Goal: Task Accomplishment & Management: Manage account settings

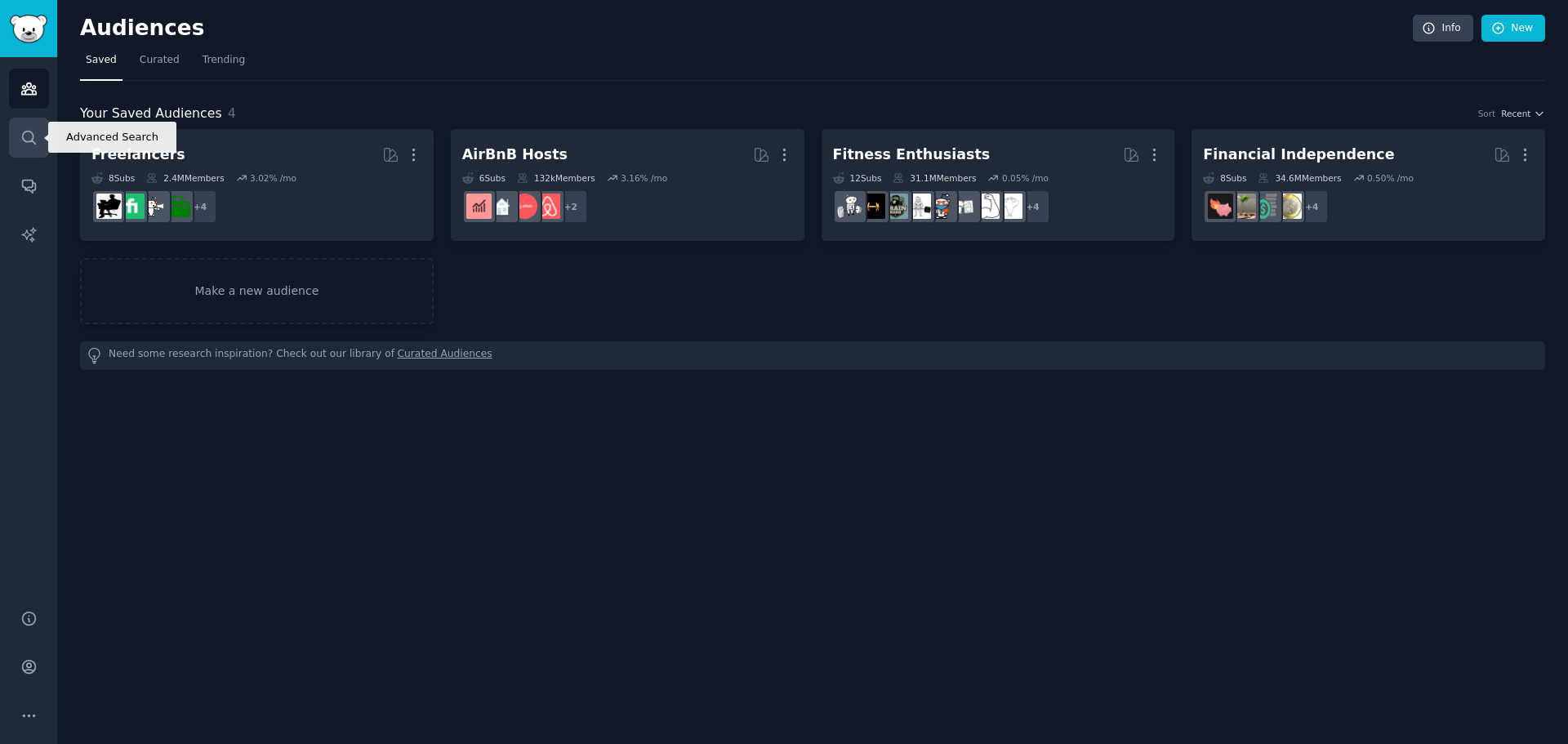
click at [24, 140] on icon "Sidebar" at bounding box center [29, 138] width 17 height 17
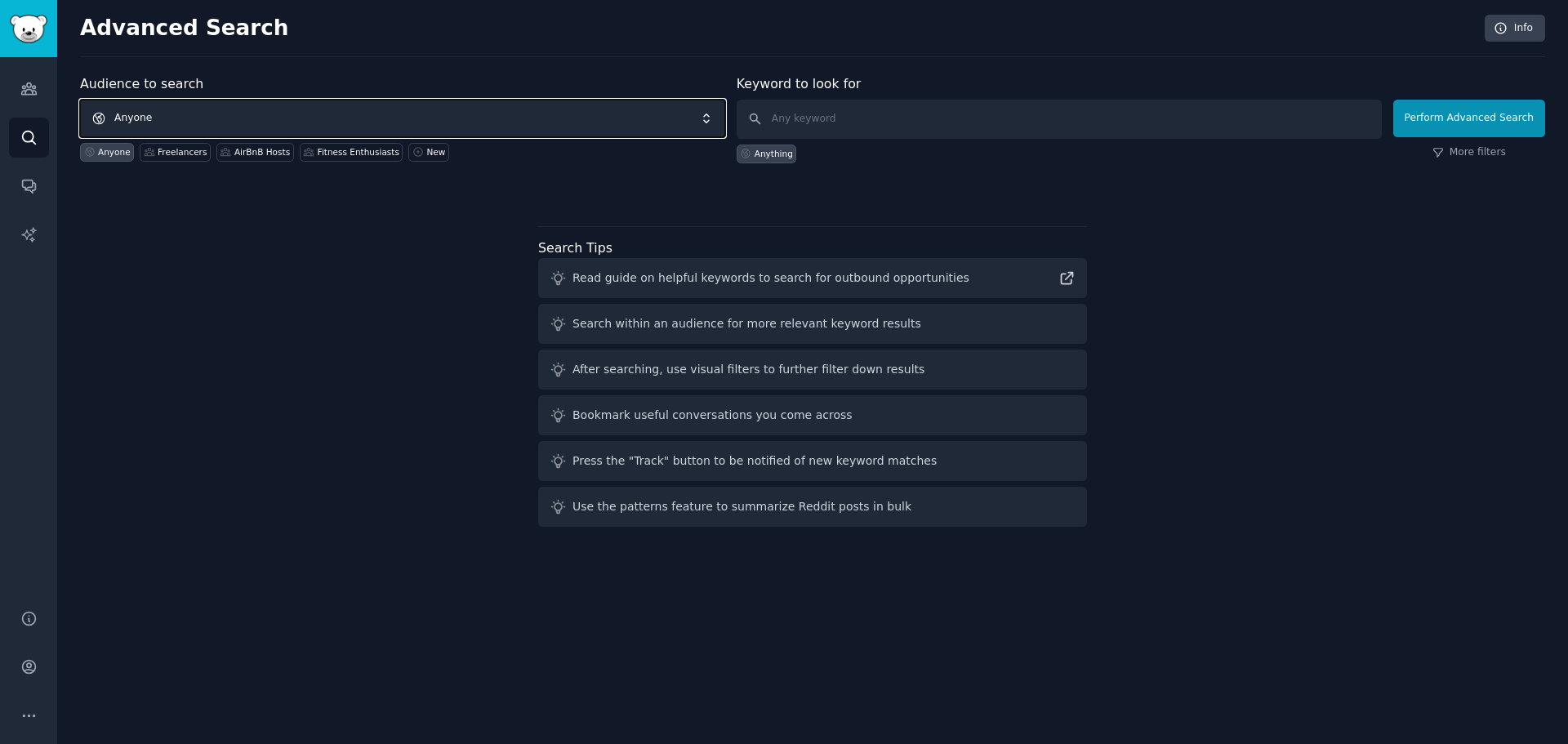
click at [236, 117] on span "Anyone" at bounding box center [402, 118] width 645 height 37
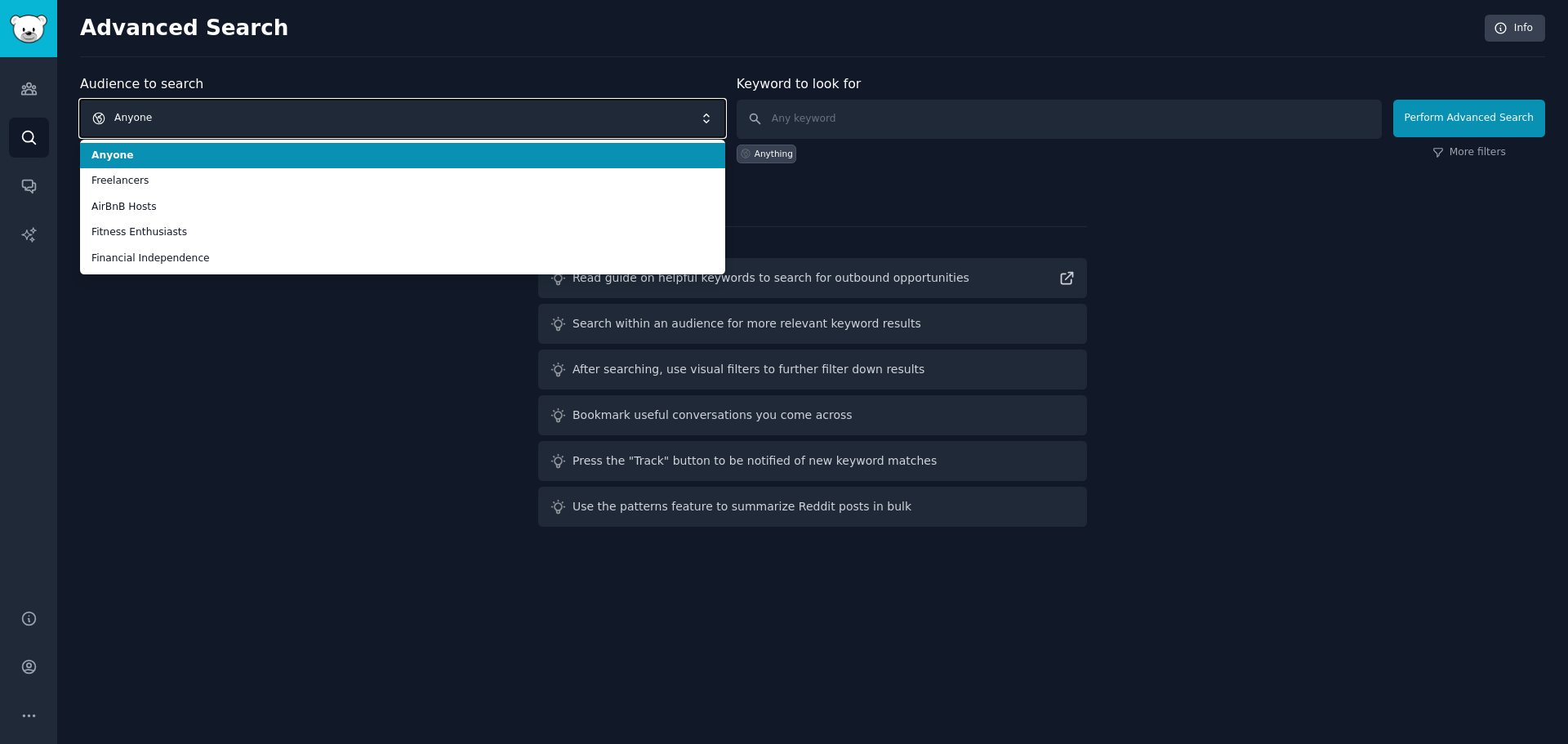
click at [227, 128] on span "Anyone" at bounding box center [402, 118] width 645 height 37
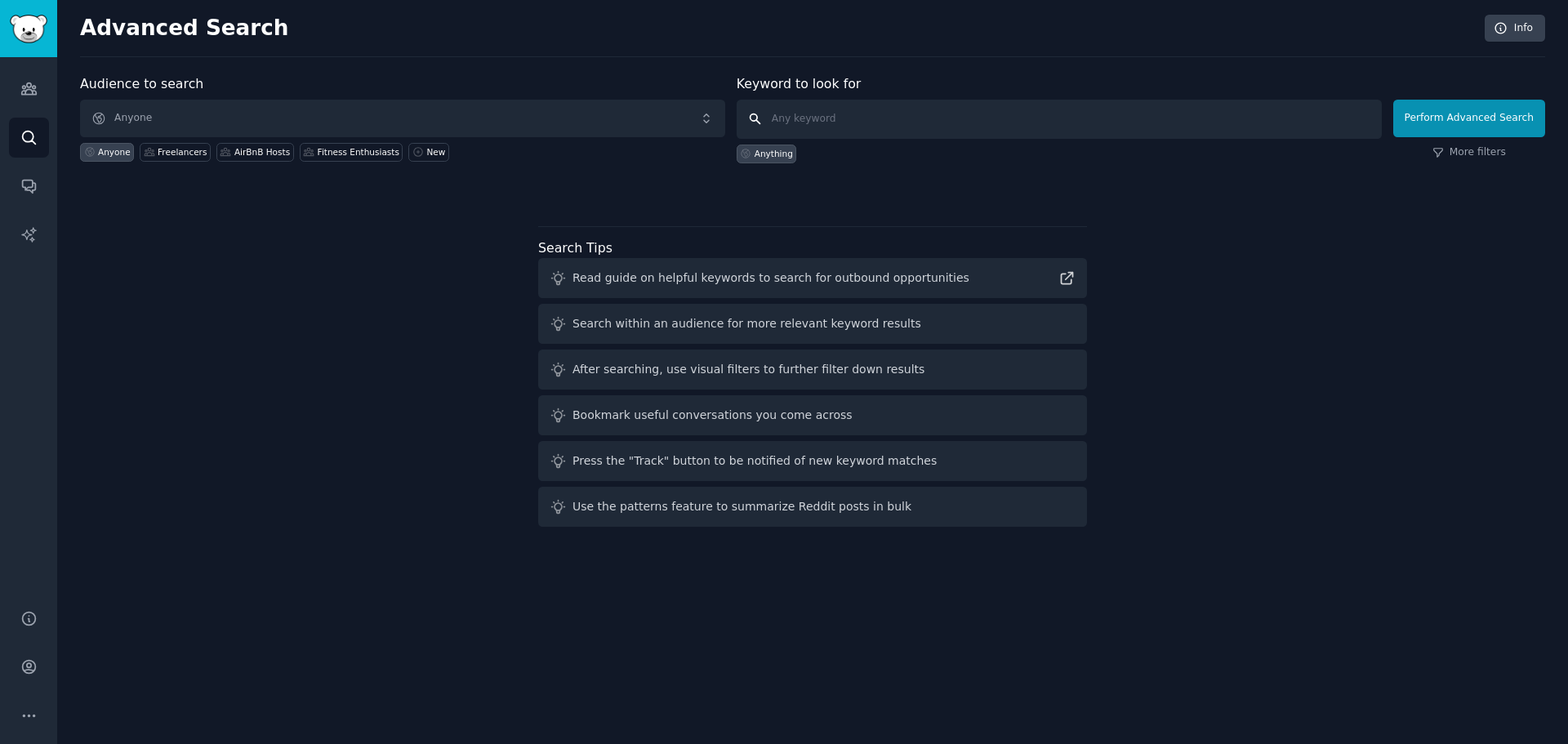
click at [855, 113] on input "text" at bounding box center [1059, 119] width 645 height 39
paste input "Convert Video, Audio to Text"
drag, startPoint x: 820, startPoint y: 122, endPoint x: 845, endPoint y: 119, distance: 25.2
click at [845, 119] on input "Convert Video, Audio to Text" at bounding box center [1059, 119] width 645 height 39
type input "Convert Audio to Text"
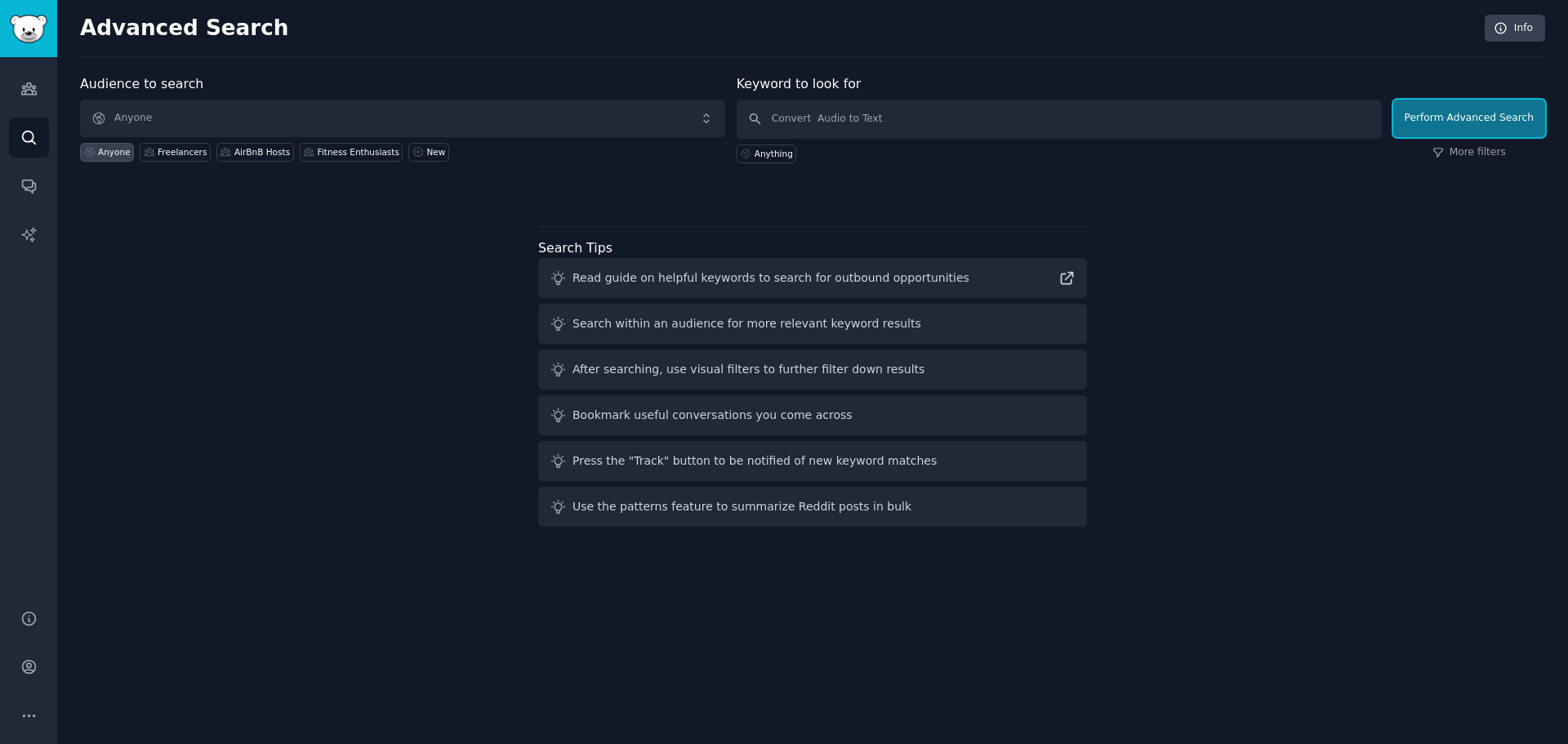
click at [1453, 109] on button "Perform Advanced Search" at bounding box center [1468, 118] width 152 height 37
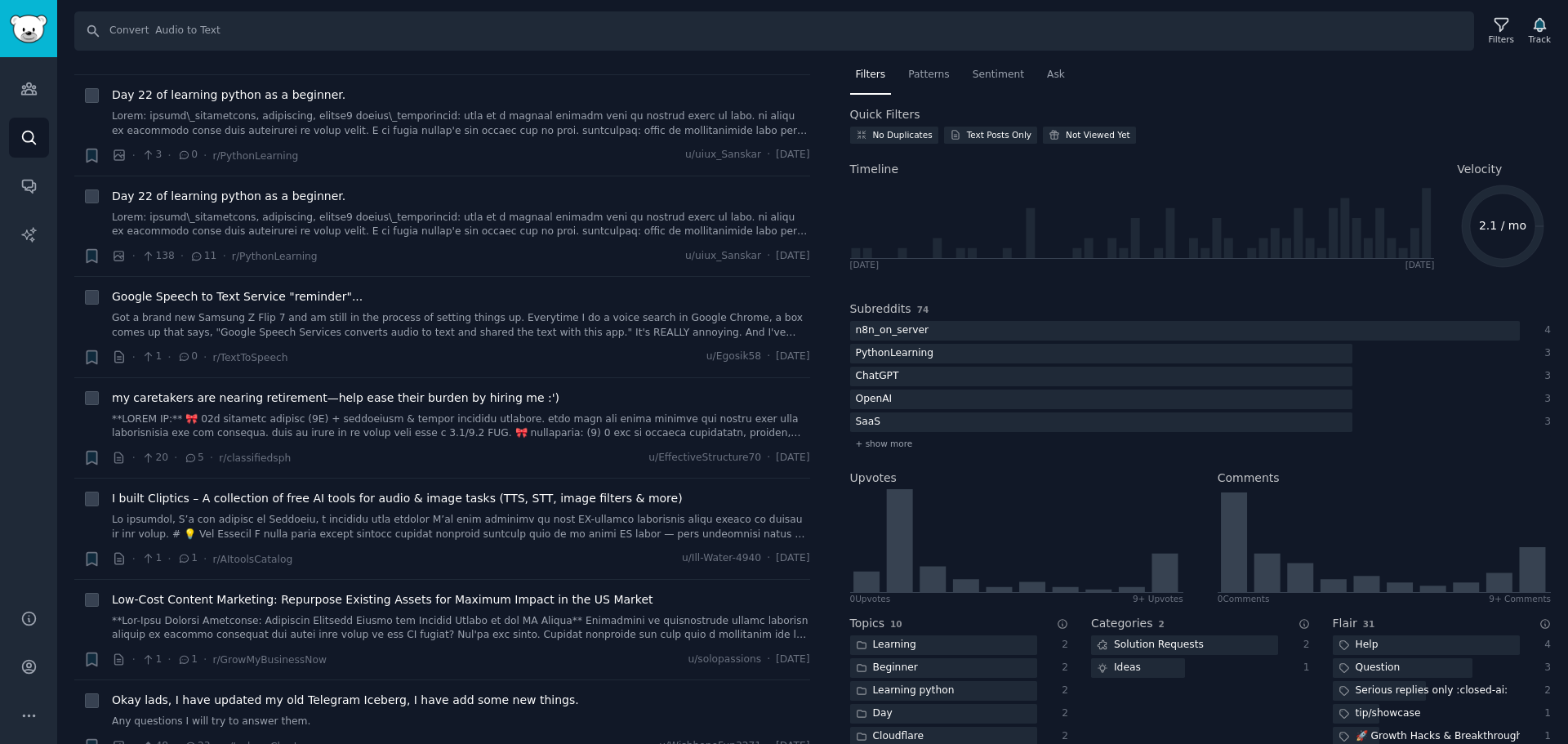
scroll to position [653, 0]
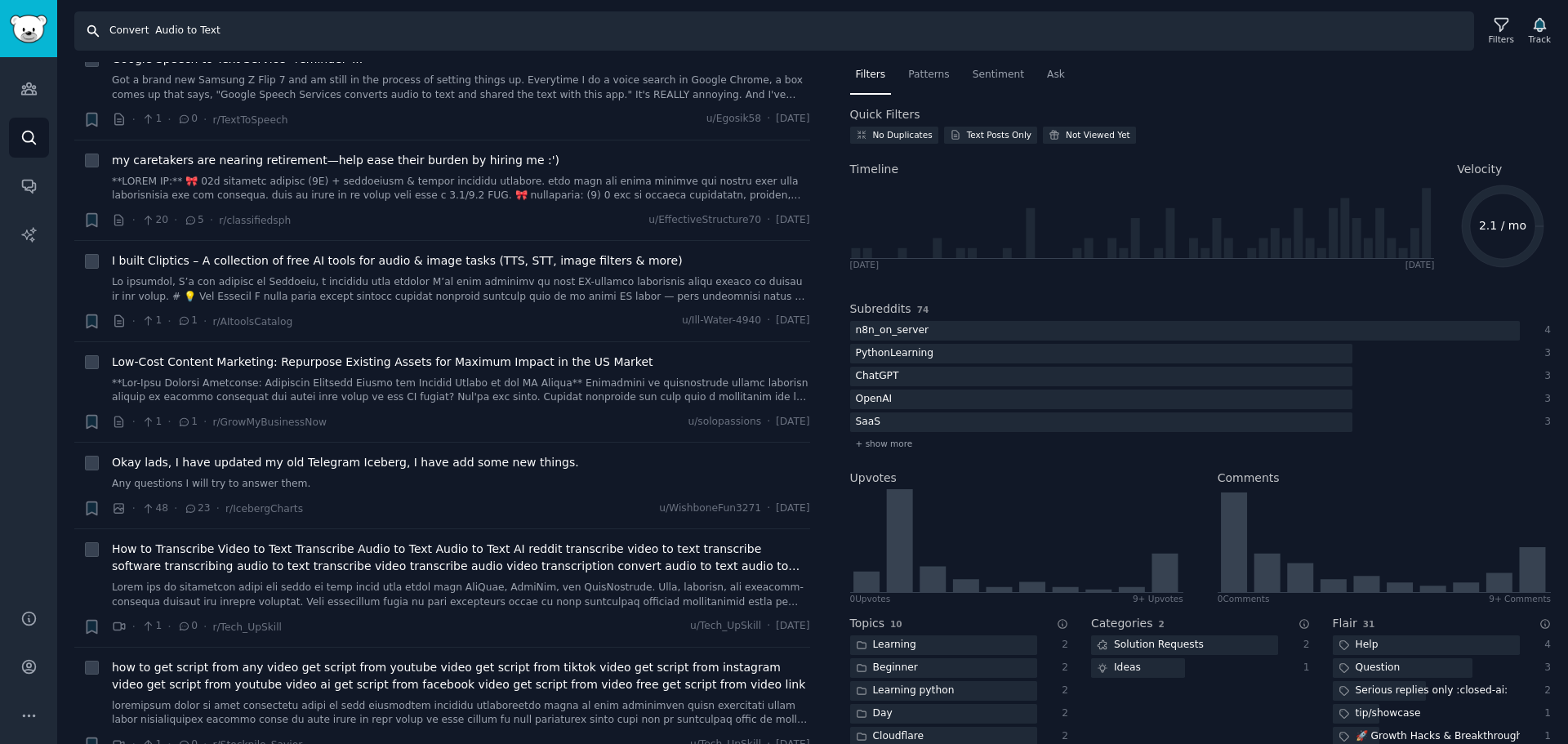
drag, startPoint x: 489, startPoint y: 31, endPoint x: -98, endPoint y: 20, distance: 587.1
click at [0, 20] on html "Audiences Search Conversations AI Reports Help Account More Search Convert Audi…" at bounding box center [784, 372] width 1568 height 744
paste input "Transcribe Audio To Text"
type input "Transcribe Audio To Text"
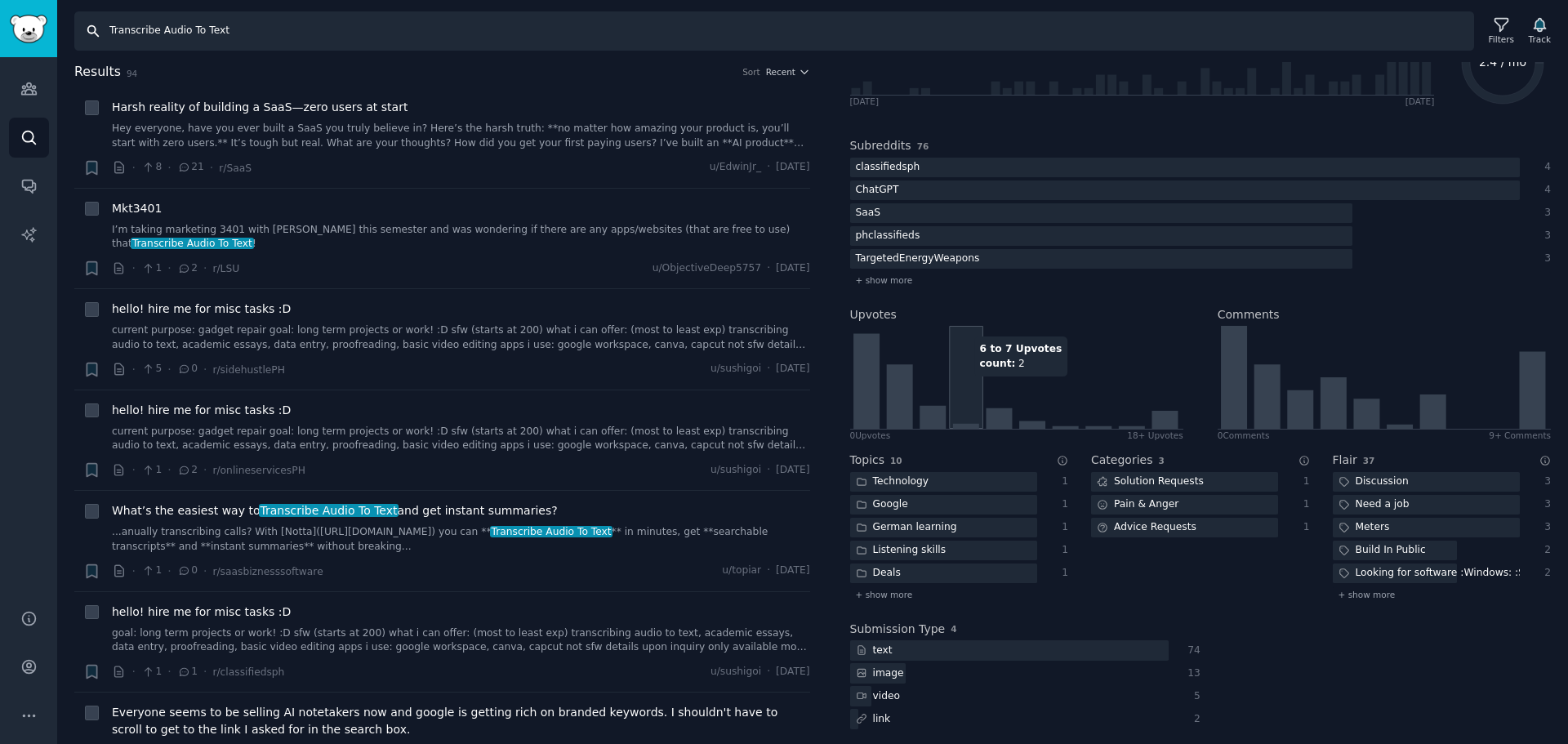
scroll to position [168, 0]
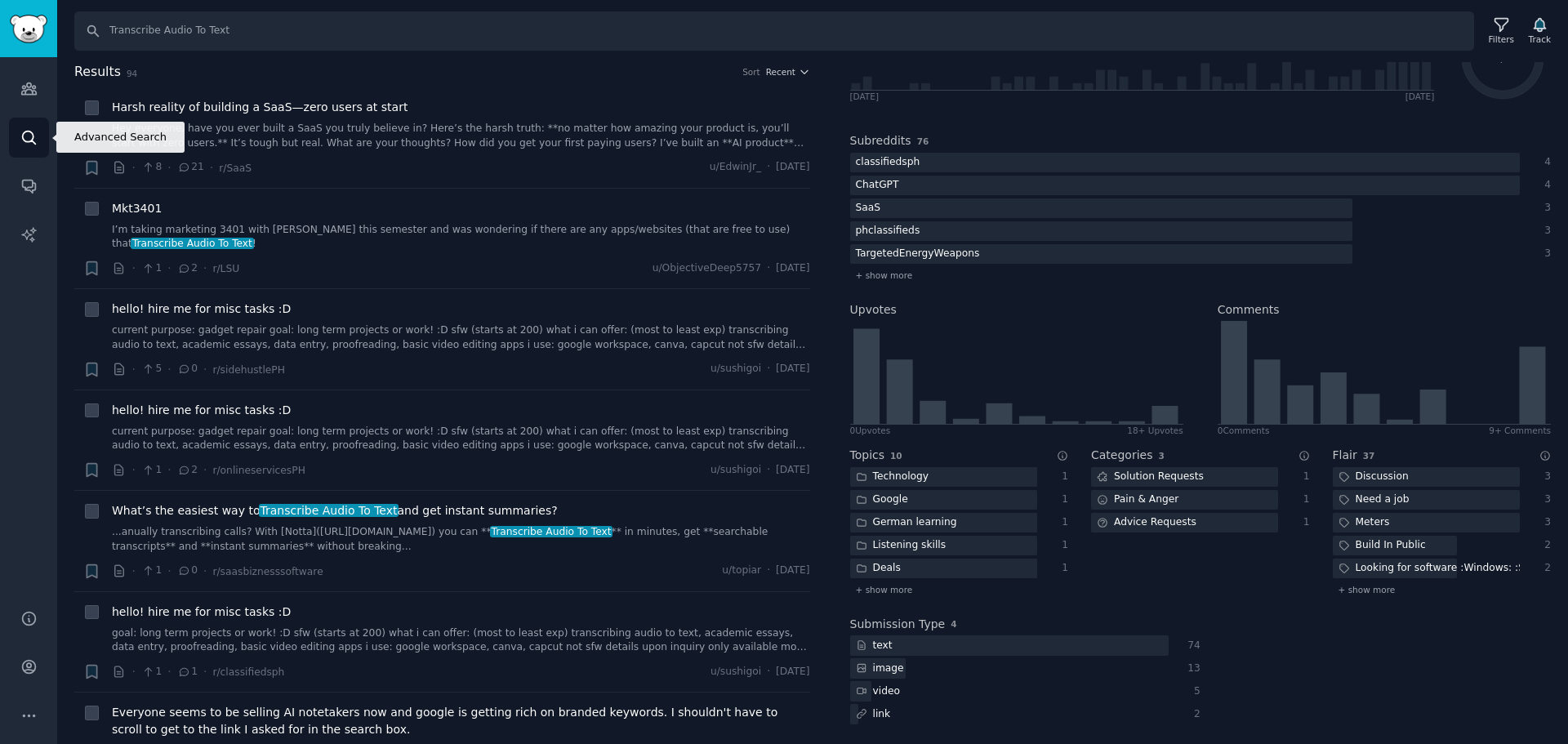
click at [28, 143] on icon "Sidebar" at bounding box center [29, 138] width 17 height 17
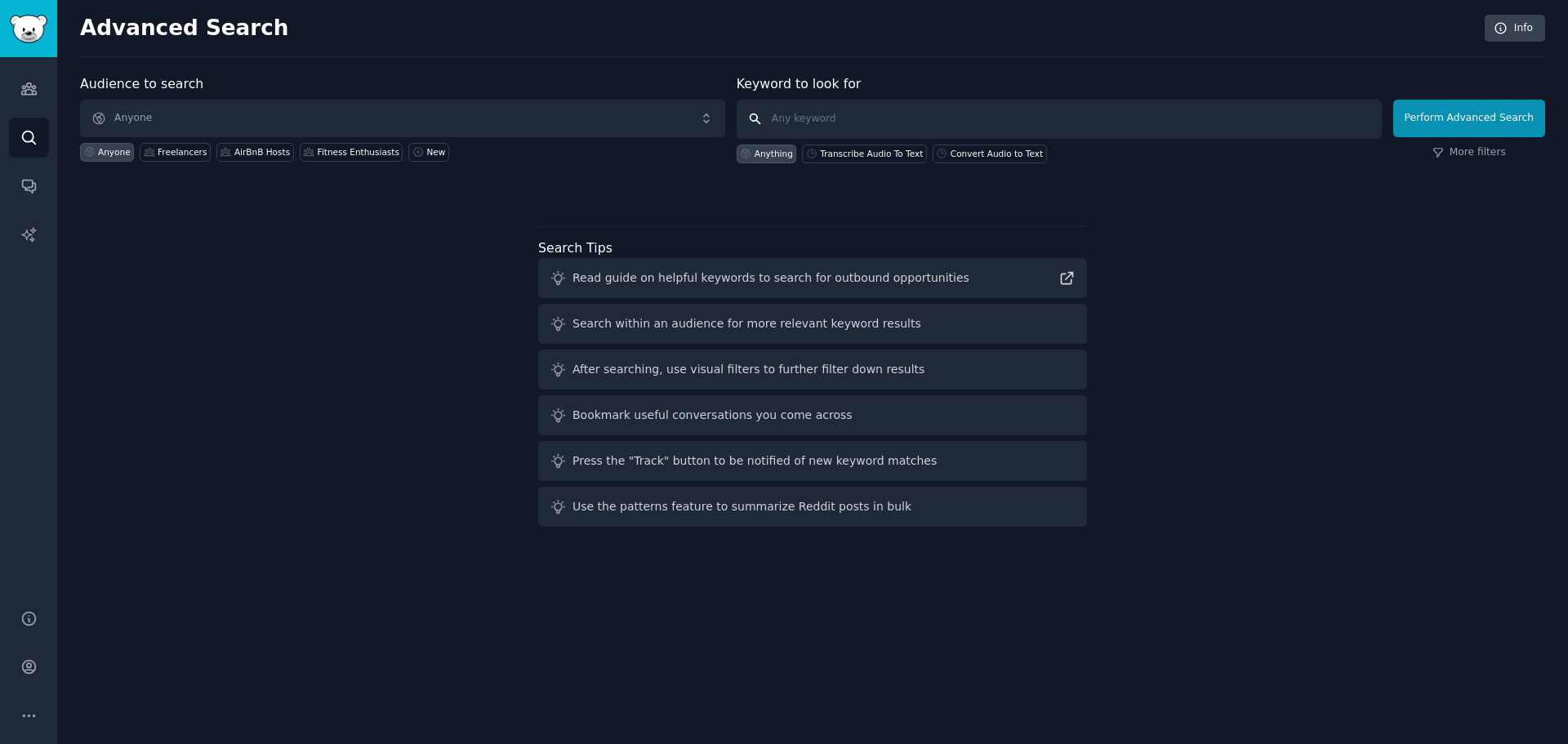
click at [843, 120] on input "text" at bounding box center [1059, 119] width 645 height 39
drag, startPoint x: 843, startPoint y: 119, endPoint x: 809, endPoint y: 122, distance: 34.1
click at [809, 122] on input "text" at bounding box center [1059, 119] width 645 height 39
paste input "Transcribe Audio To Text"
drag, startPoint x: 830, startPoint y: 119, endPoint x: 768, endPoint y: 127, distance: 62.5
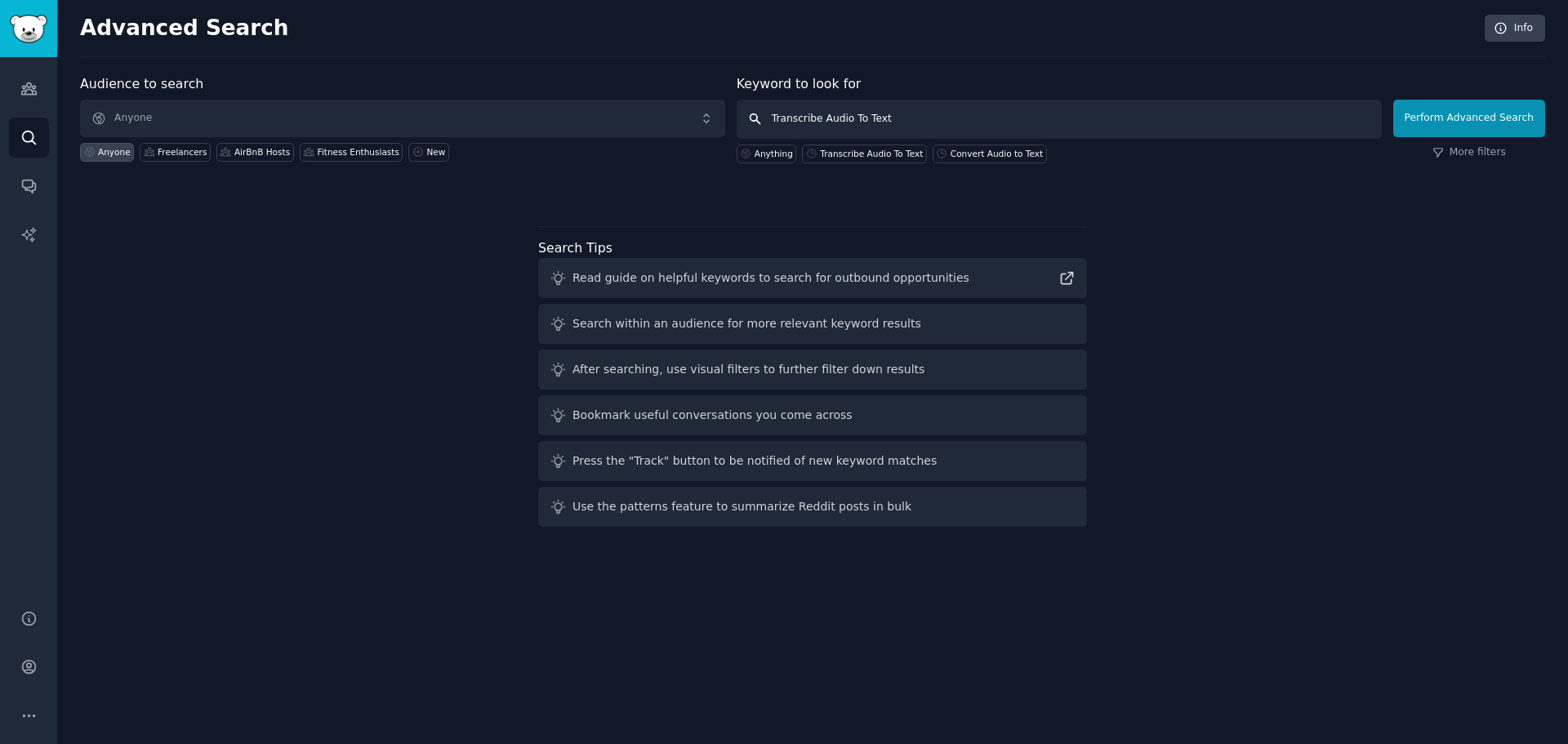
click at [768, 127] on input "Transcribe Audio To Text" at bounding box center [1059, 119] width 645 height 39
type input "Audio To Text"
click button "Perform Advanced Search" at bounding box center [1468, 118] width 152 height 37
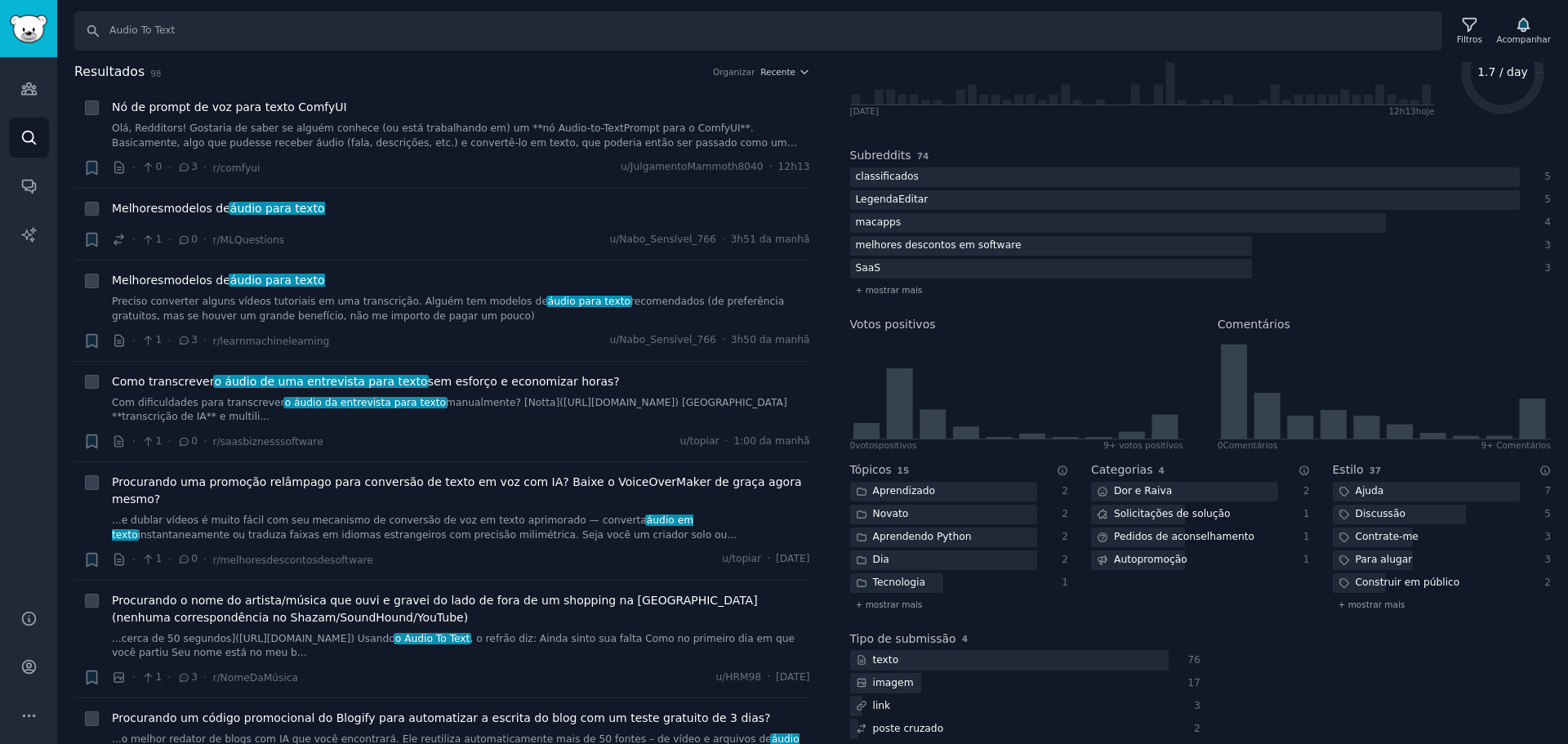
scroll to position [164, 0]
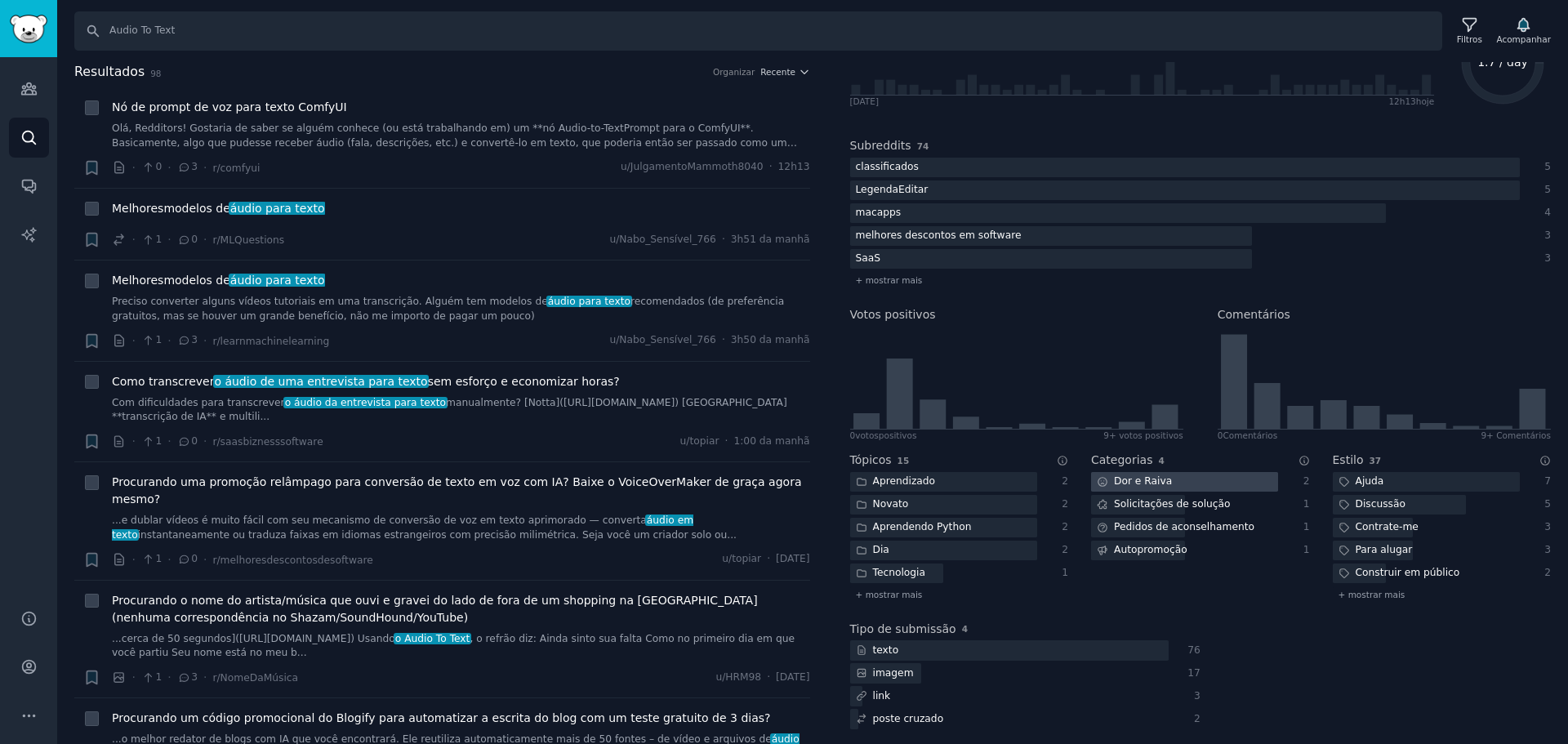
click at [1172, 484] on div at bounding box center [1185, 482] width 187 height 20
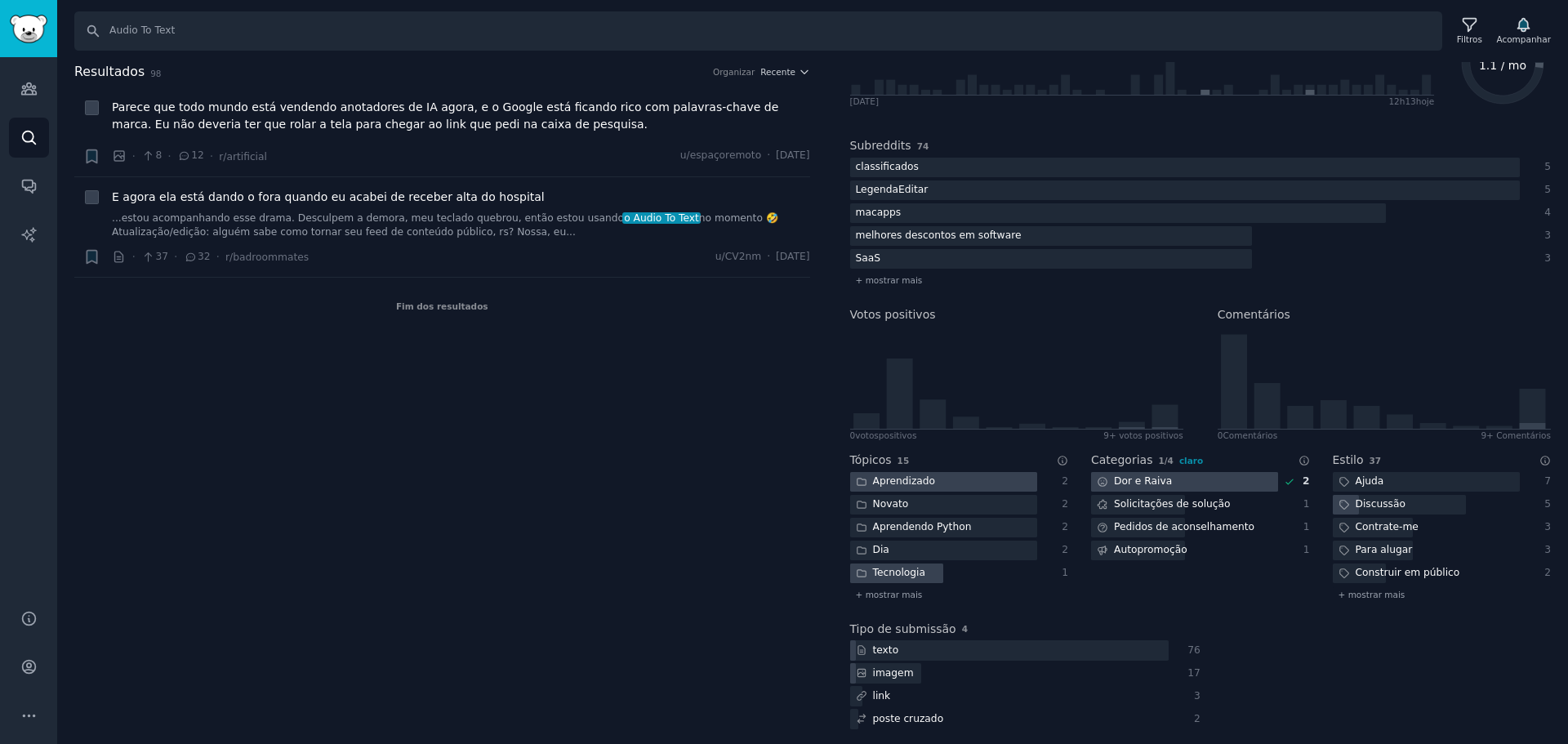
click at [983, 488] on div at bounding box center [944, 482] width 187 height 20
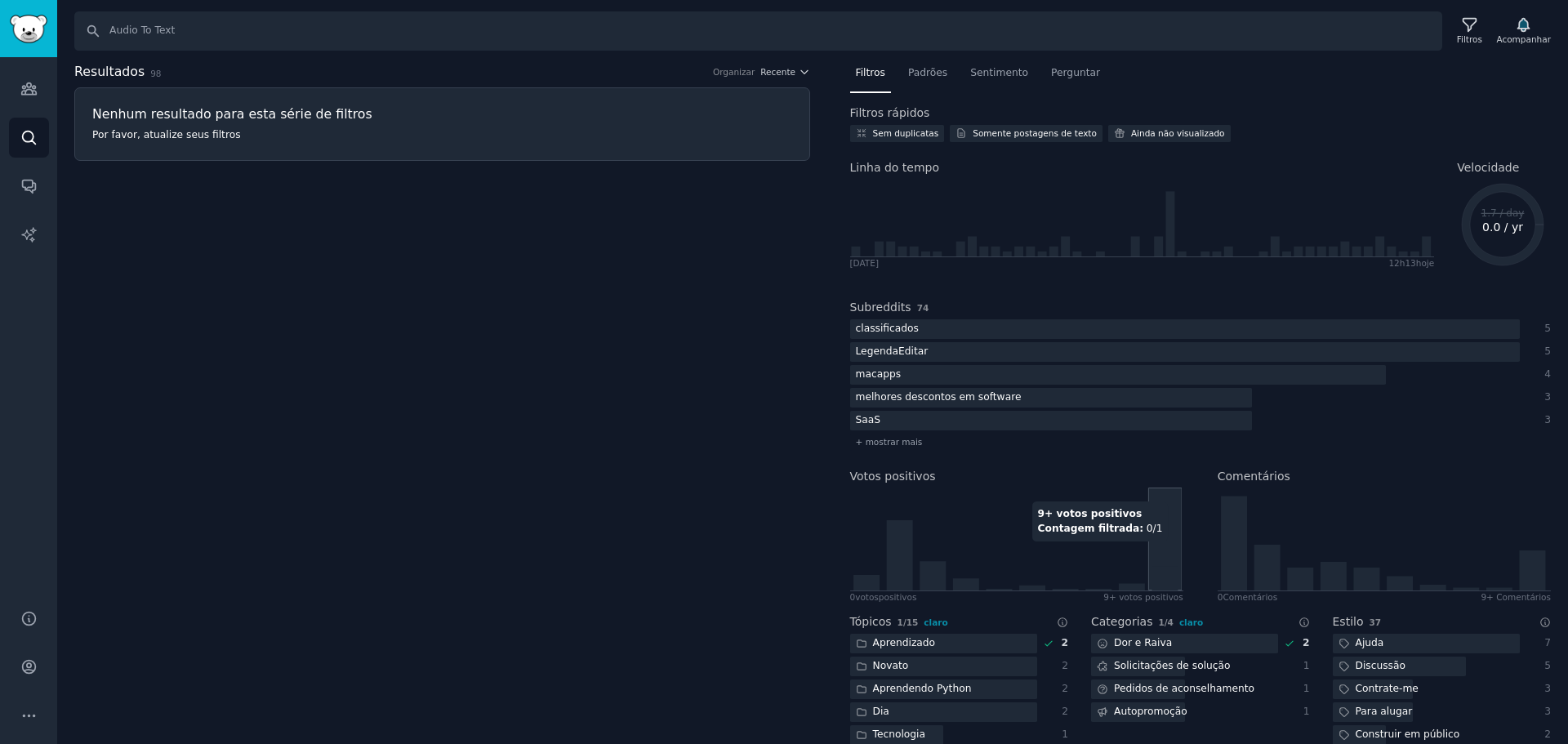
scroll to position [0, 0]
click at [924, 80] on font "Padrões" at bounding box center [928, 74] width 39 height 11
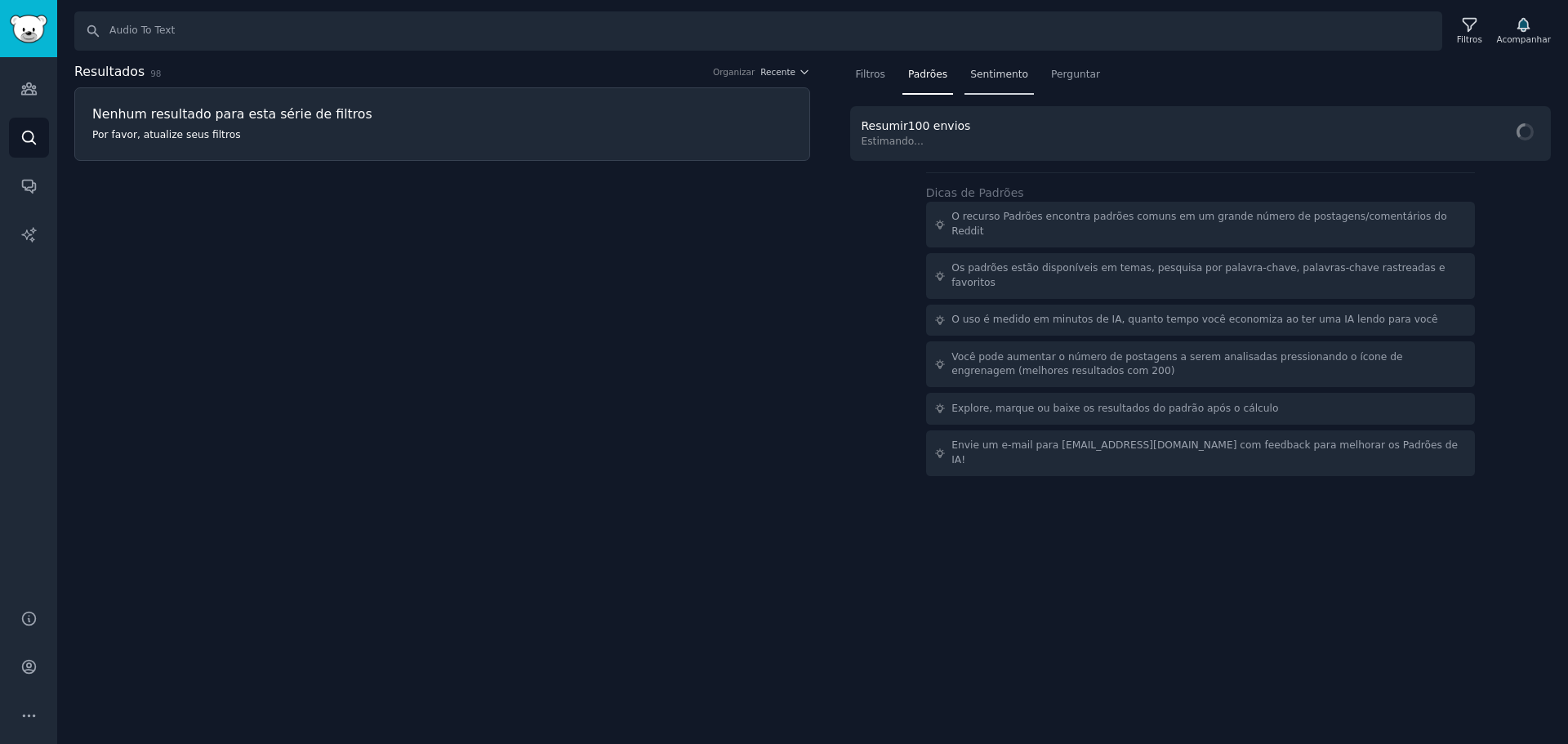
click at [982, 76] on font "Sentimento" at bounding box center [999, 74] width 58 height 11
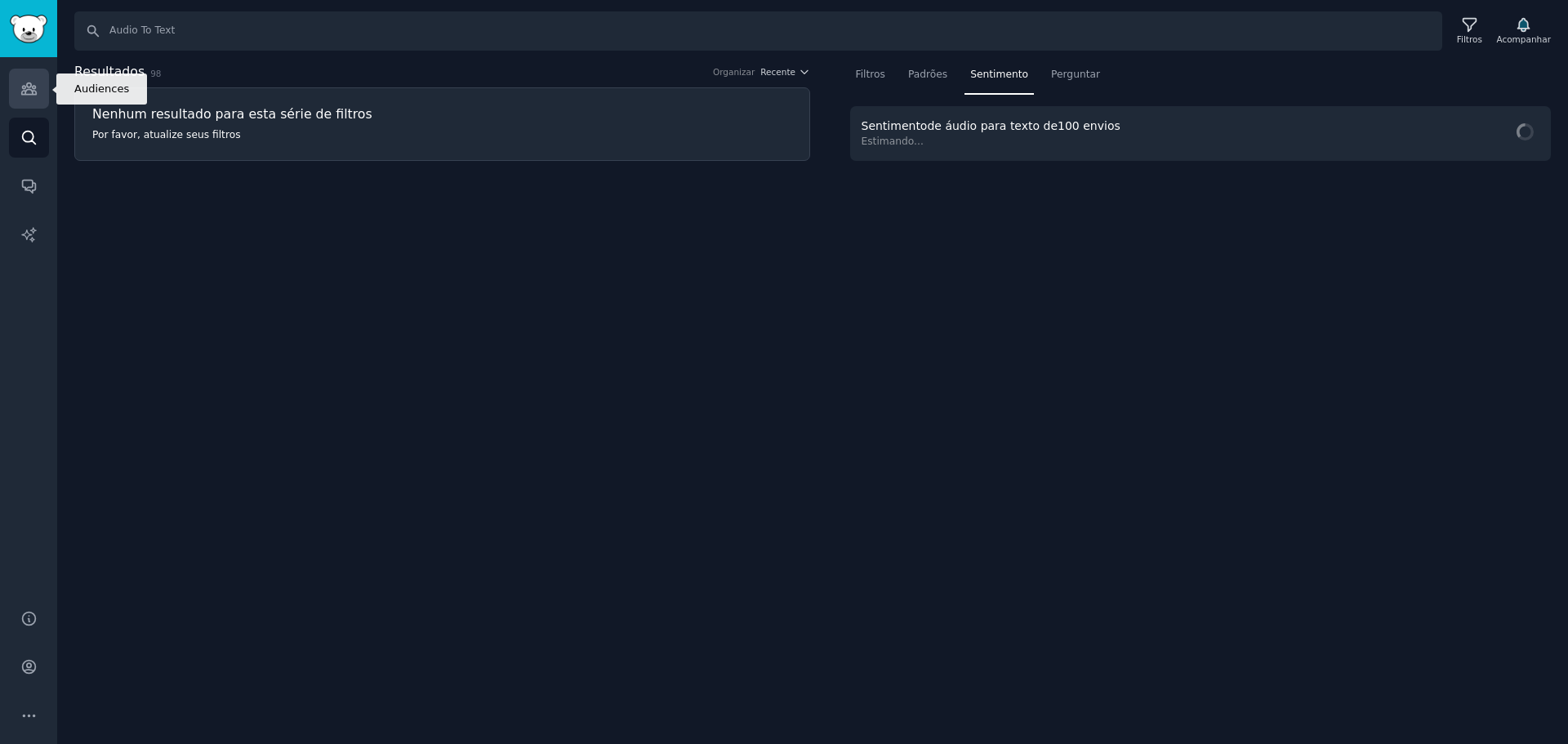
click at [17, 91] on link "Públicos" at bounding box center [29, 88] width 40 height 40
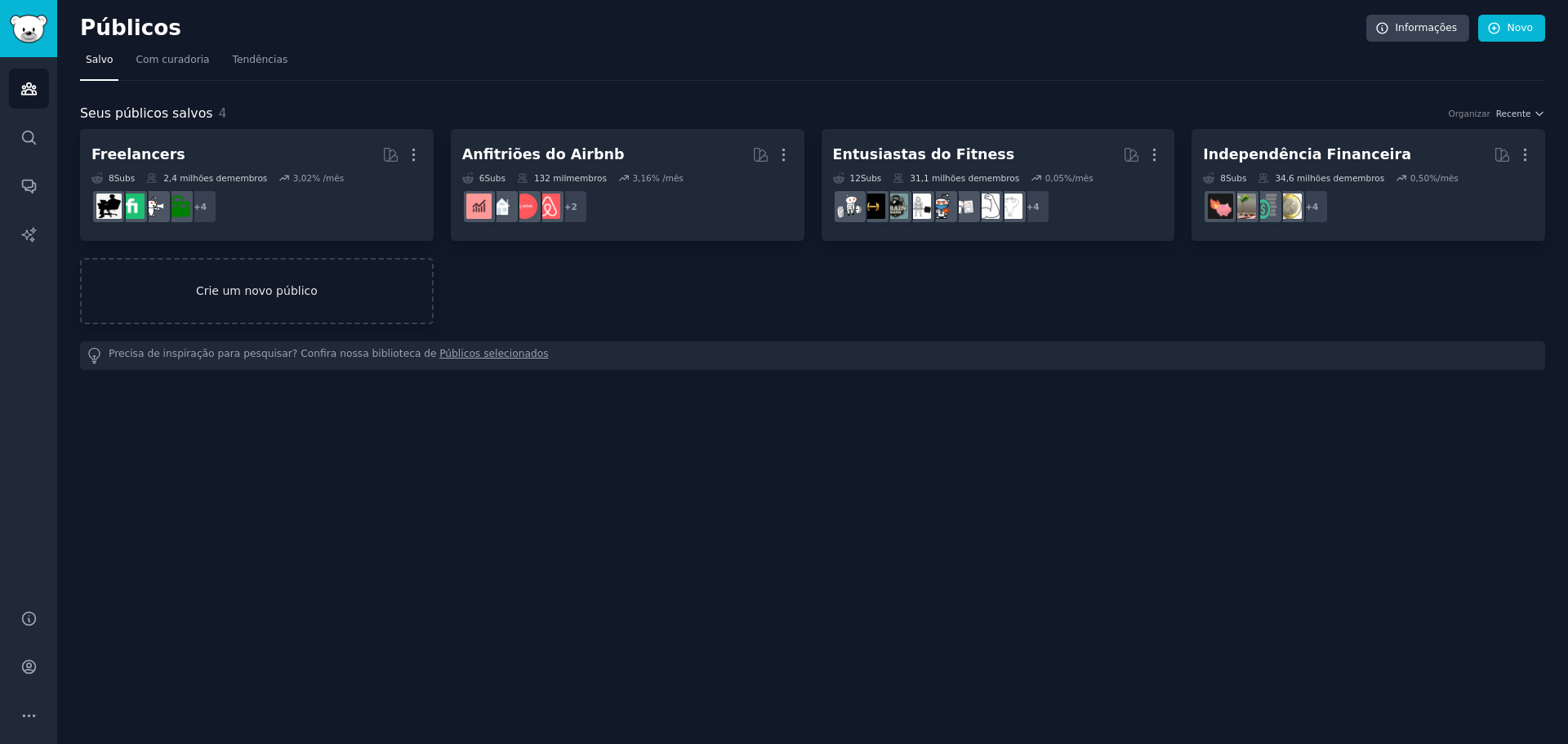
click at [163, 295] on font "Crie um novo público" at bounding box center [257, 291] width 351 height 17
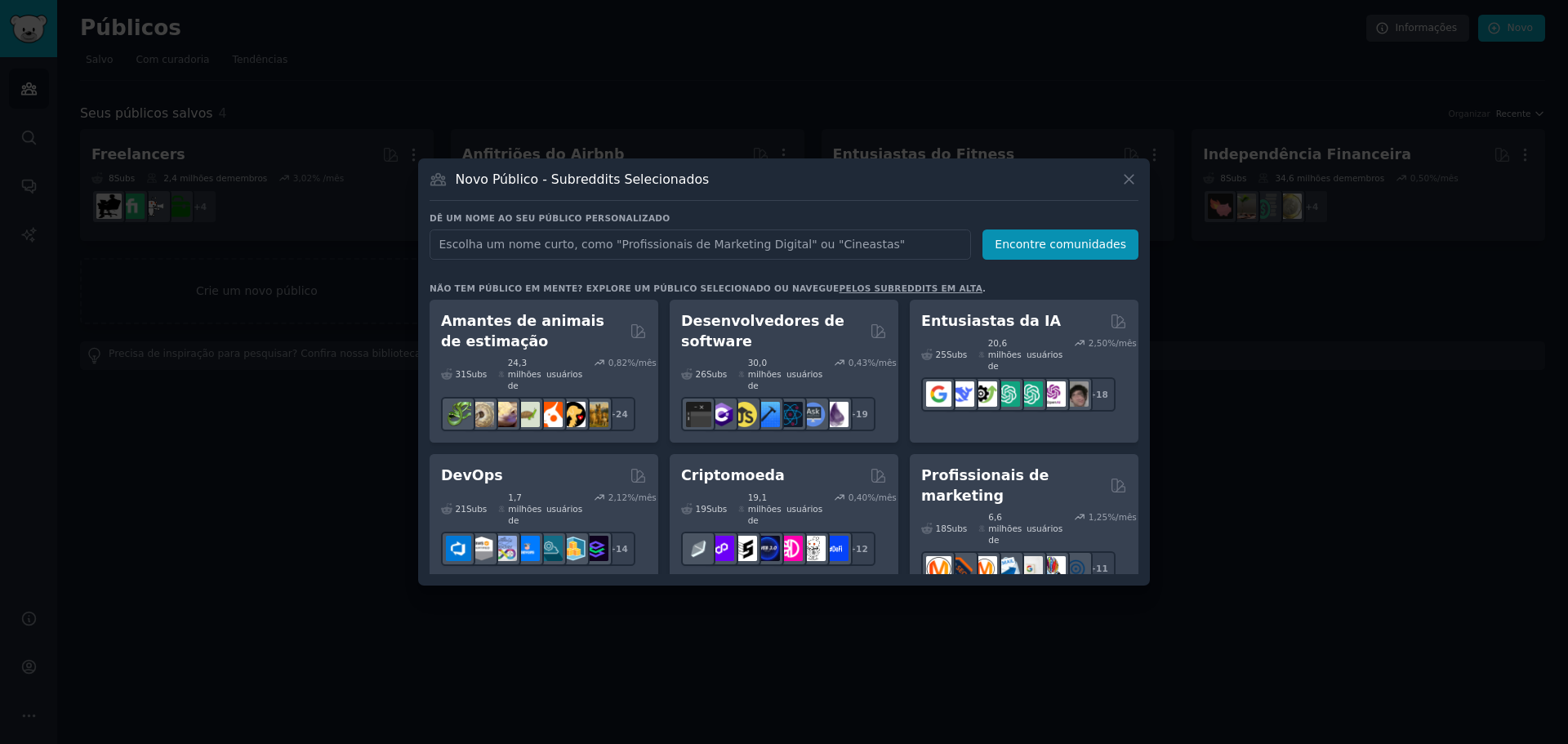
drag, startPoint x: 555, startPoint y: 237, endPoint x: 497, endPoint y: 233, distance: 58.1
click at [497, 233] on input "text" at bounding box center [701, 245] width 542 height 30
drag, startPoint x: 530, startPoint y: 244, endPoint x: 666, endPoint y: 245, distance: 136.0
click at [666, 245] on input "Transcribe Audio To Text" at bounding box center [701, 245] width 542 height 30
type input "Transcribe Audio"
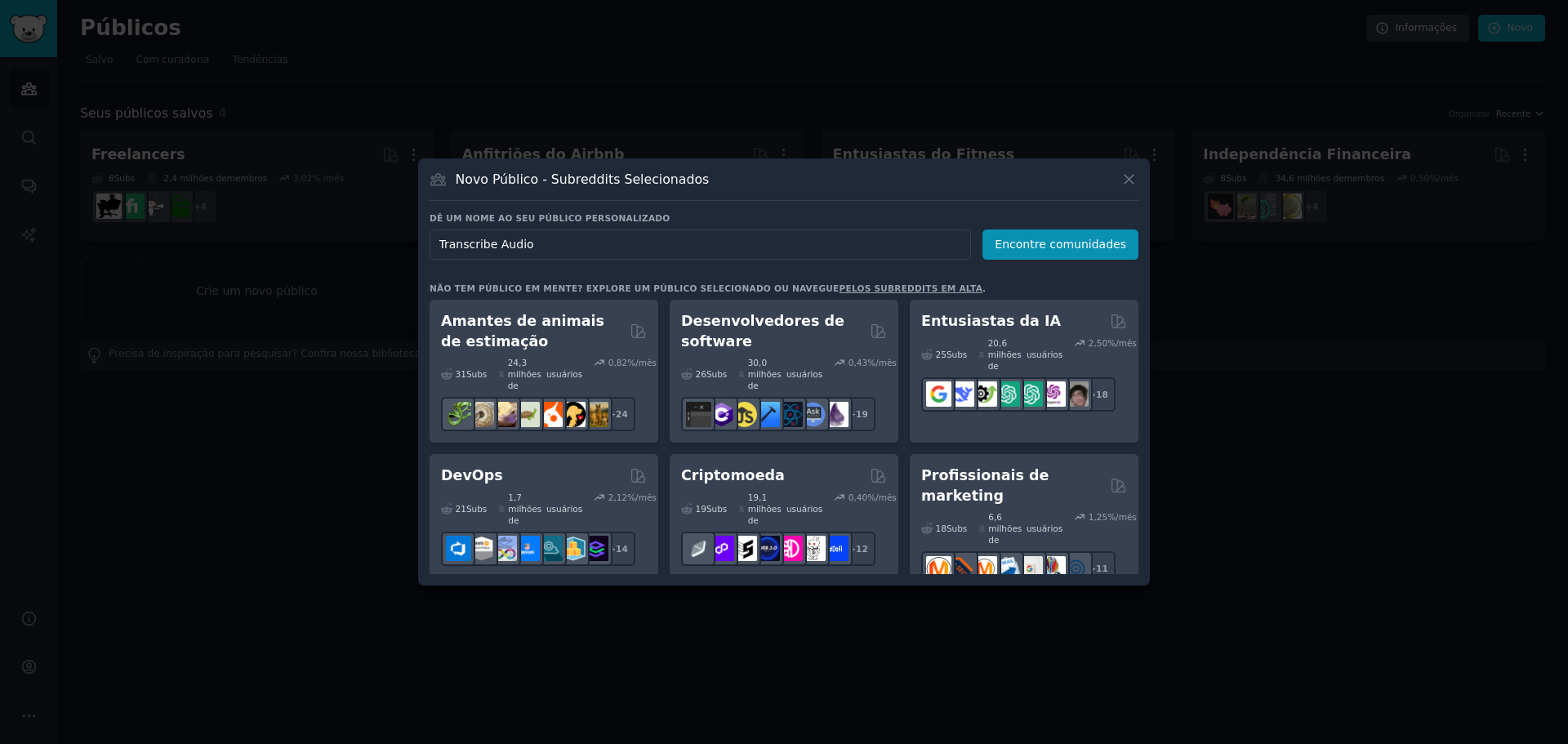
click button "Encontre comunidades" at bounding box center [1061, 245] width 156 height 30
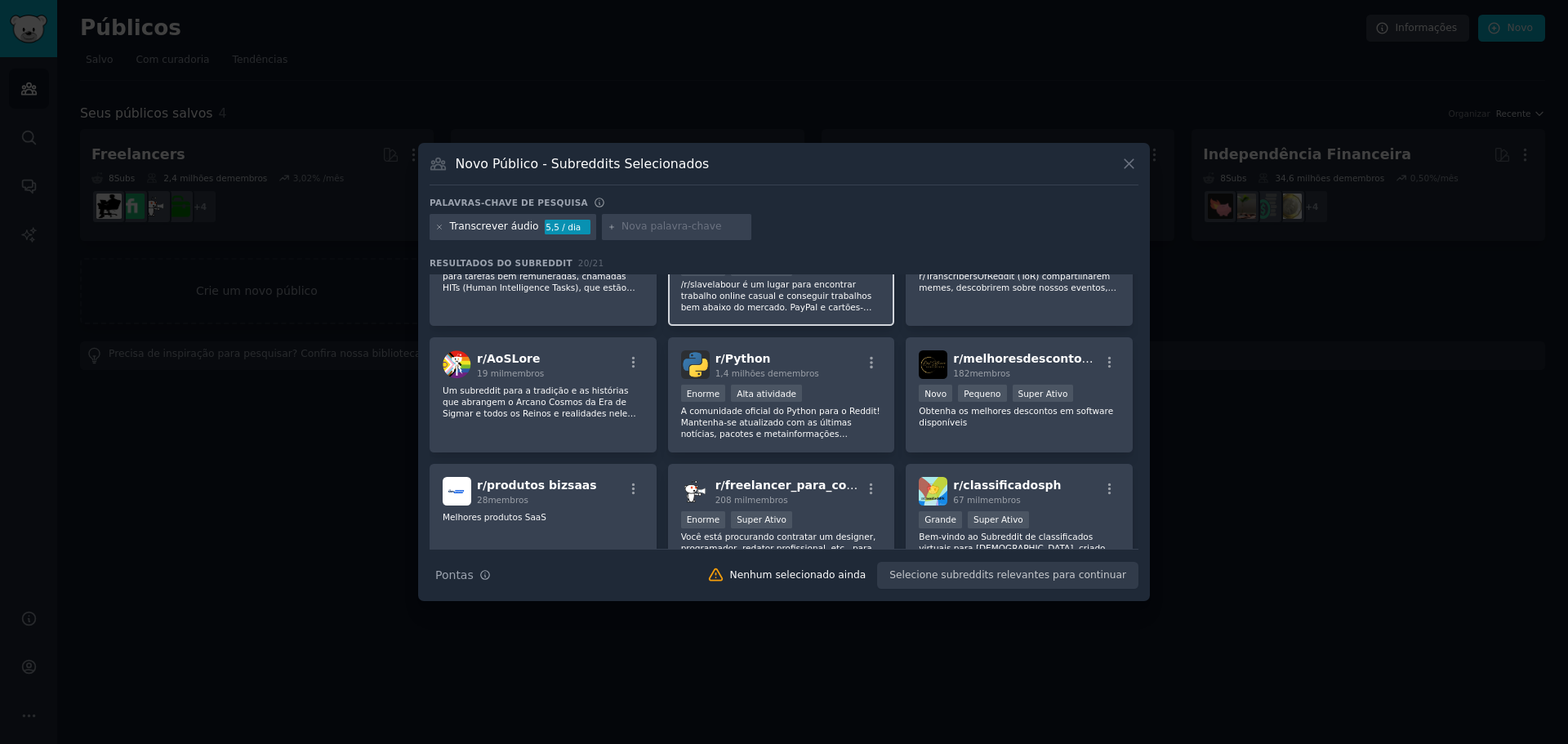
scroll to position [164, 0]
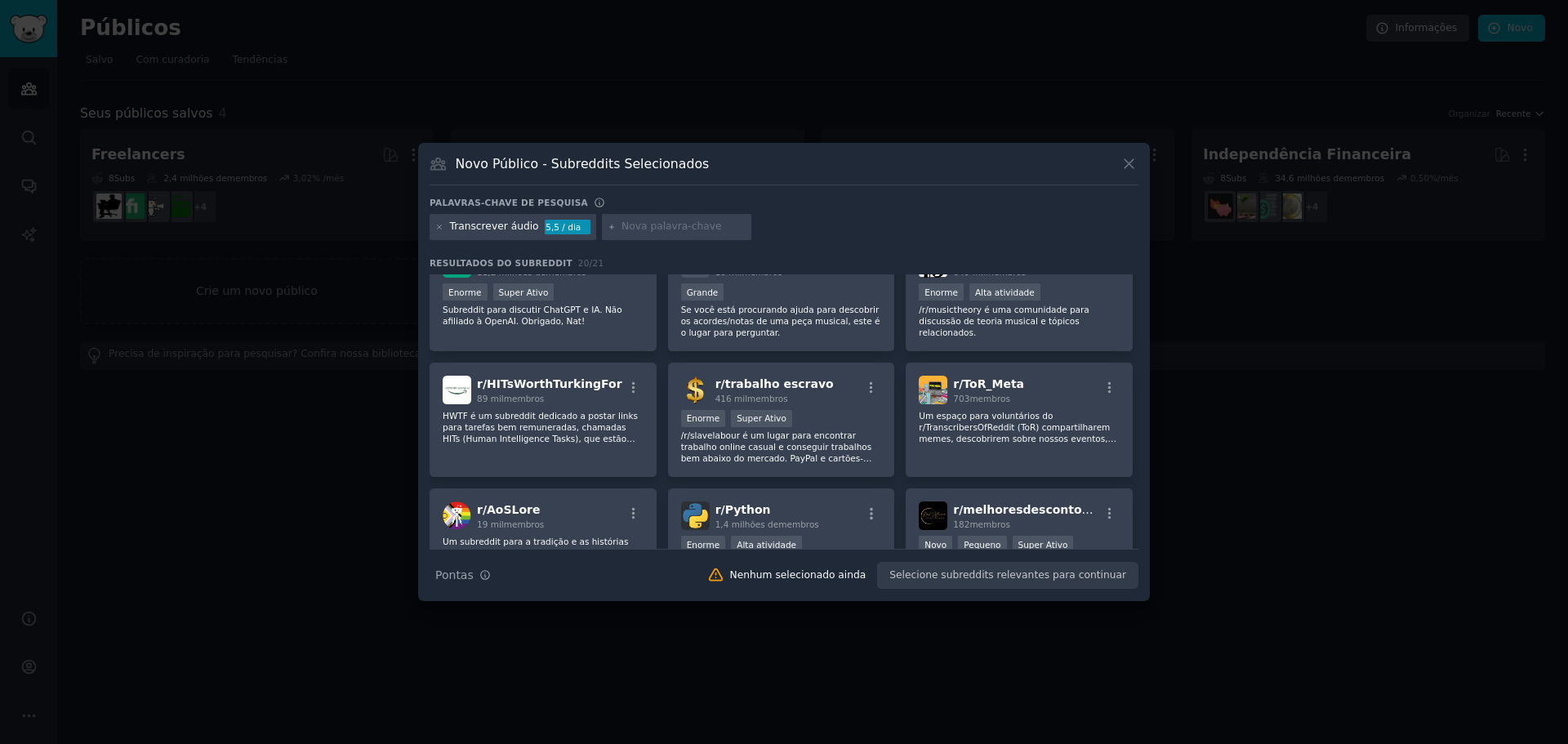
click at [702, 225] on input "text" at bounding box center [683, 227] width 124 height 15
click at [441, 229] on icon at bounding box center [439, 226] width 4 height 4
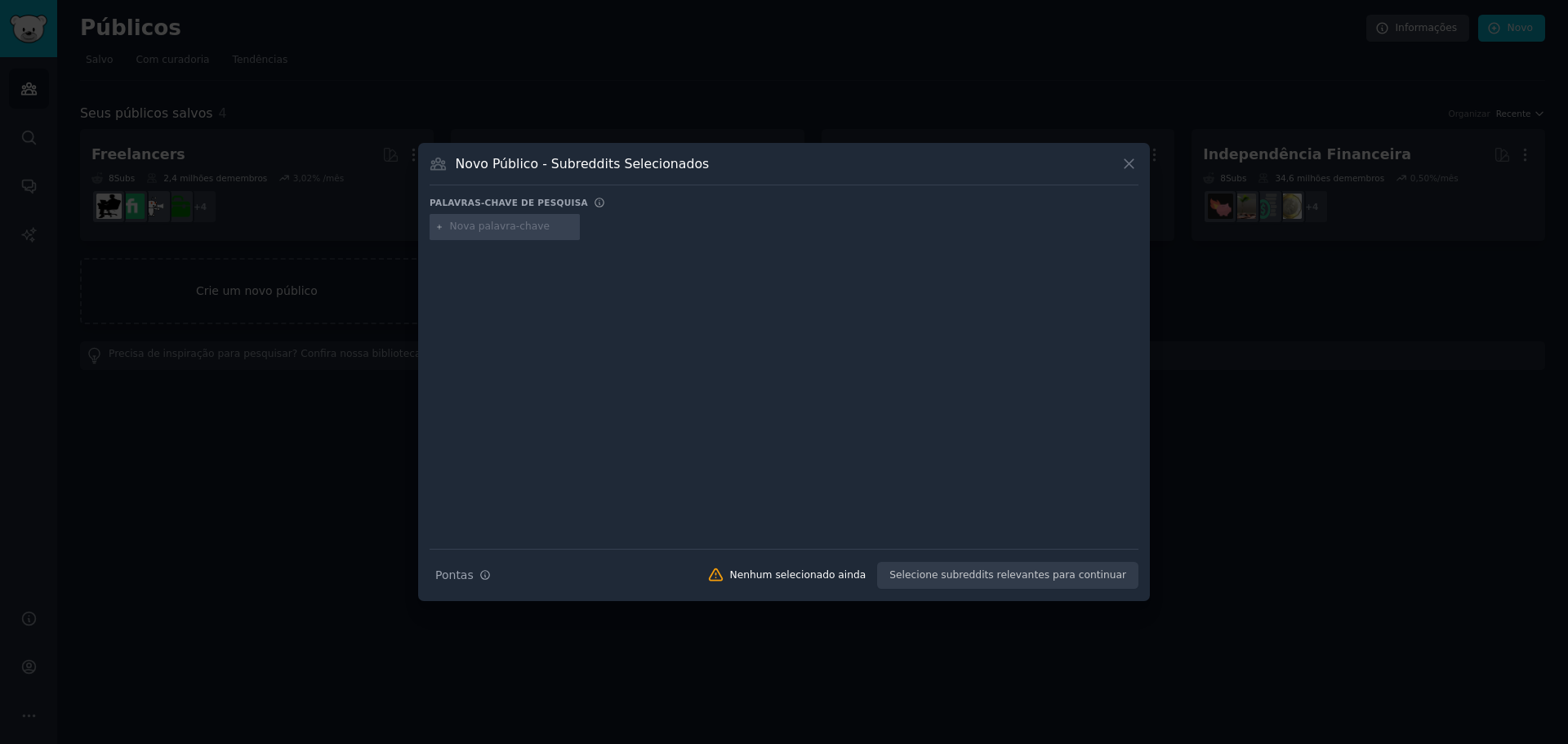
drag, startPoint x: 199, startPoint y: 295, endPoint x: 208, endPoint y: 297, distance: 9.2
click at [200, 296] on div at bounding box center [784, 372] width 1568 height 744
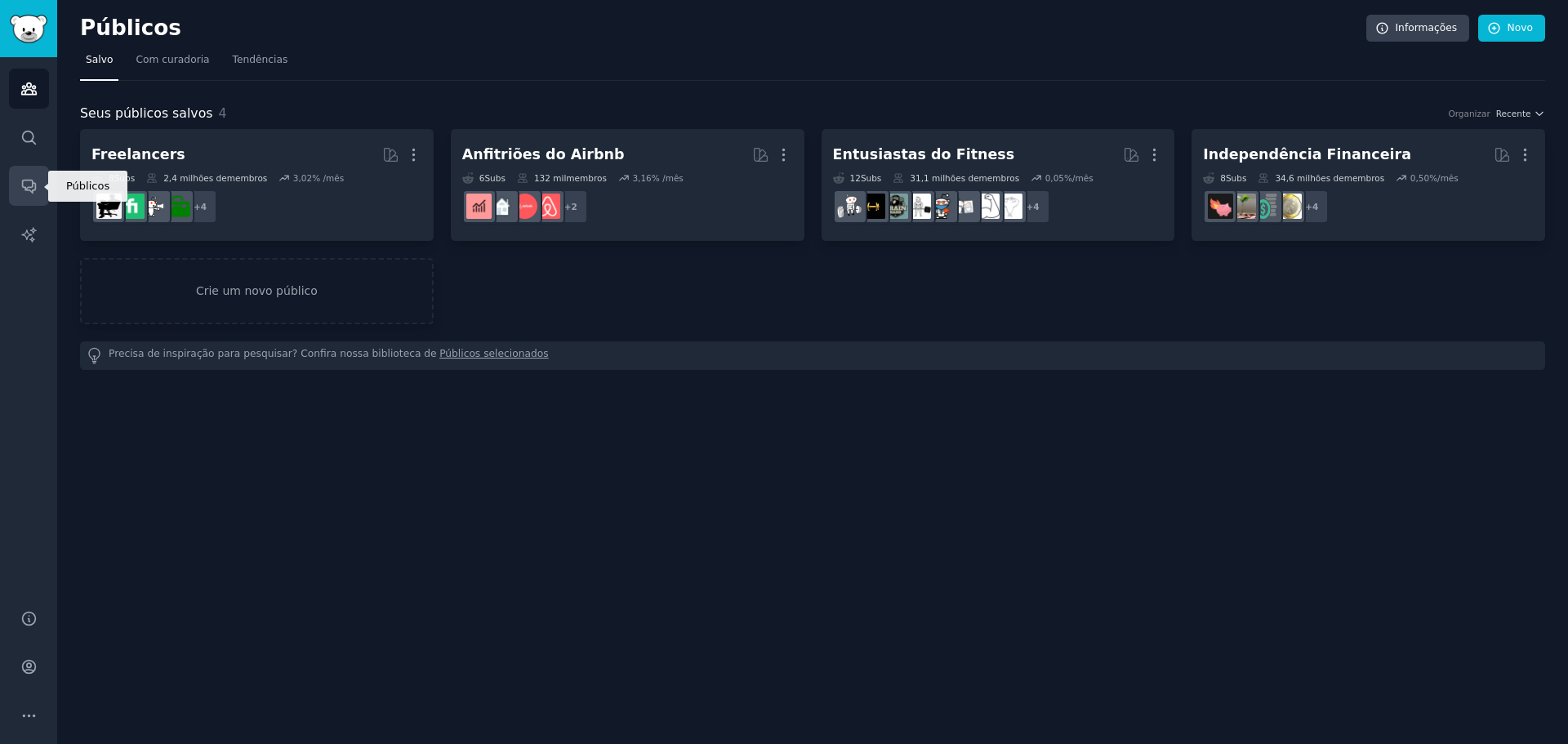
click at [34, 190] on icon "Barra lateral" at bounding box center [29, 187] width 13 height 13
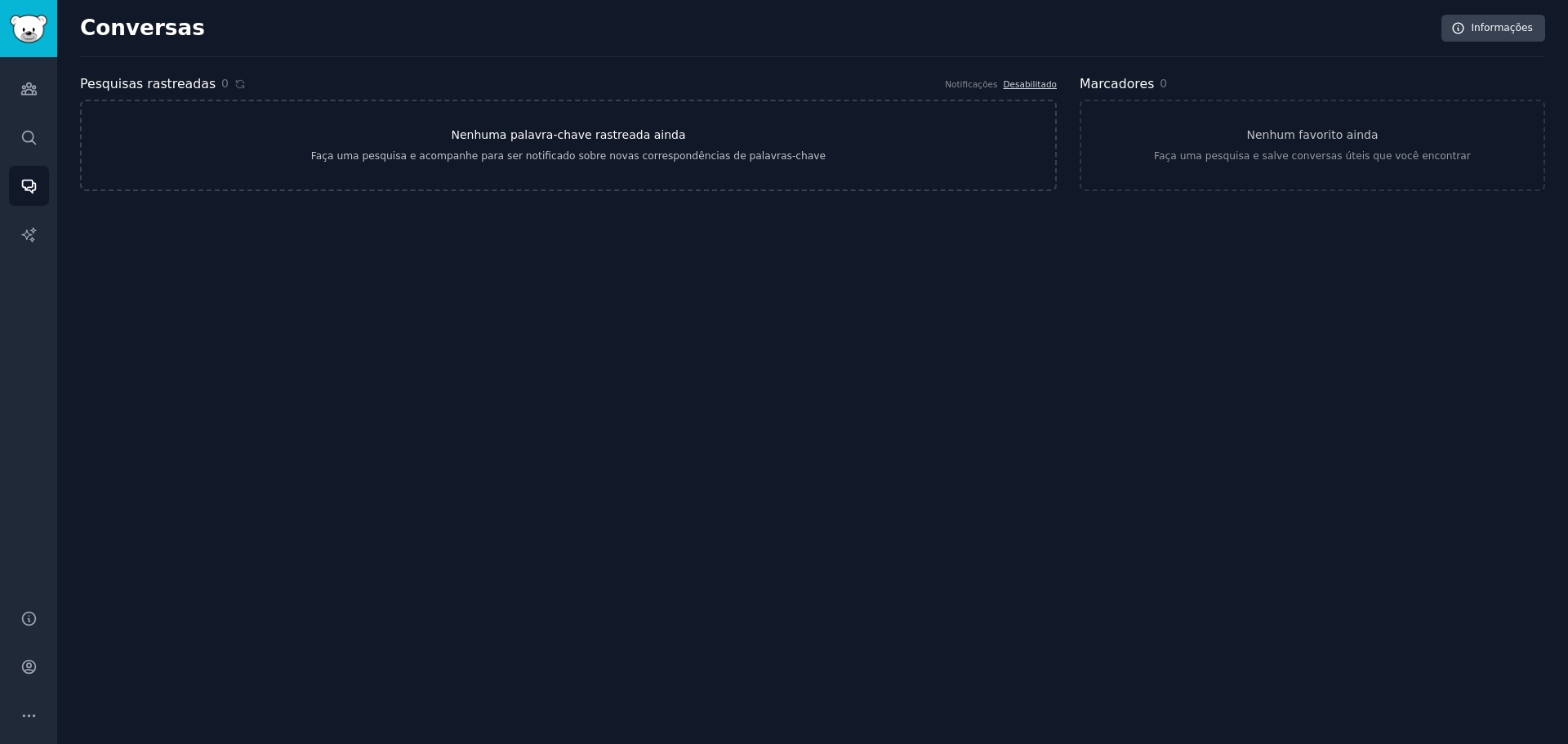
click at [402, 131] on link "Nenhuma palavra-chave rastreada ainda Faça uma pesquisa e acompanhe para ser no…" at bounding box center [569, 145] width 977 height 91
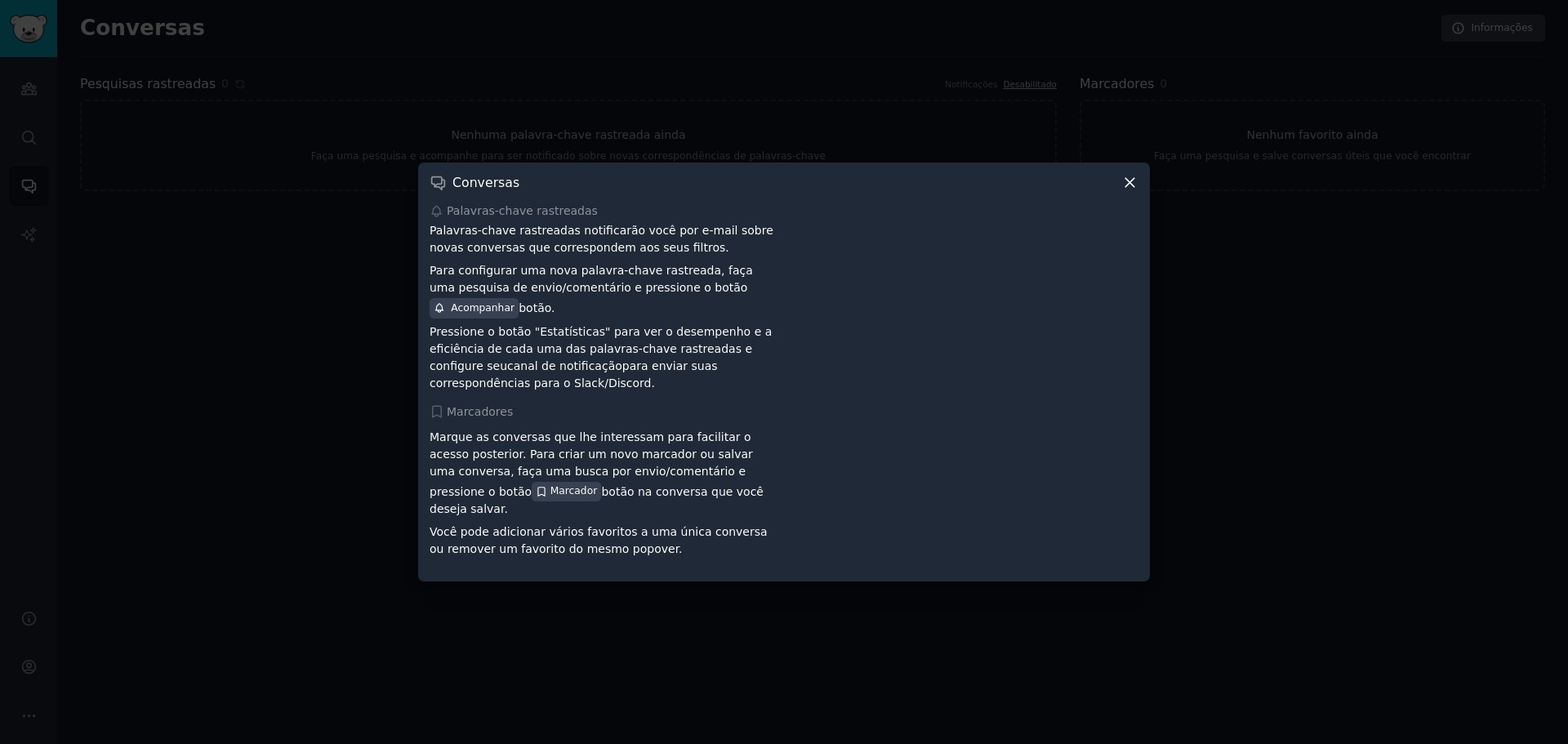
click at [1127, 187] on icon at bounding box center [1130, 182] width 9 height 9
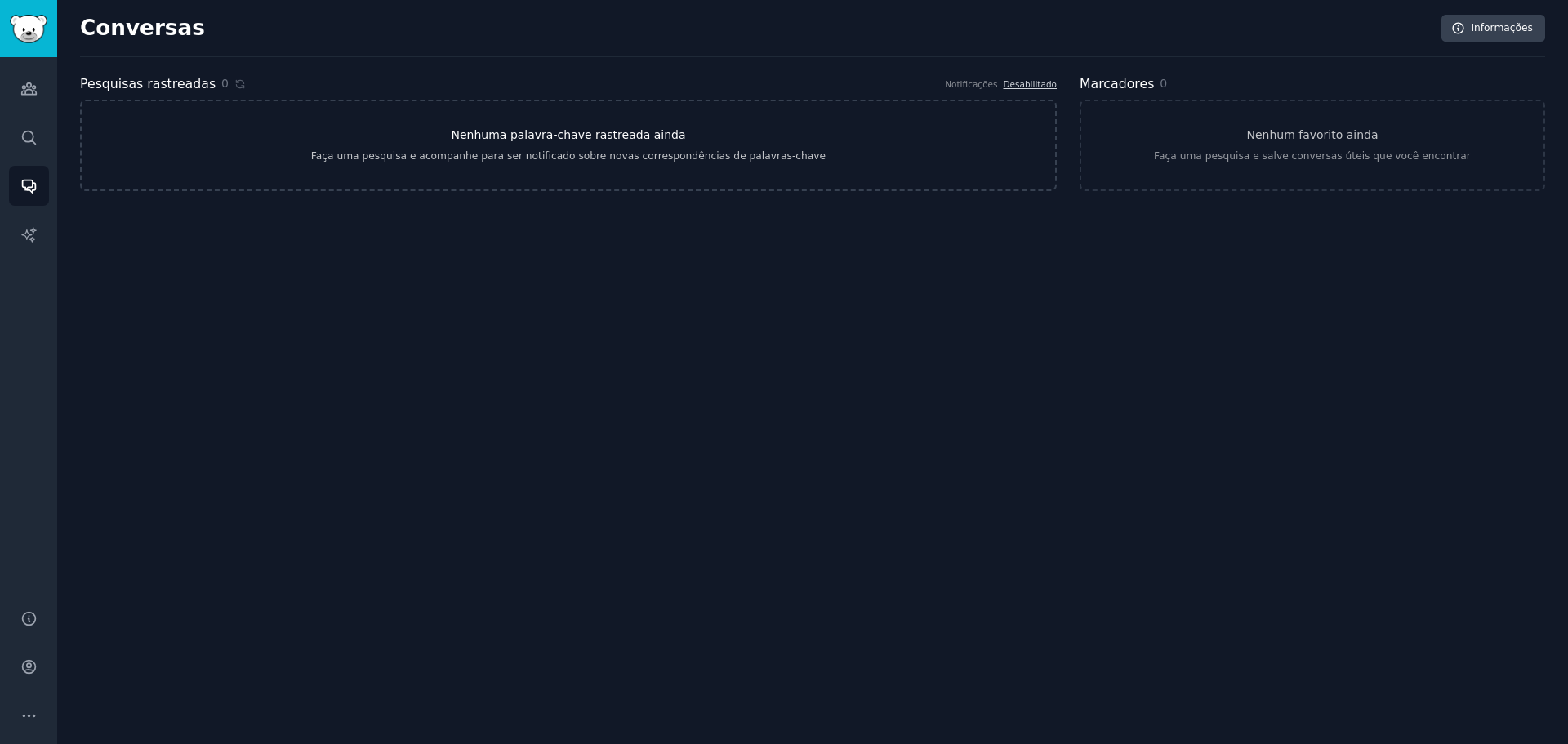
click at [613, 143] on h3 "Nenhuma palavra-chave rastreada ainda" at bounding box center [569, 135] width 235 height 17
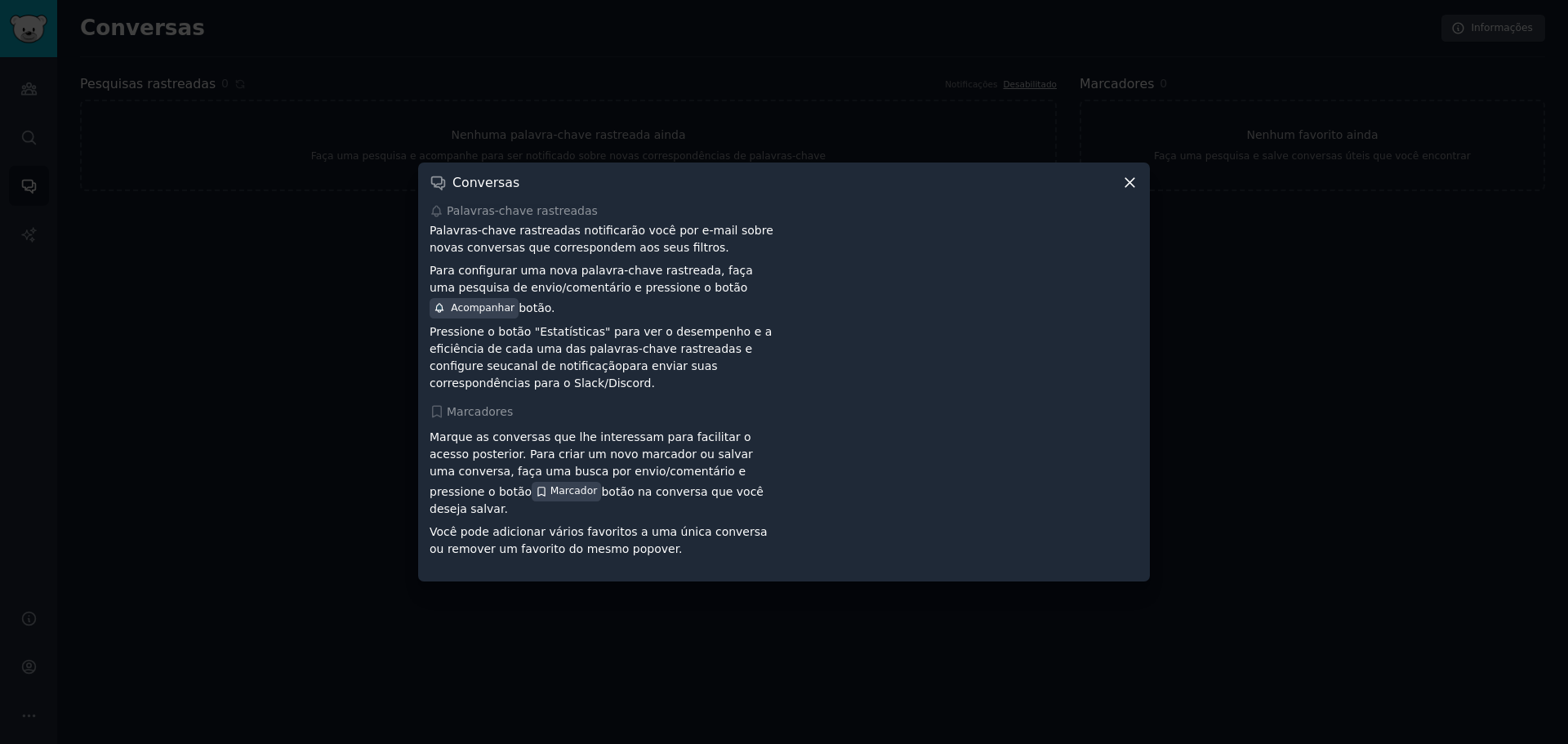
click at [1125, 185] on icon at bounding box center [1130, 182] width 17 height 17
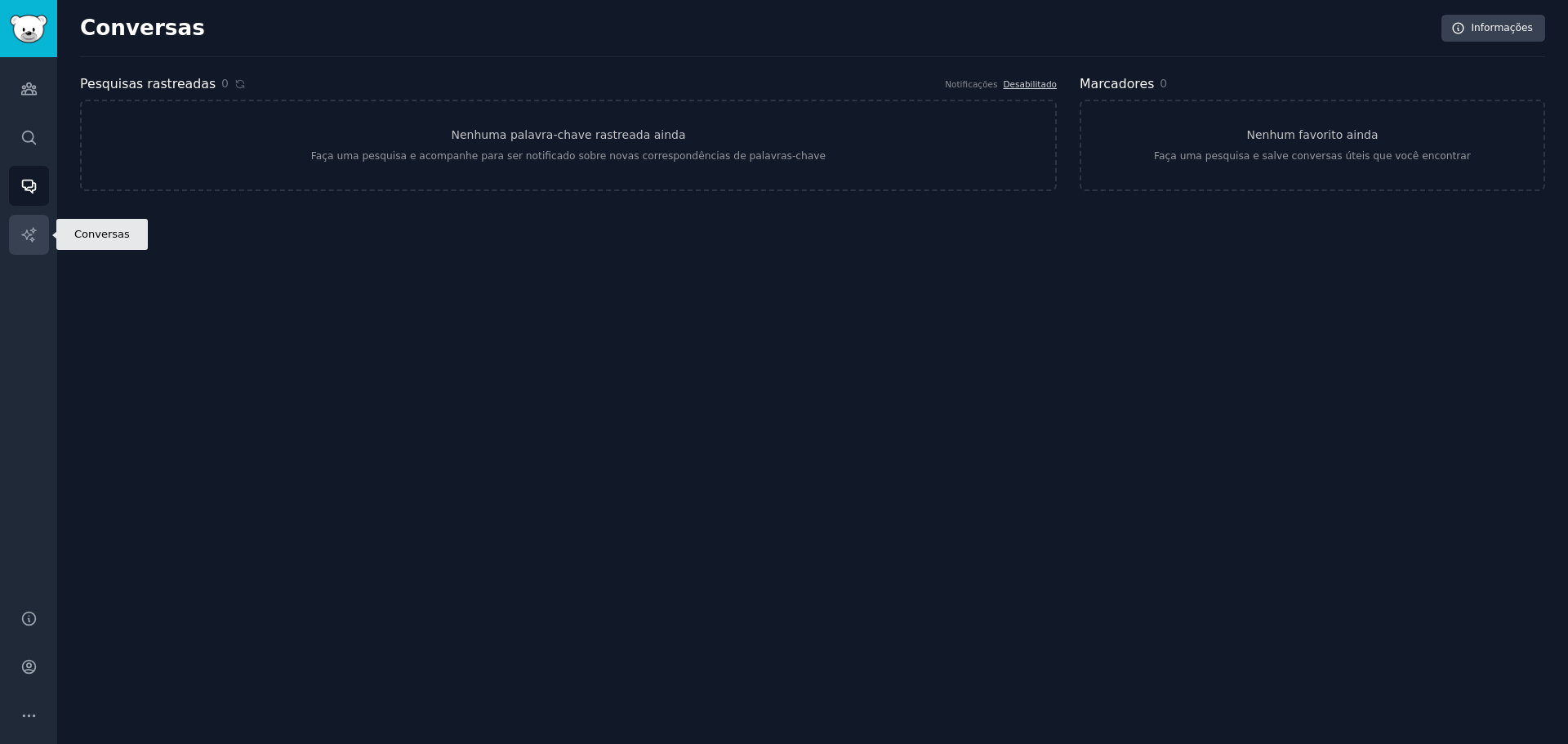
click at [32, 233] on icon "Barra lateral" at bounding box center [29, 234] width 17 height 17
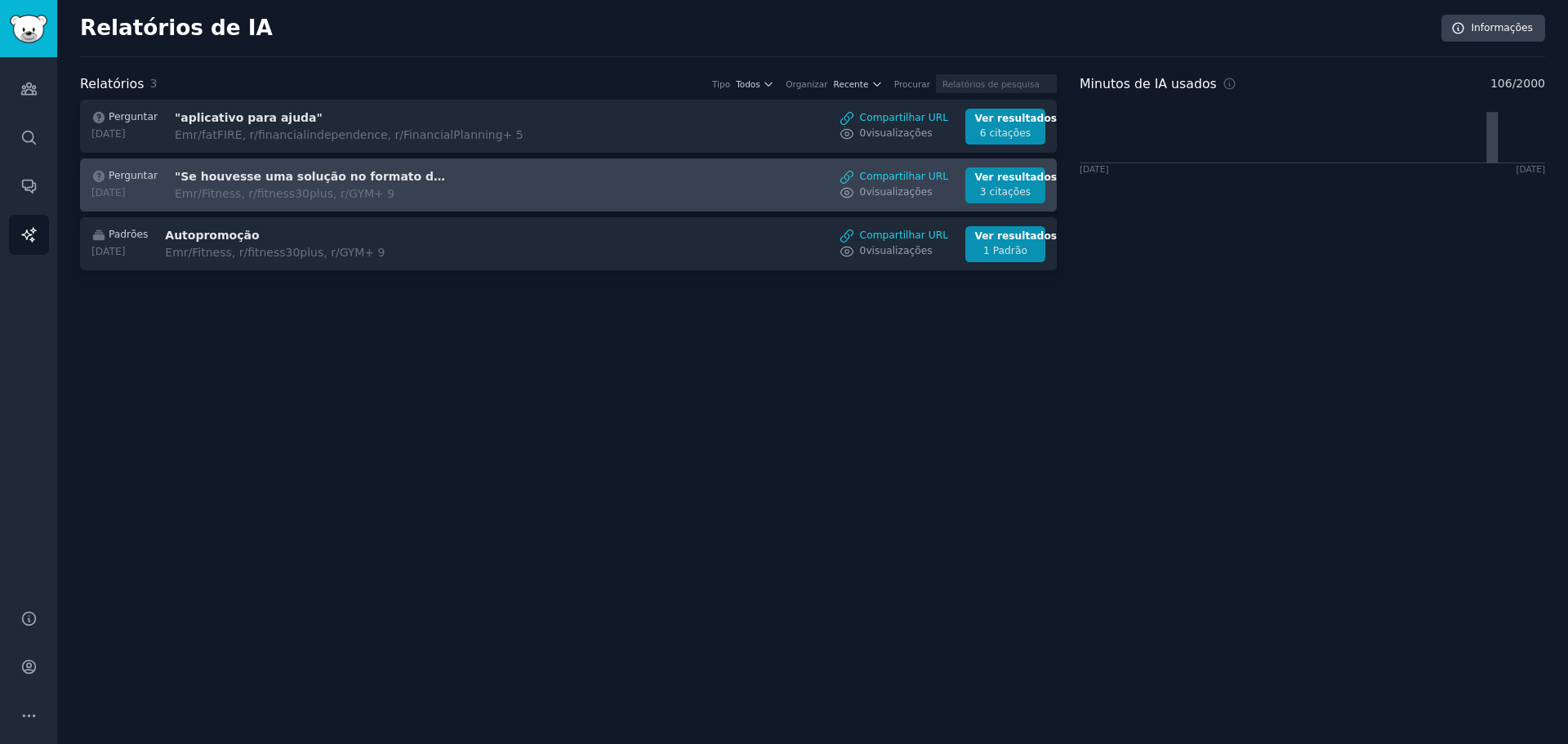
click at [315, 180] on font ""Se houvesse uma solução no formato de um aplicativo, onde os profissionais de …" at bounding box center [1057, 177] width 1764 height 13
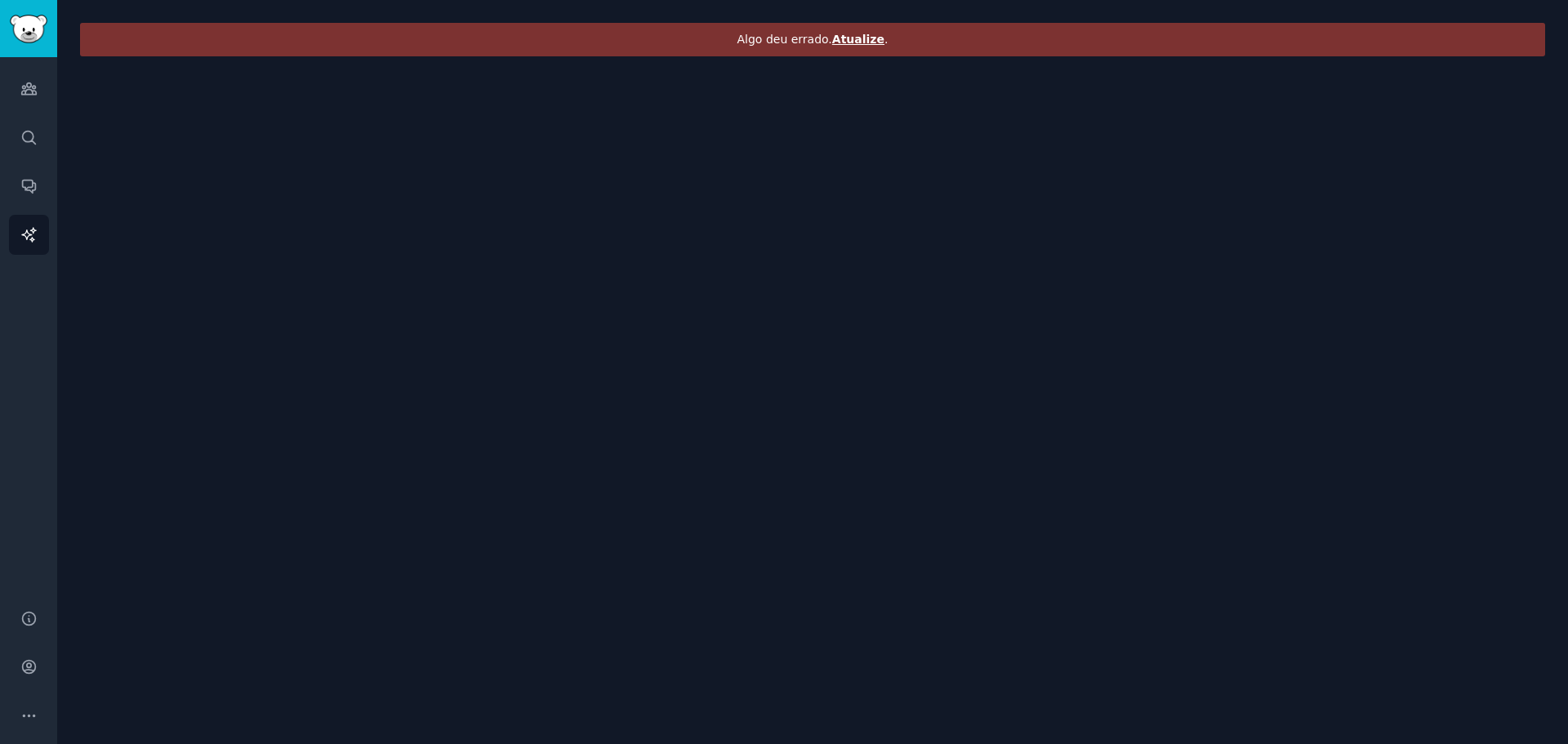
click at [856, 38] on font "Atualize" at bounding box center [858, 39] width 52 height 13
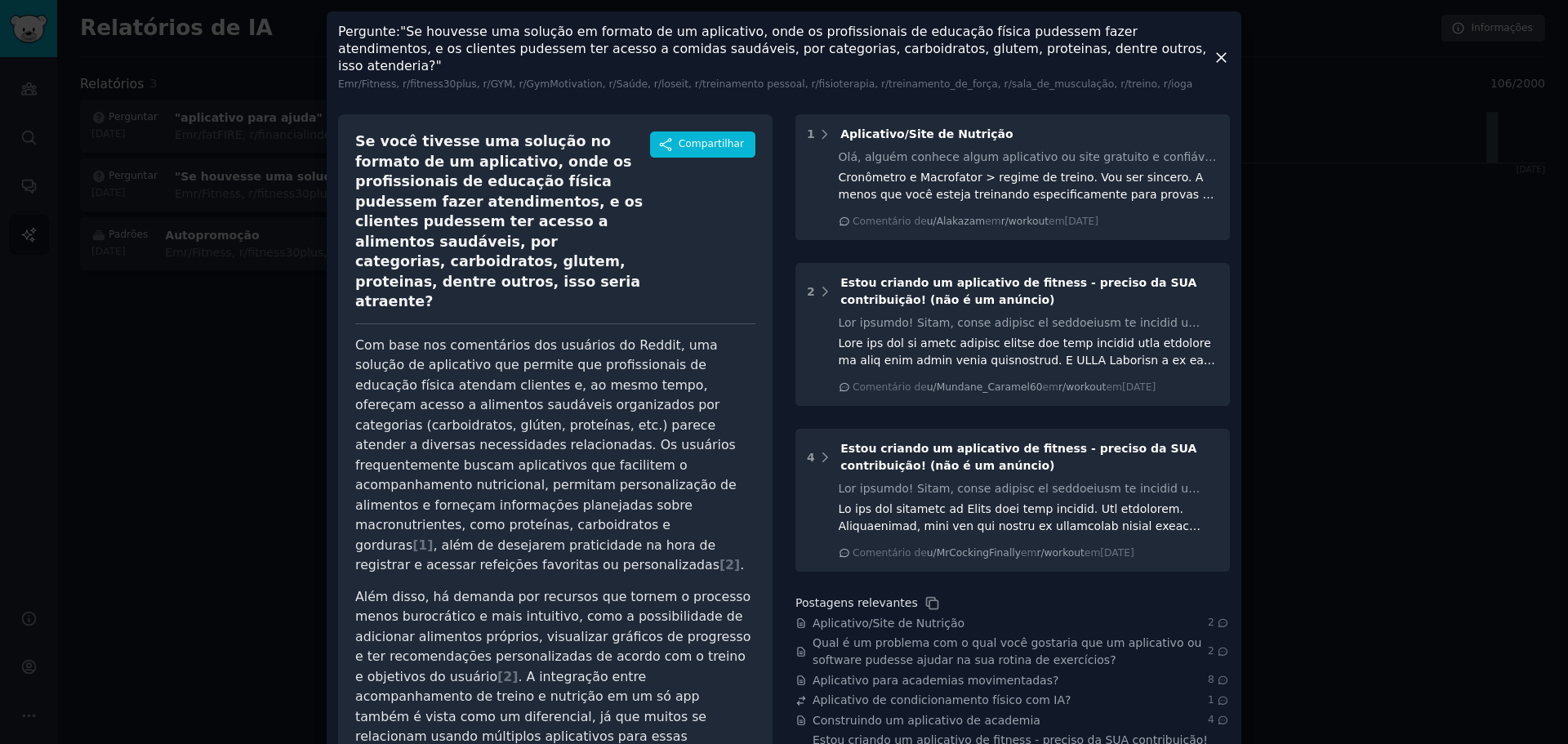
scroll to position [82, 0]
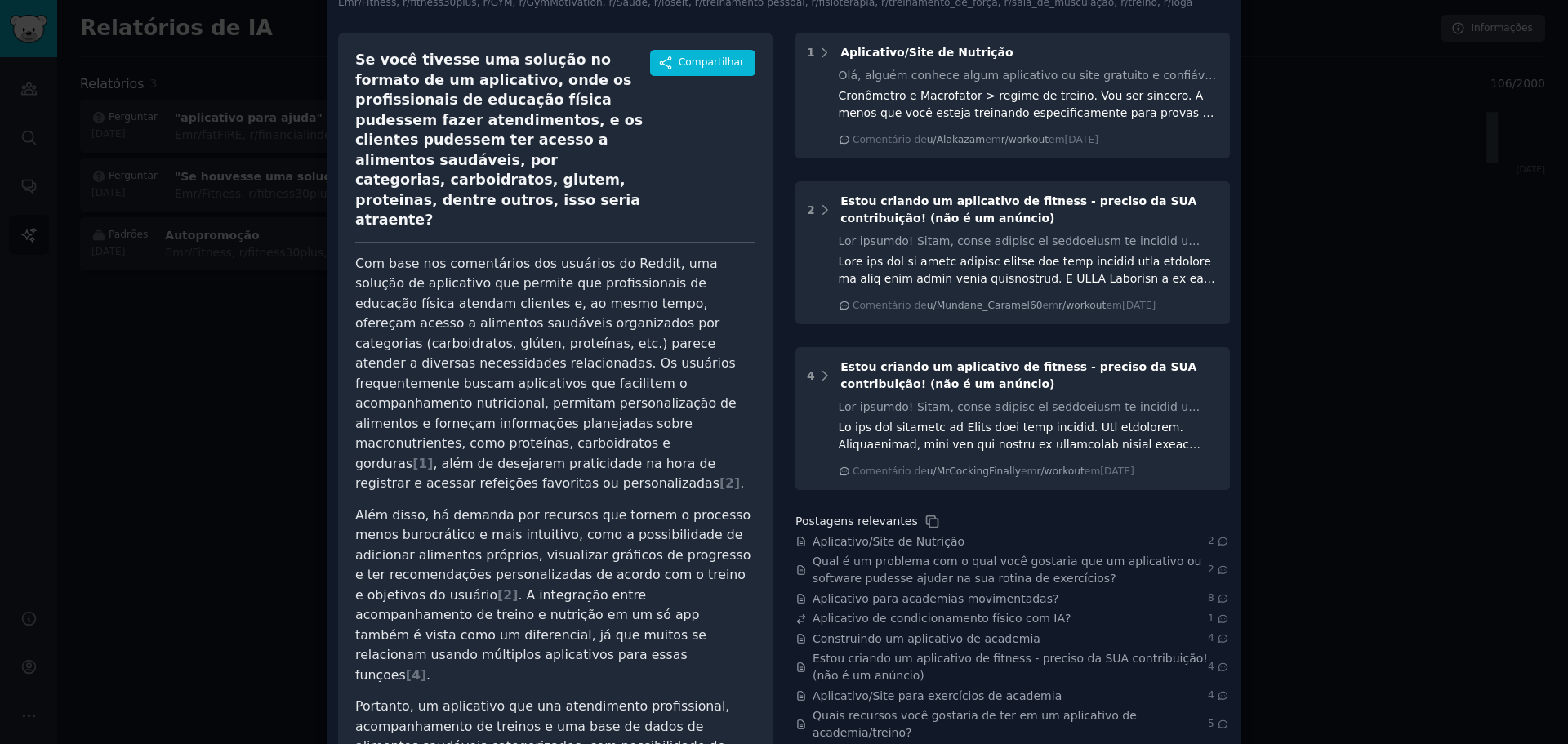
click at [116, 342] on div at bounding box center [784, 372] width 1568 height 744
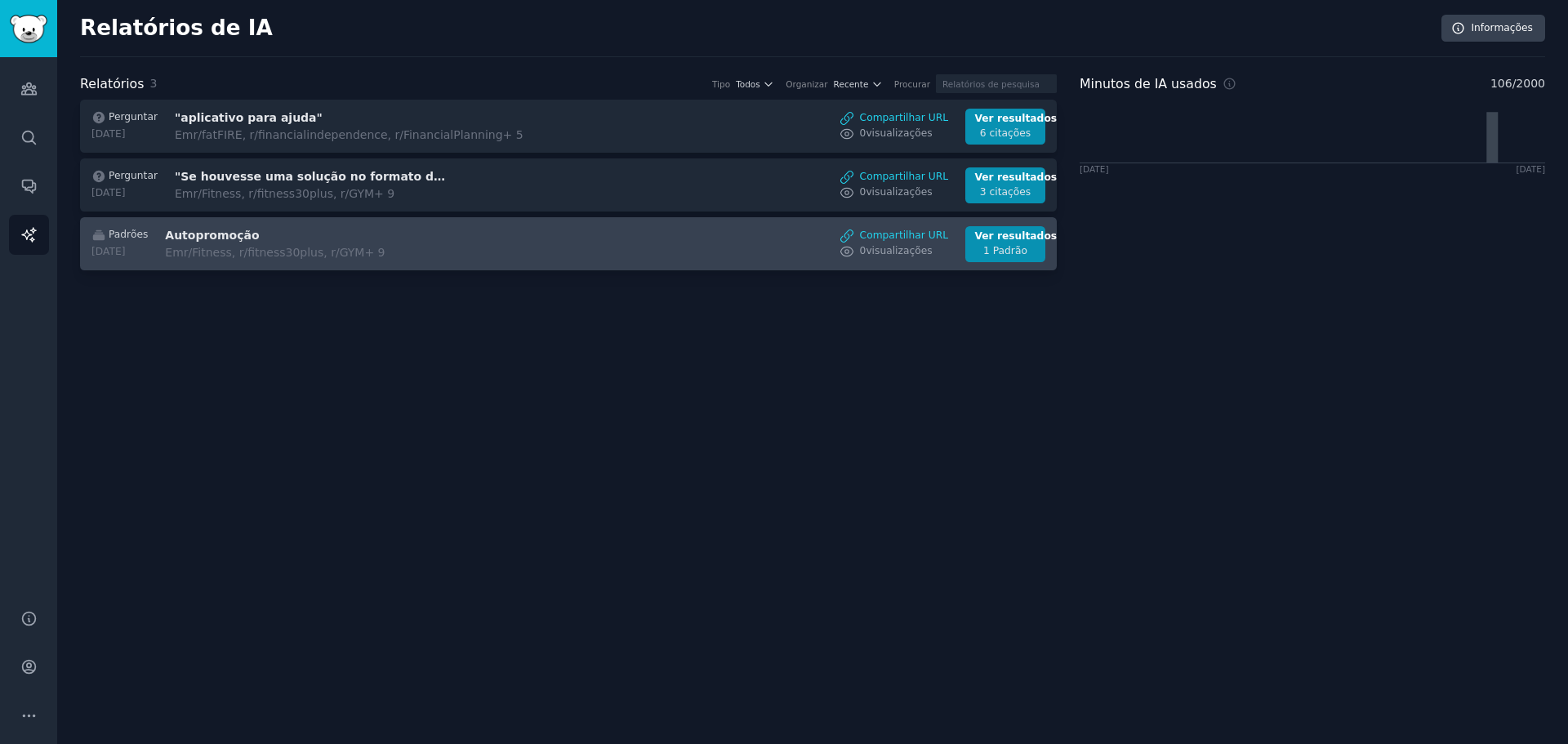
click at [331, 242] on h3 "Autopromoção" at bounding box center [302, 235] width 275 height 17
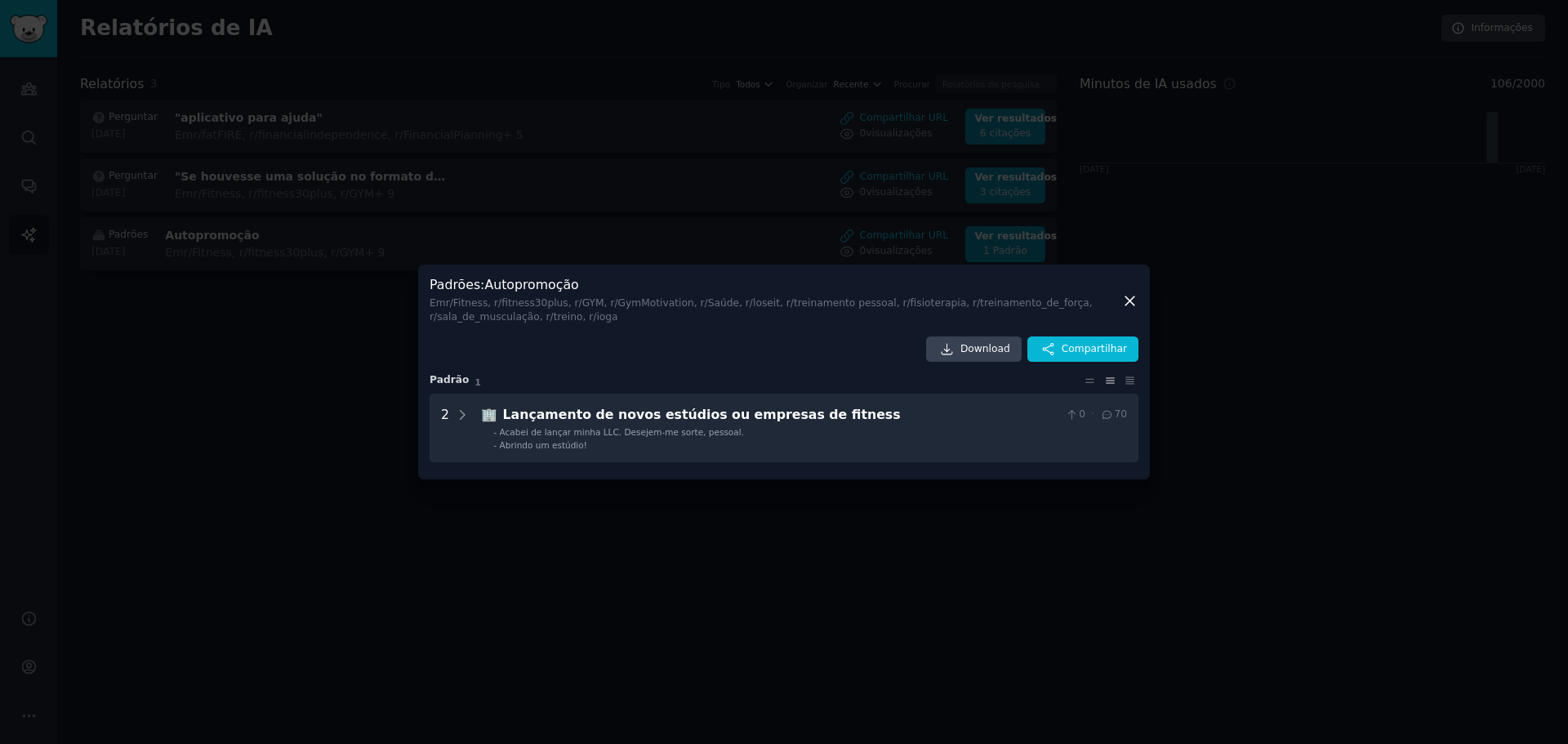
click at [1131, 300] on icon at bounding box center [1130, 300] width 17 height 17
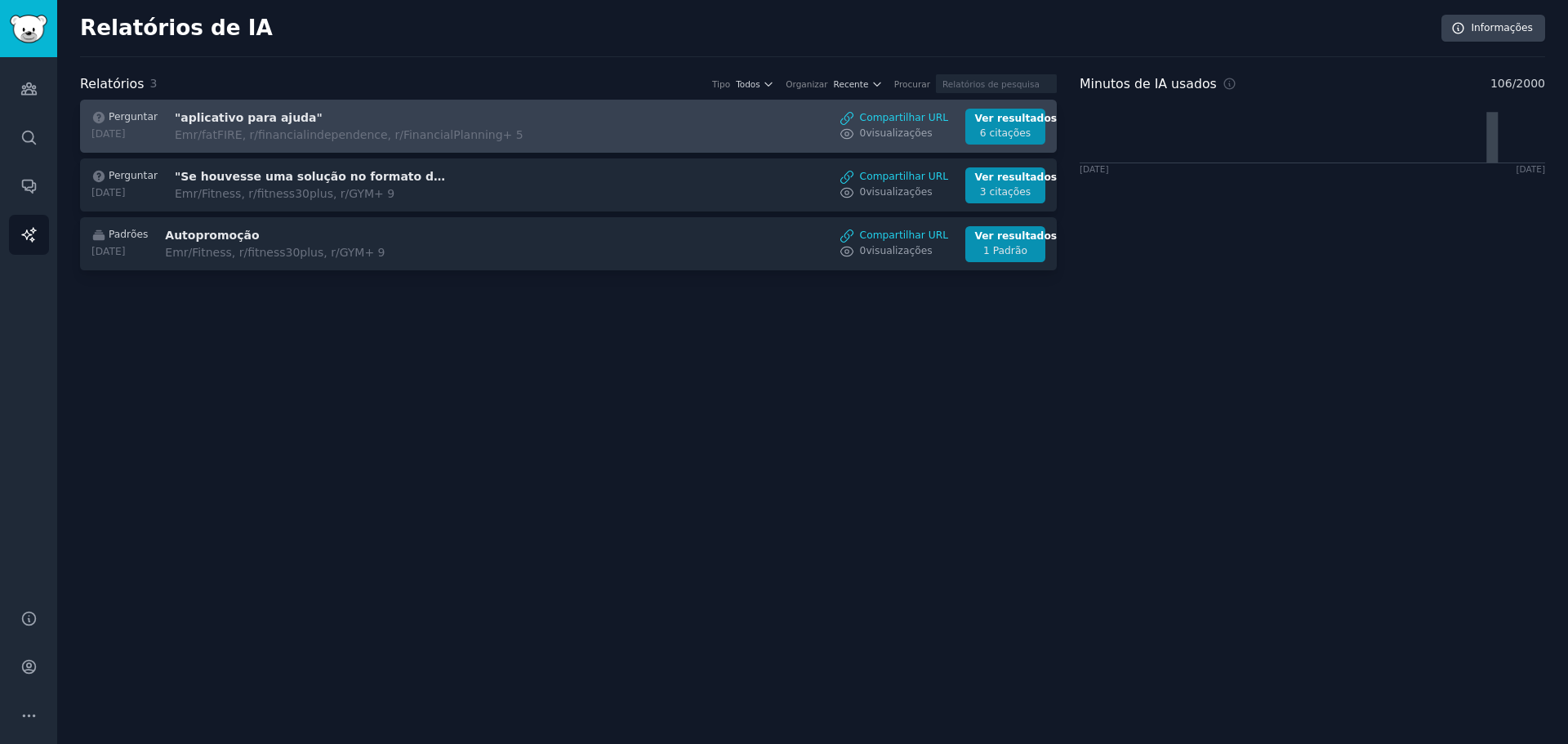
click at [363, 143] on div "Perguntar 30/08/2025 "aplicativo para ajuda" Em r/fatFIRE, r/financialindepende…" at bounding box center [569, 126] width 959 height 36
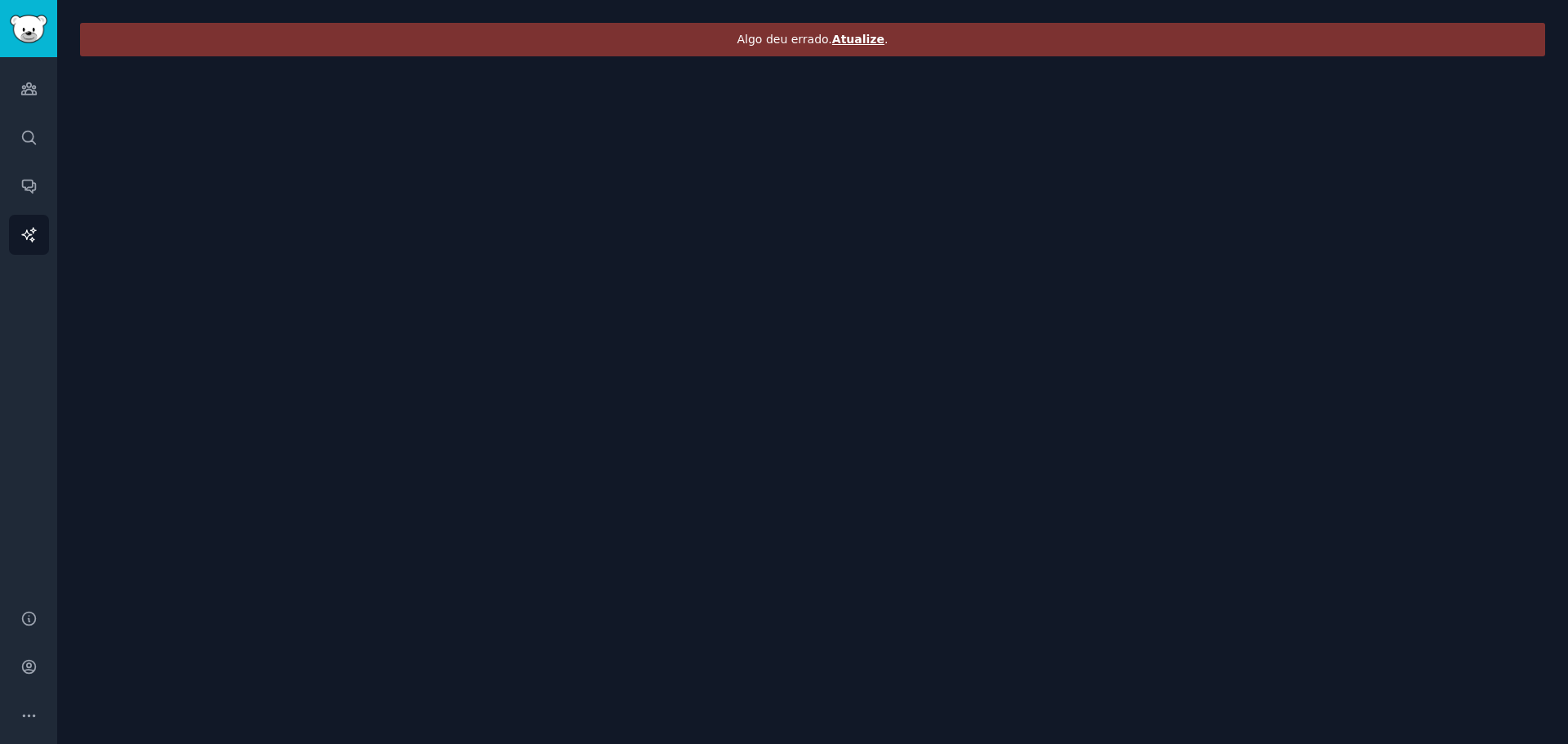
click at [858, 44] on font "Atualize" at bounding box center [858, 39] width 52 height 13
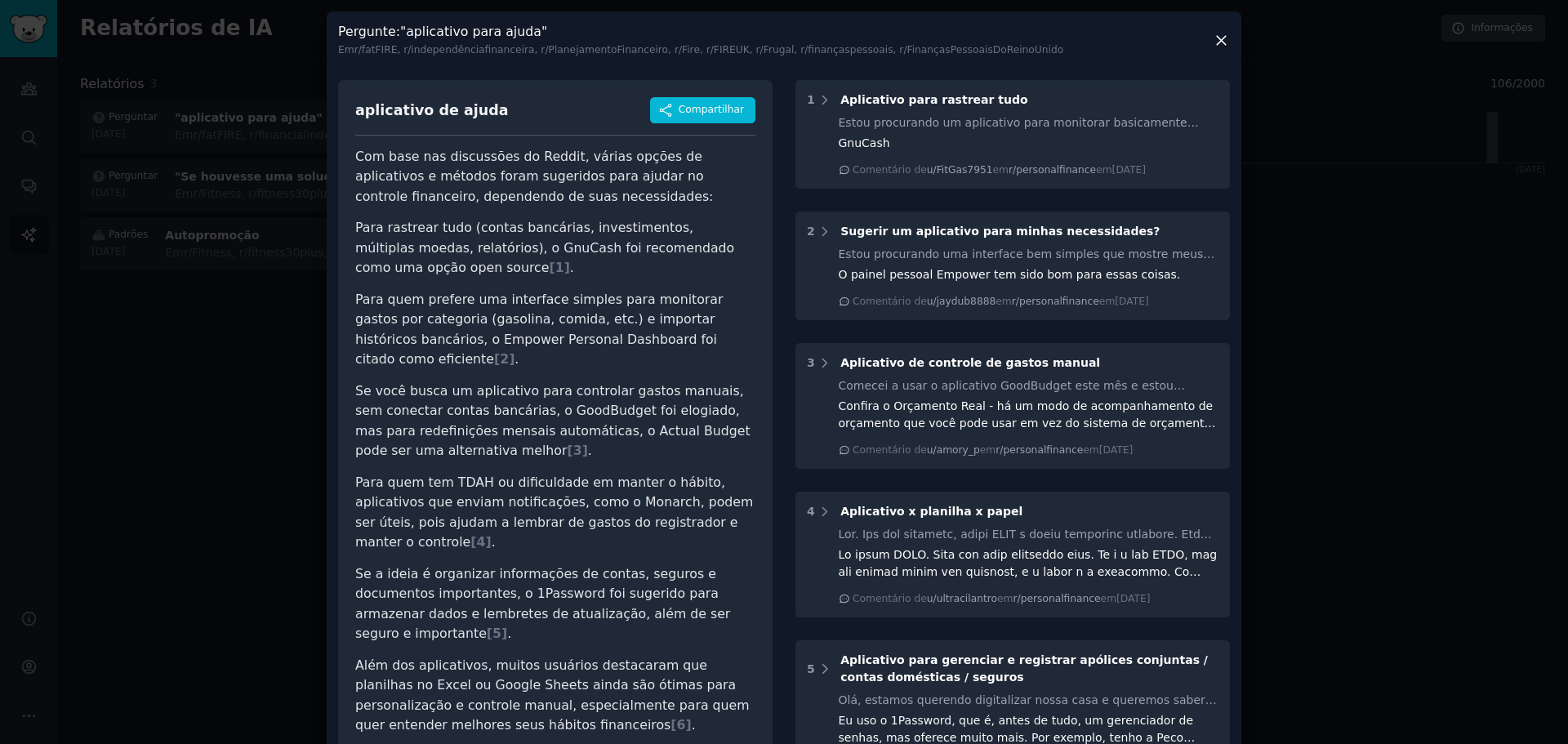
click at [211, 373] on div at bounding box center [784, 372] width 1568 height 744
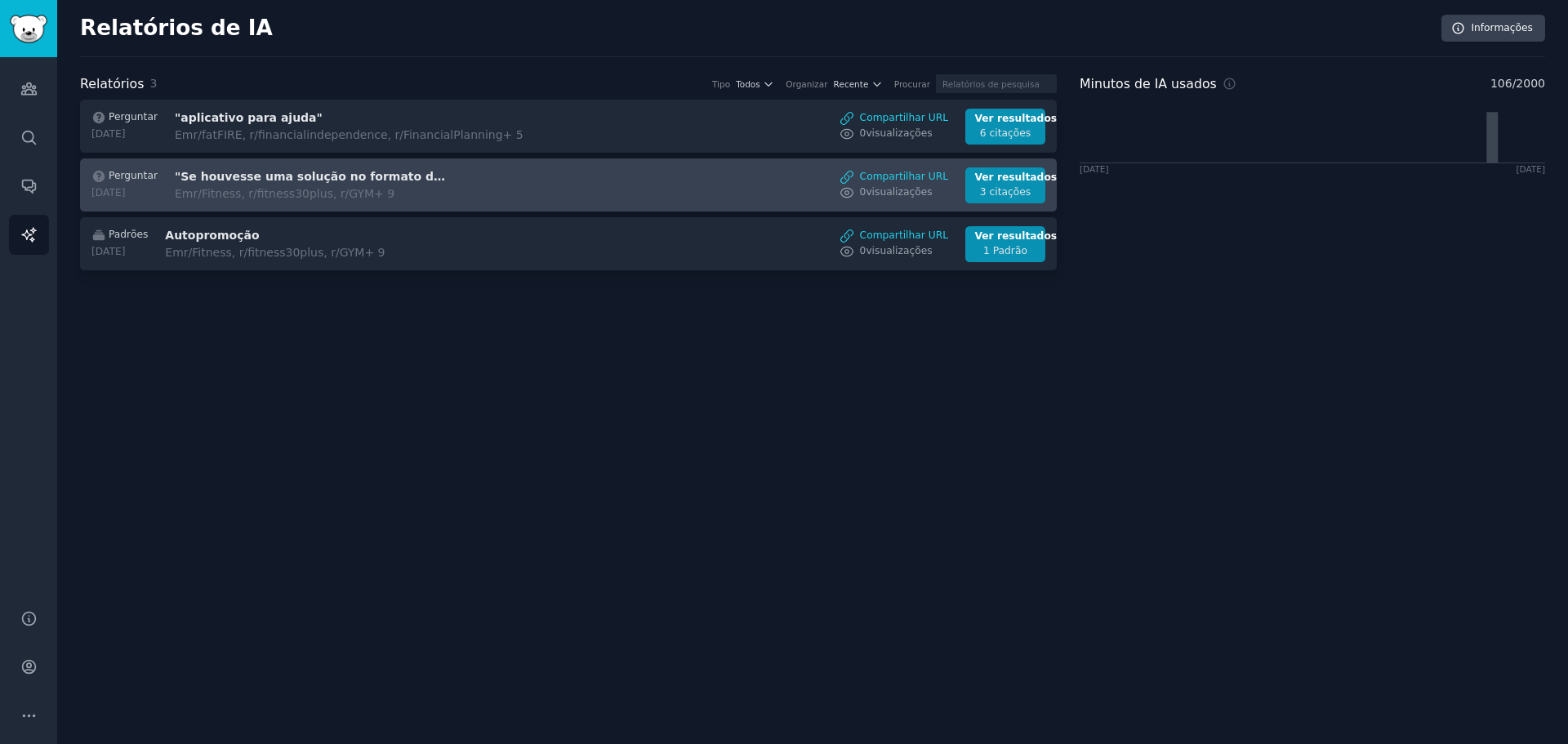
click at [238, 179] on font ""Se houvesse uma solução no formato de um aplicativo, onde os profissionais de …" at bounding box center [1057, 177] width 1764 height 13
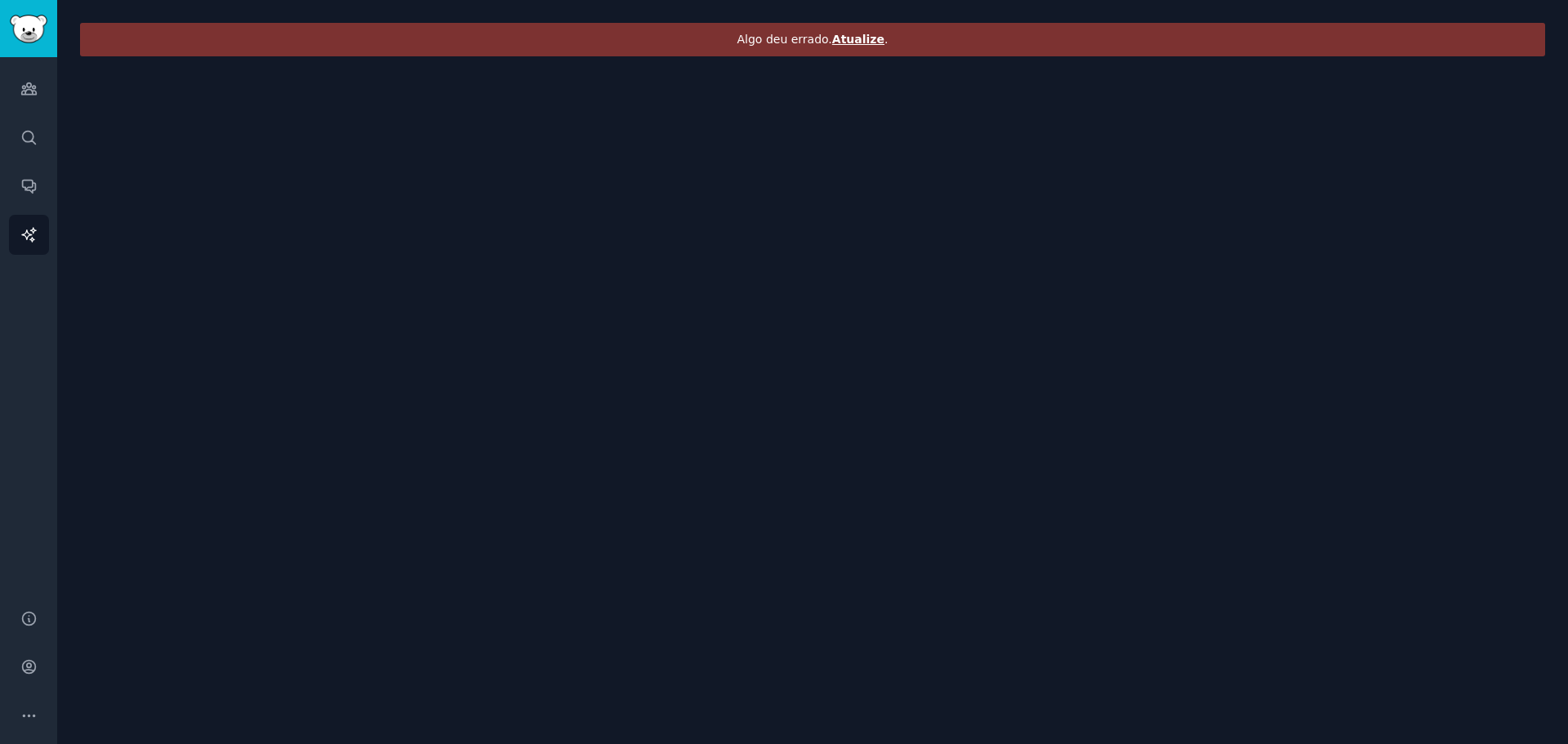
click at [838, 37] on font "Atualize" at bounding box center [858, 39] width 52 height 13
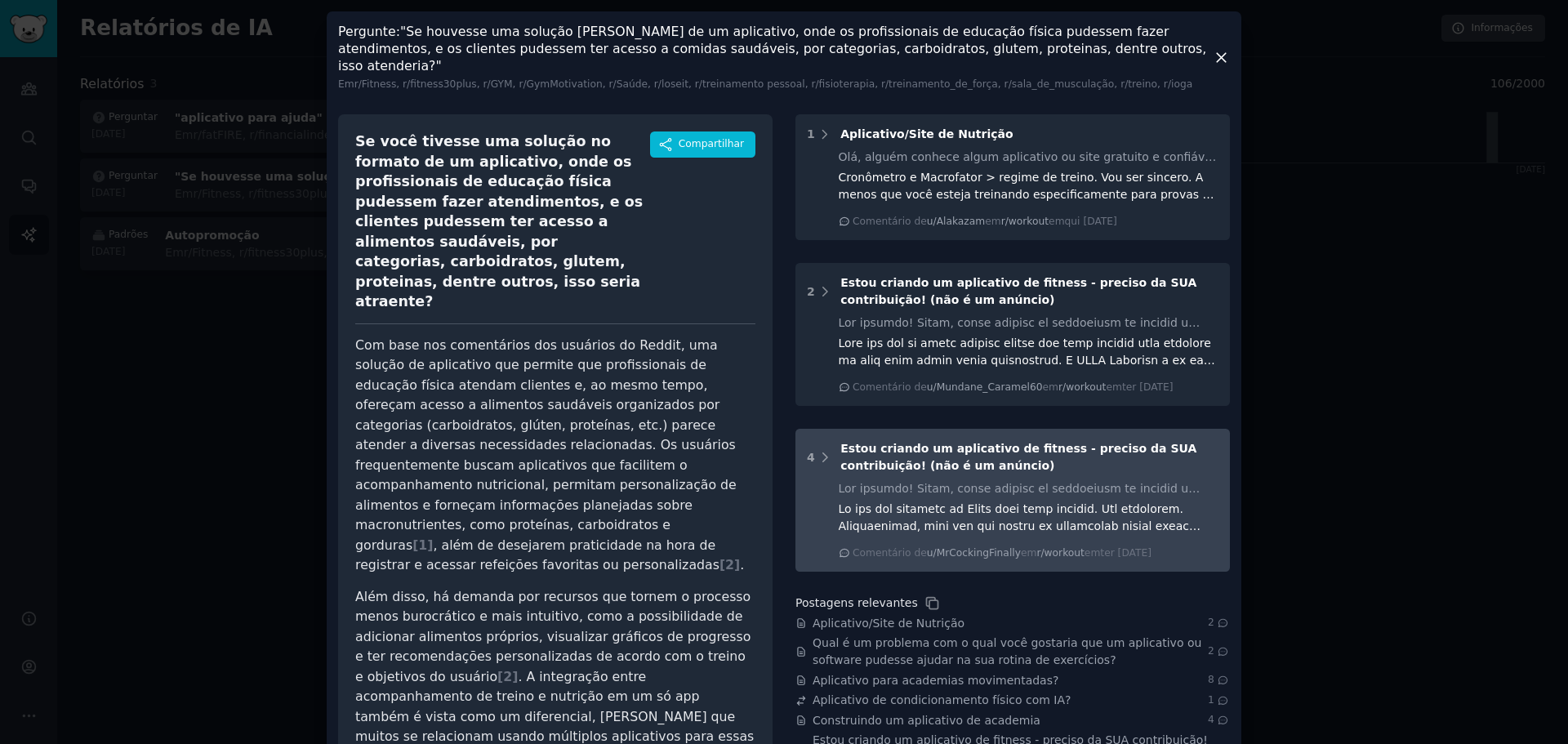
click at [881, 442] on font "Estou criando um aplicativo de fitness - preciso da SUA contribuição! (não é um…" at bounding box center [1018, 457] width 356 height 30
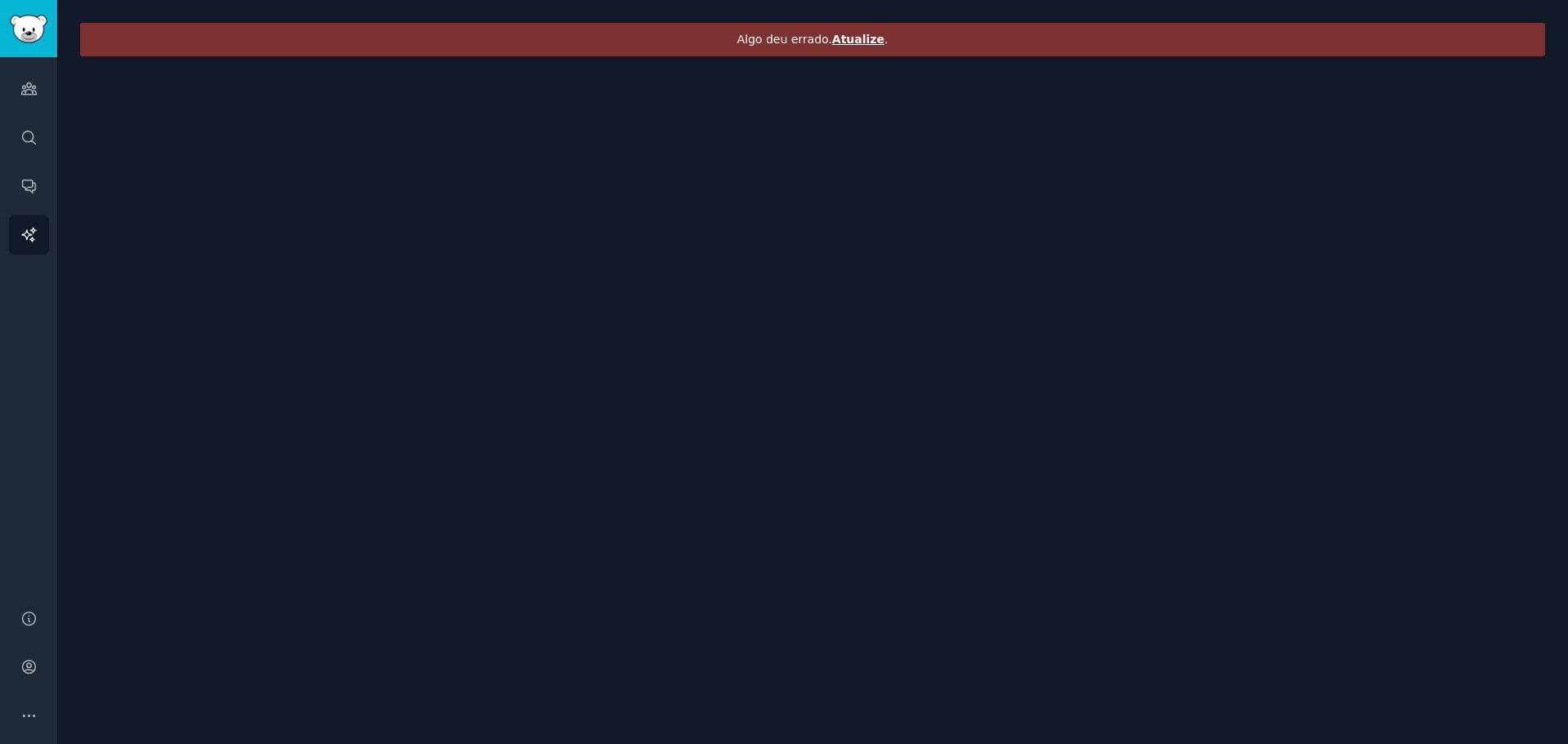
click at [869, 45] on font "Atualize" at bounding box center [858, 39] width 52 height 13
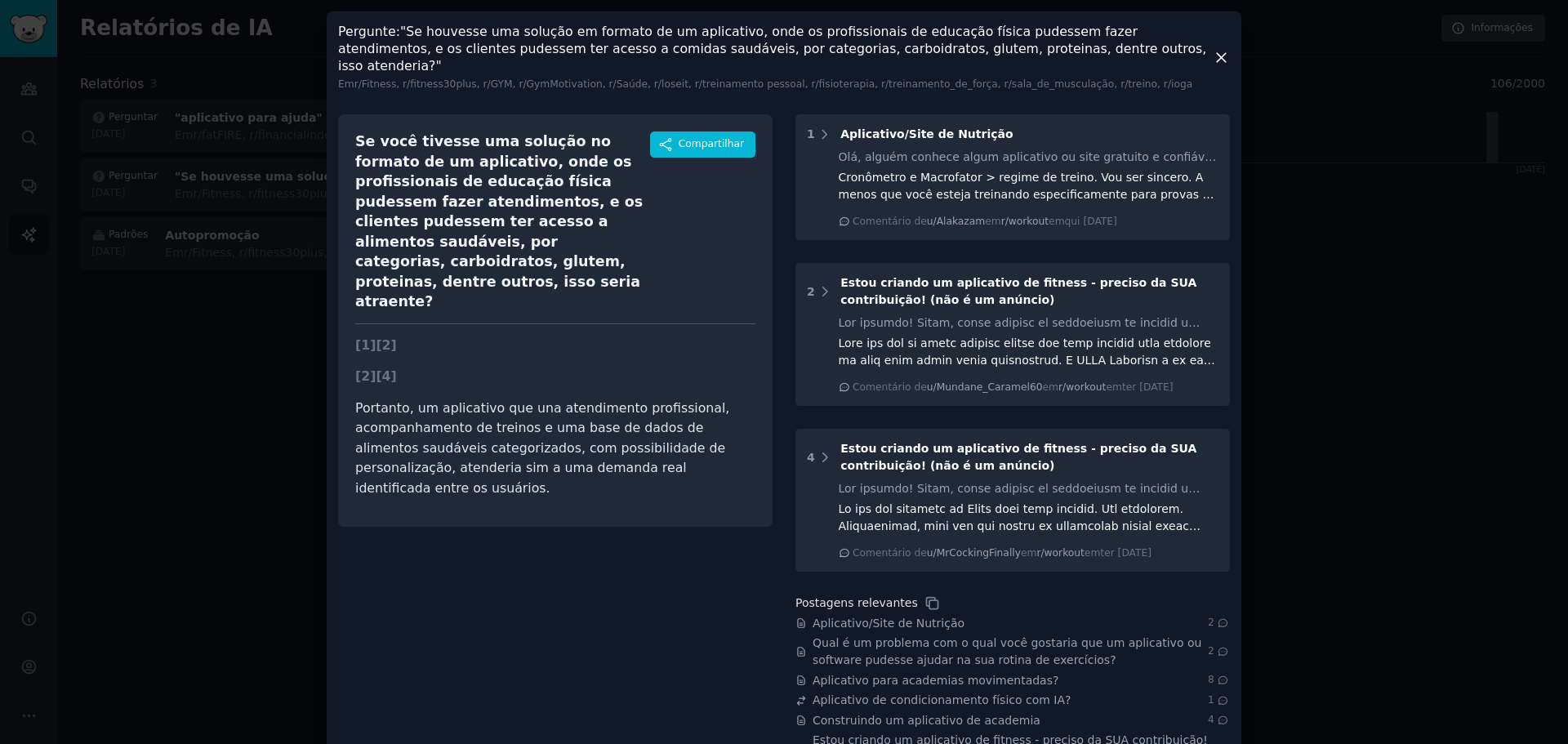
click at [211, 434] on div at bounding box center [784, 372] width 1568 height 744
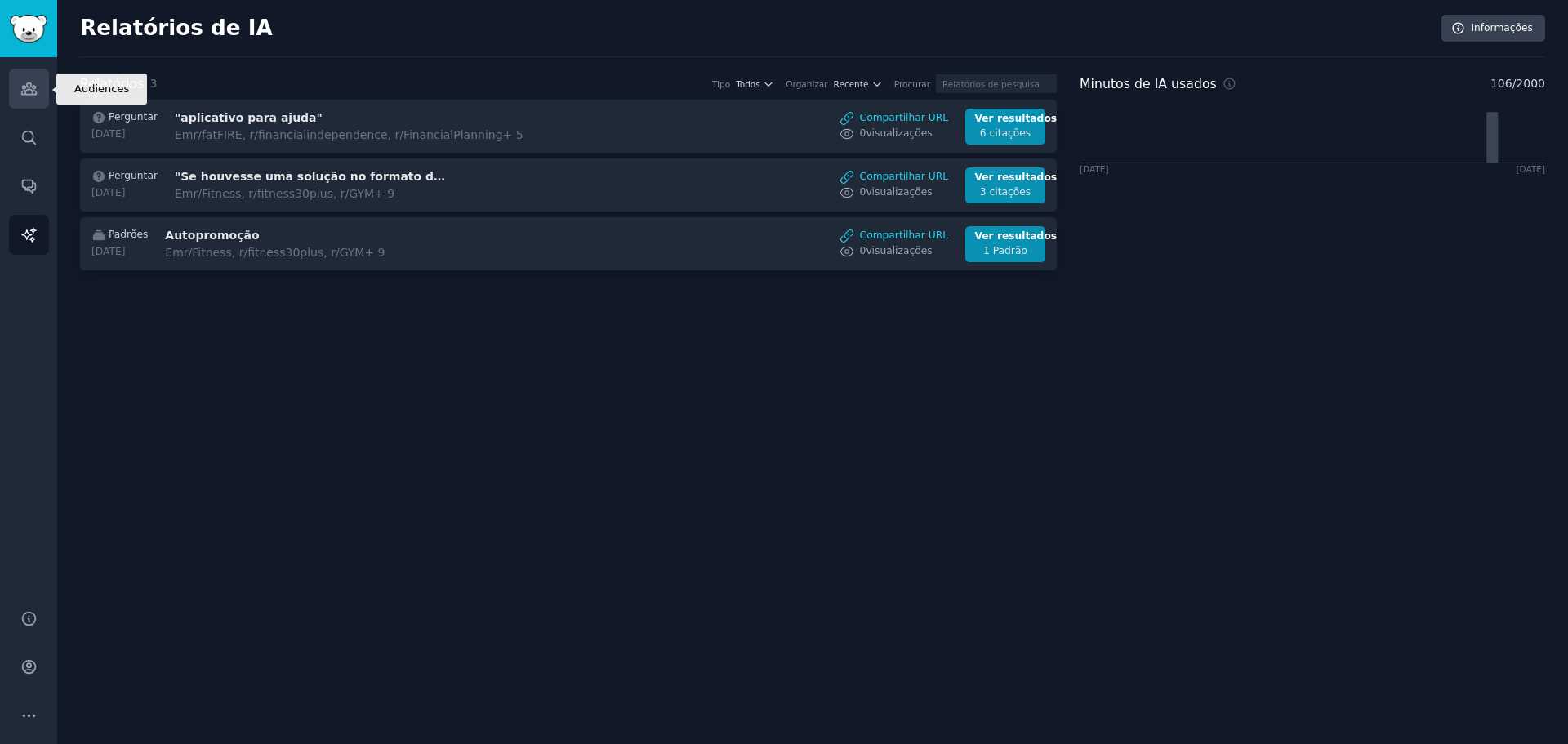
click at [15, 87] on link "Públicos" at bounding box center [29, 88] width 40 height 40
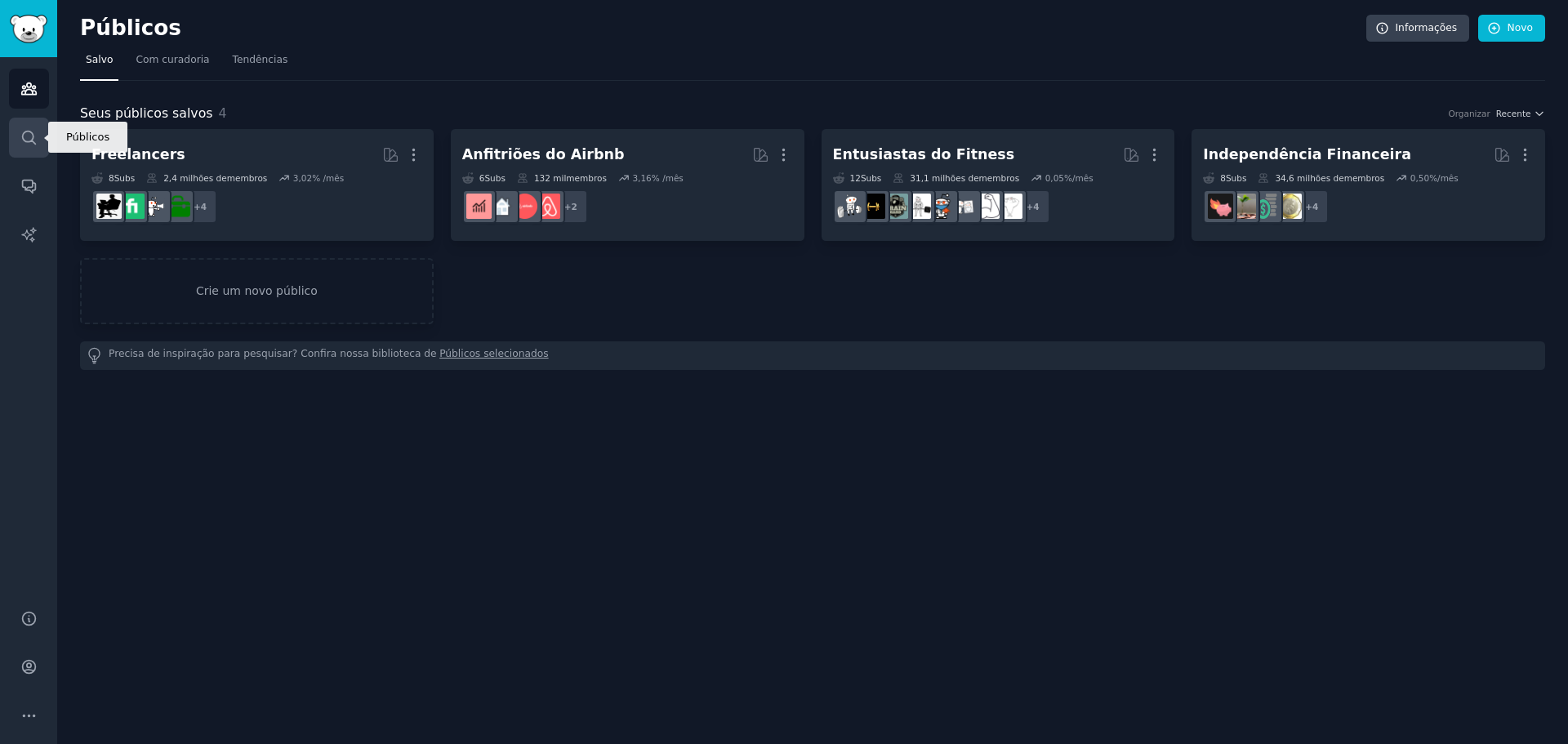
click at [37, 148] on link "Procurar" at bounding box center [29, 137] width 40 height 40
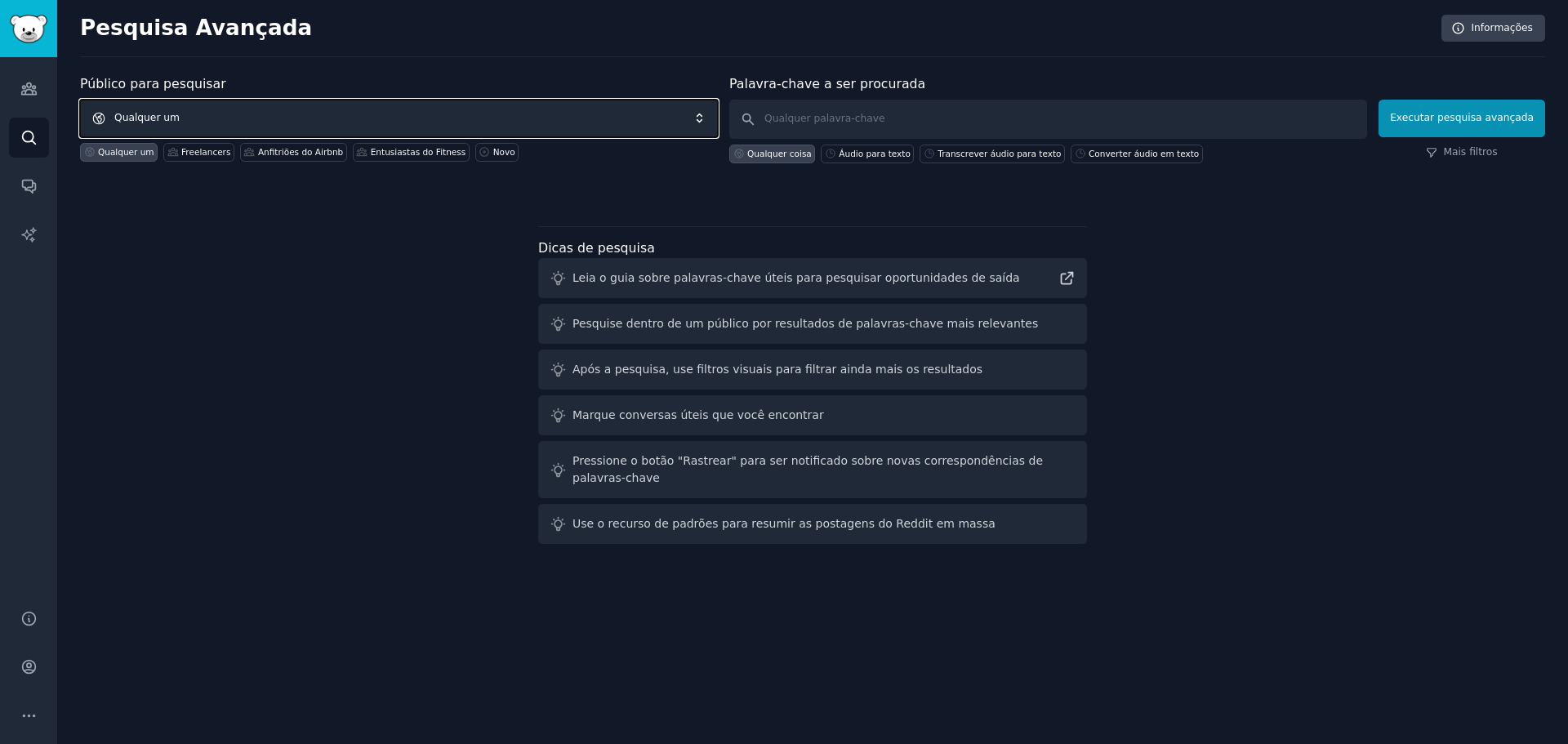
click at [249, 123] on span "Qualquer um" at bounding box center [398, 118] width 637 height 37
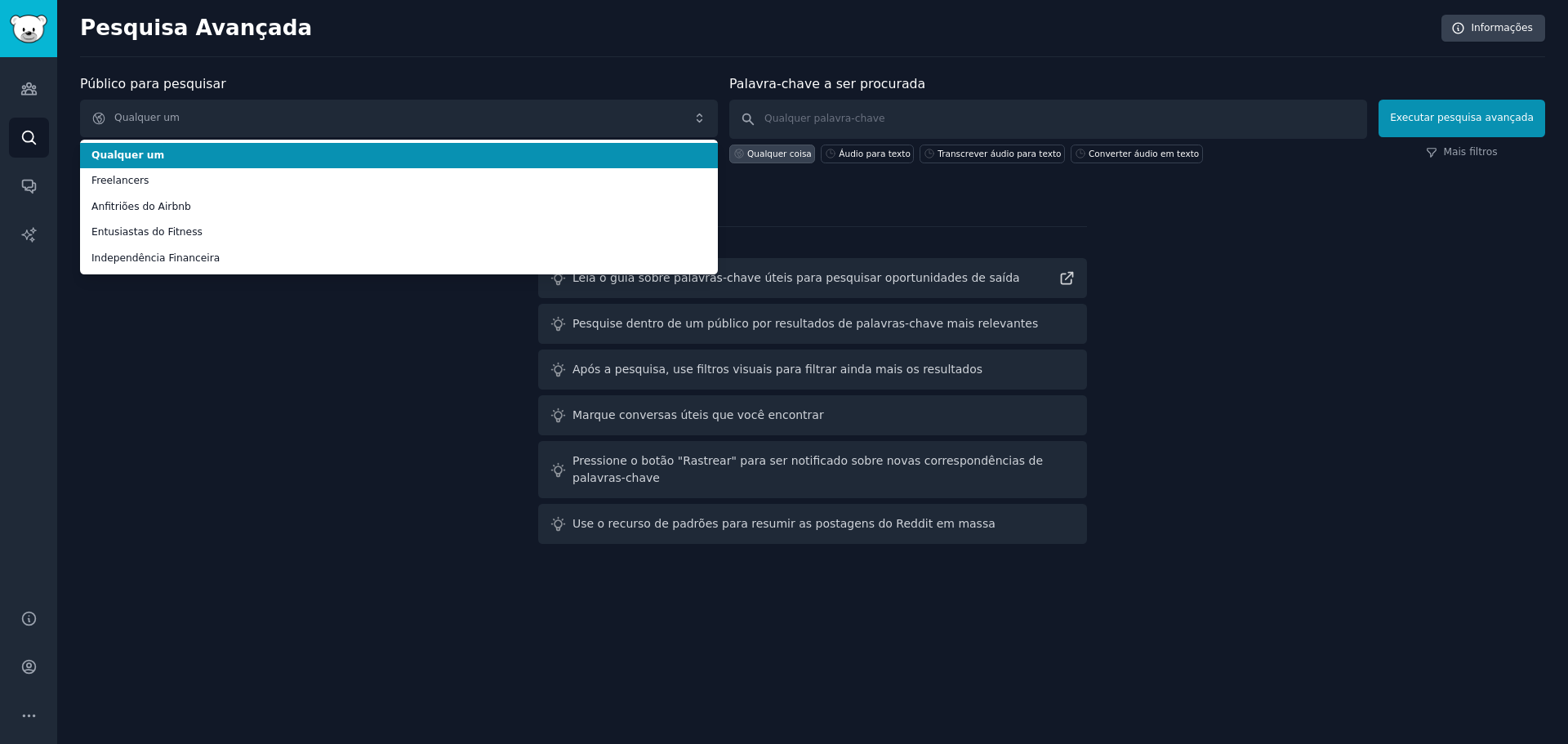
click at [159, 158] on span "Qualquer um" at bounding box center [398, 156] width 615 height 15
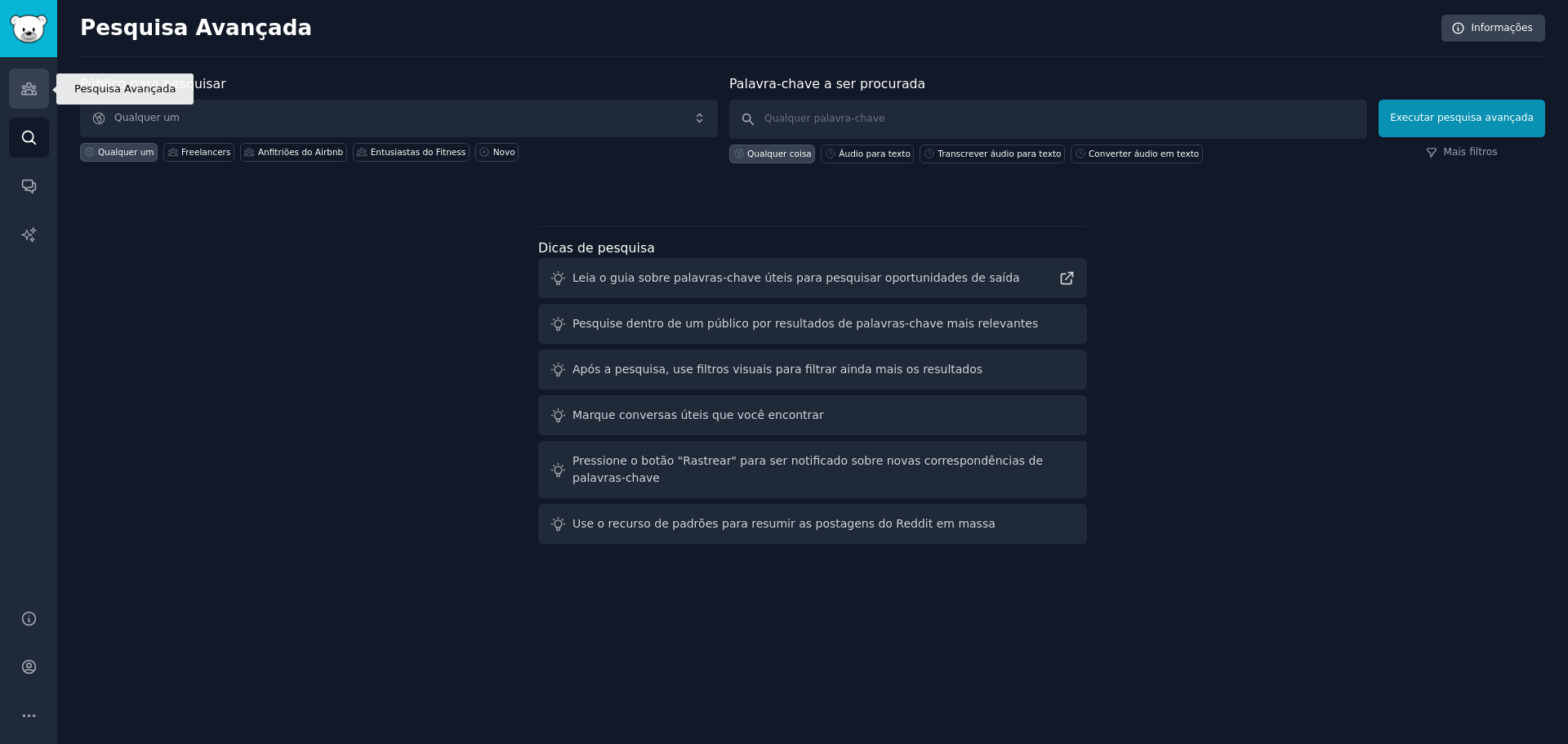
click at [20, 80] on link "Públicos" at bounding box center [29, 88] width 40 height 40
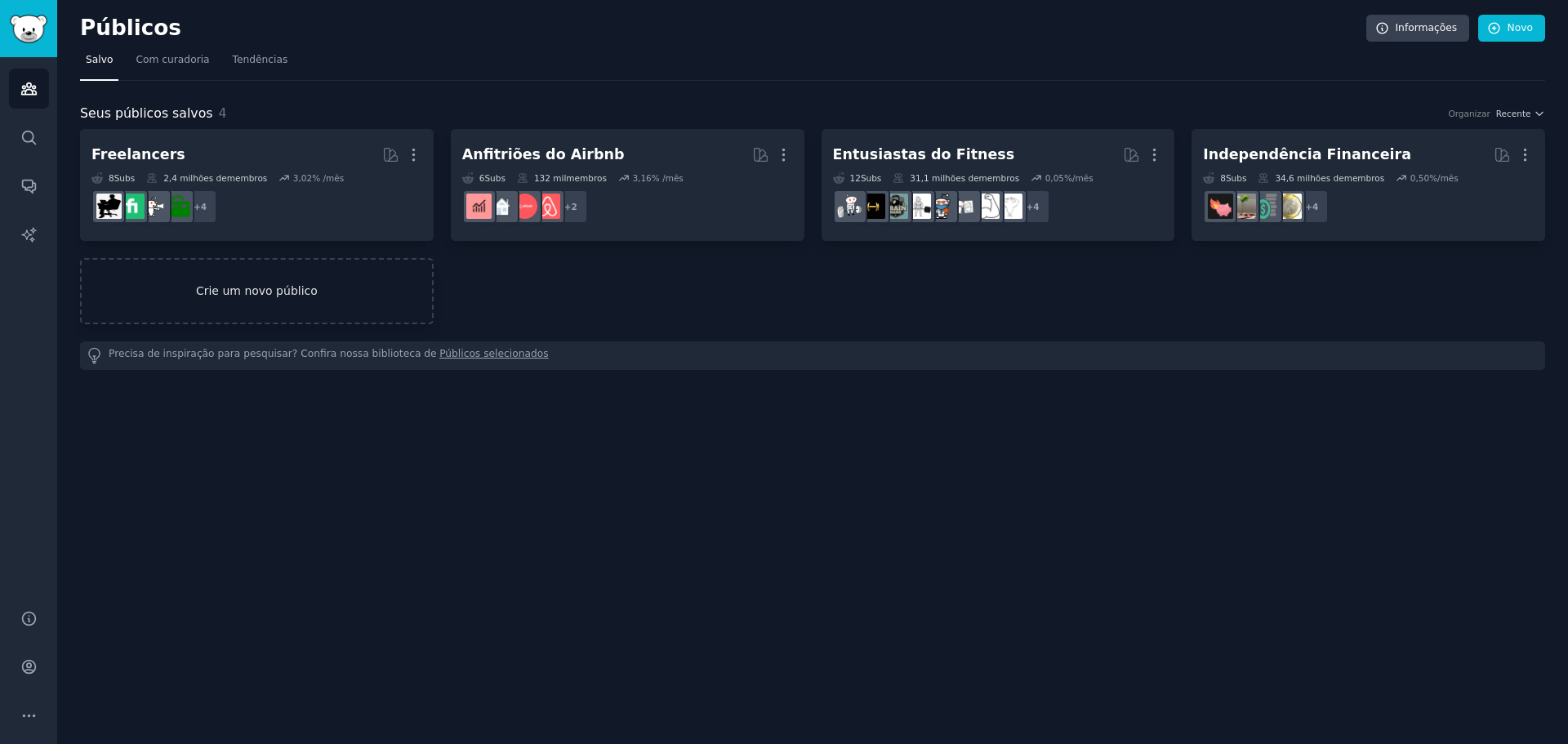
click at [345, 290] on font "Crie um novo público" at bounding box center [257, 291] width 351 height 17
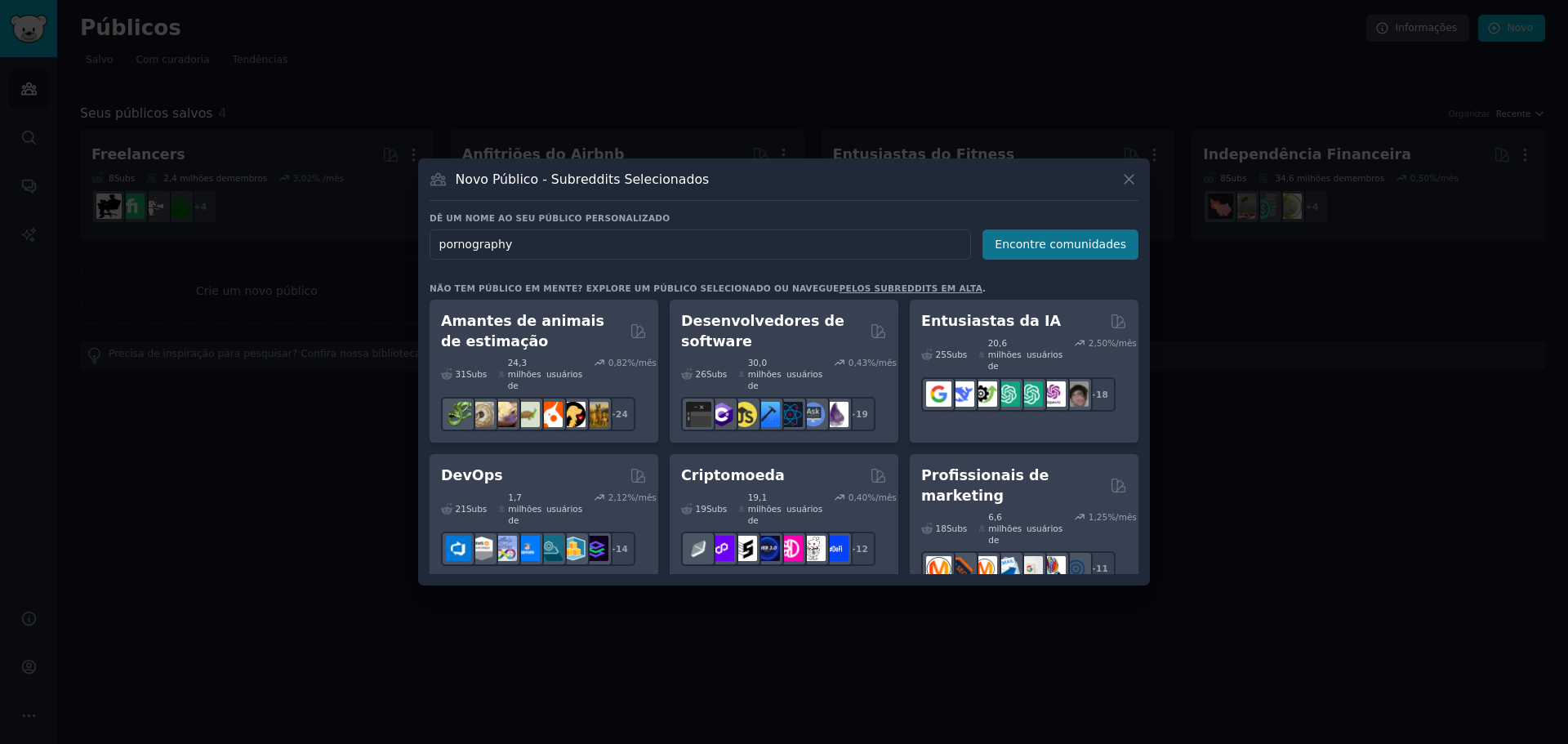
type input "pornography"
click at [1085, 246] on font "Encontre comunidades" at bounding box center [1060, 244] width 131 height 13
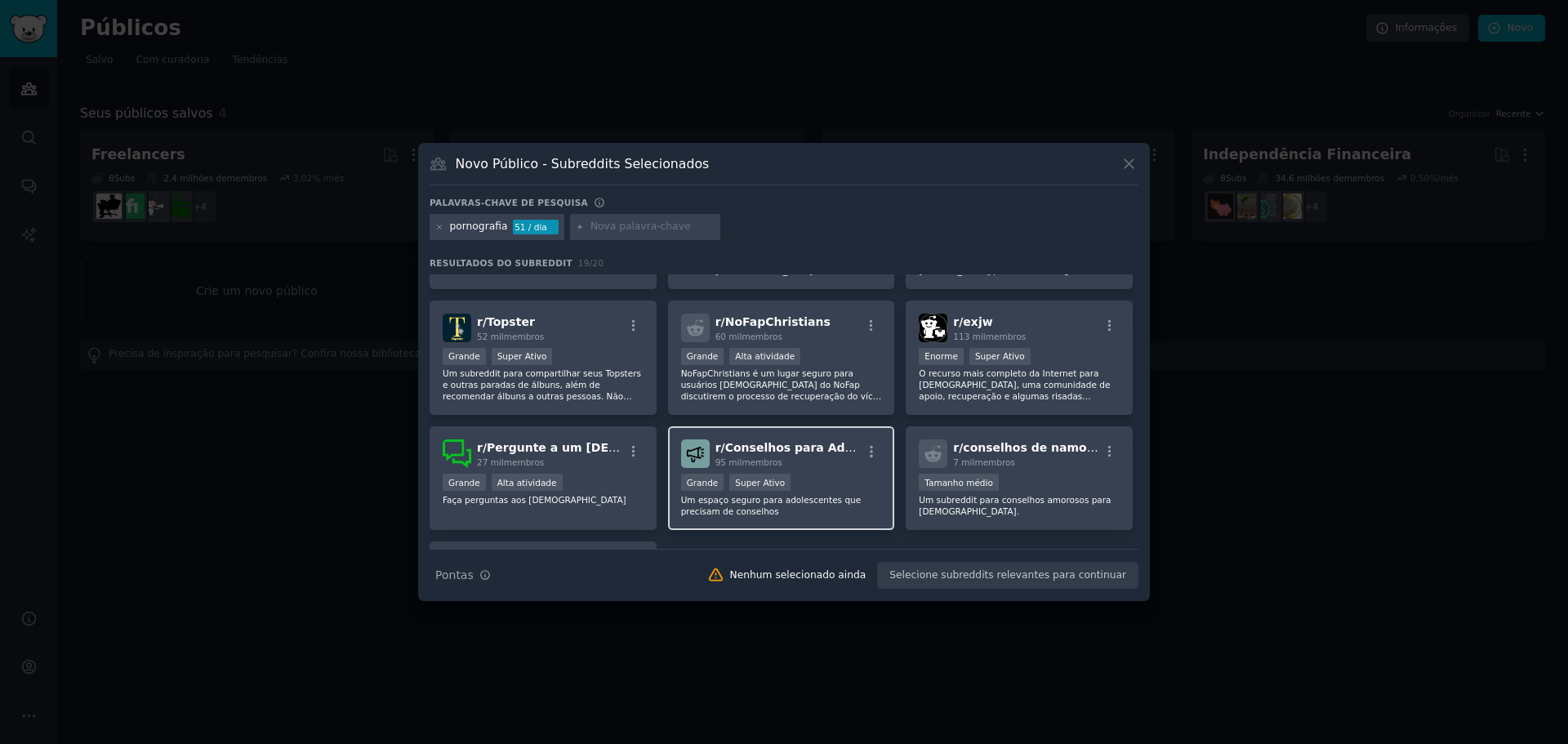
scroll to position [571, 0]
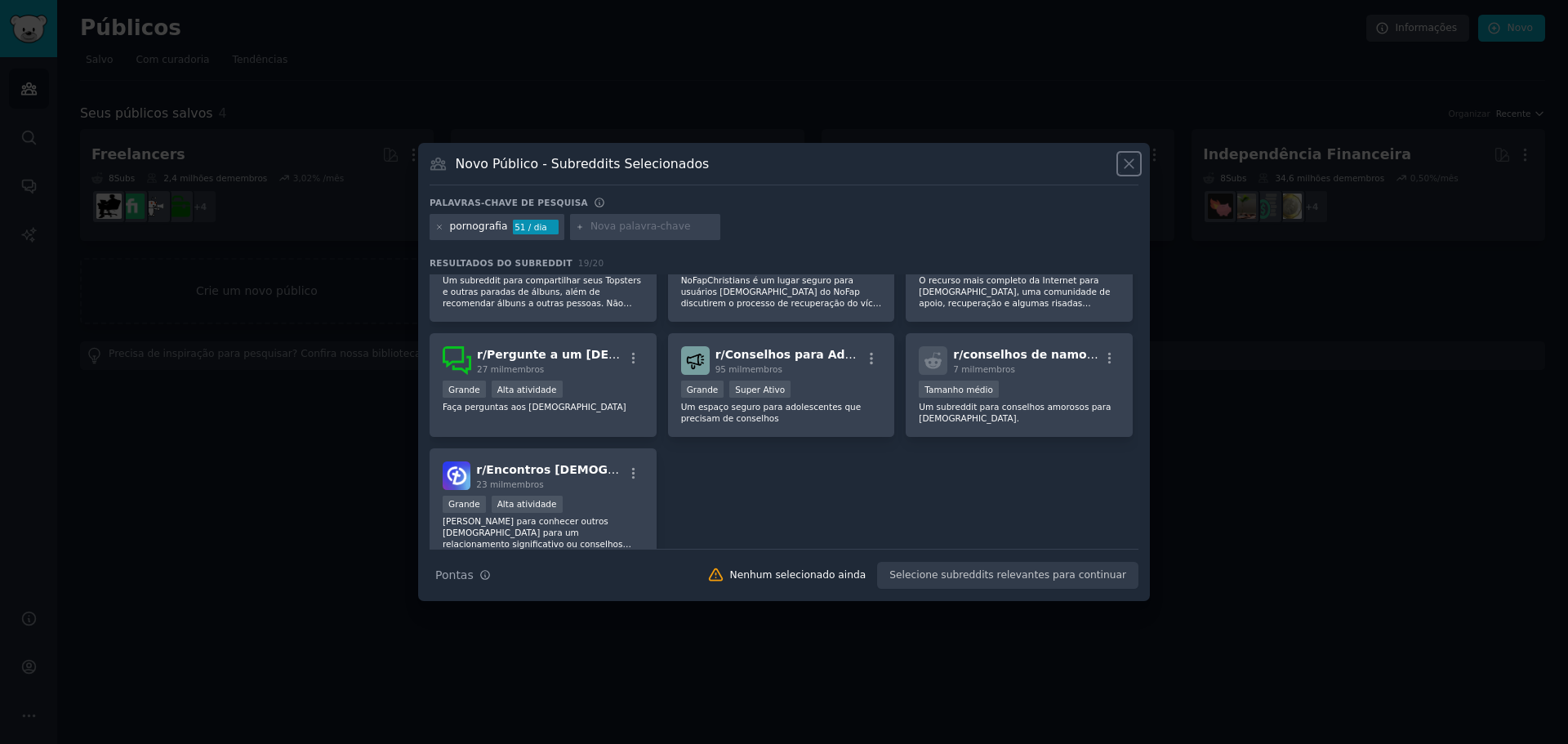
click at [1127, 162] on icon at bounding box center [1130, 165] width 9 height 9
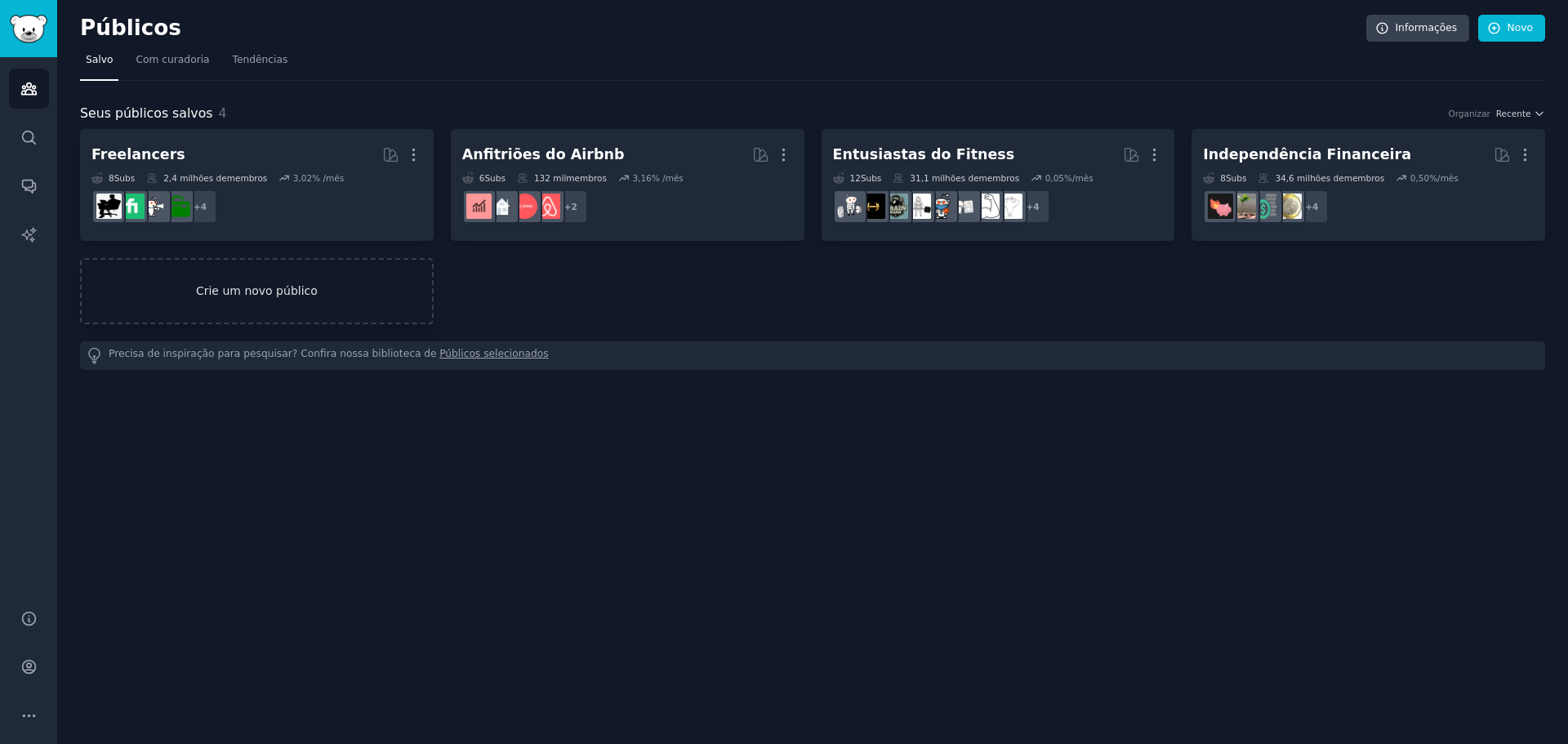
click at [194, 310] on link "Crie um novo público" at bounding box center [257, 290] width 354 height 66
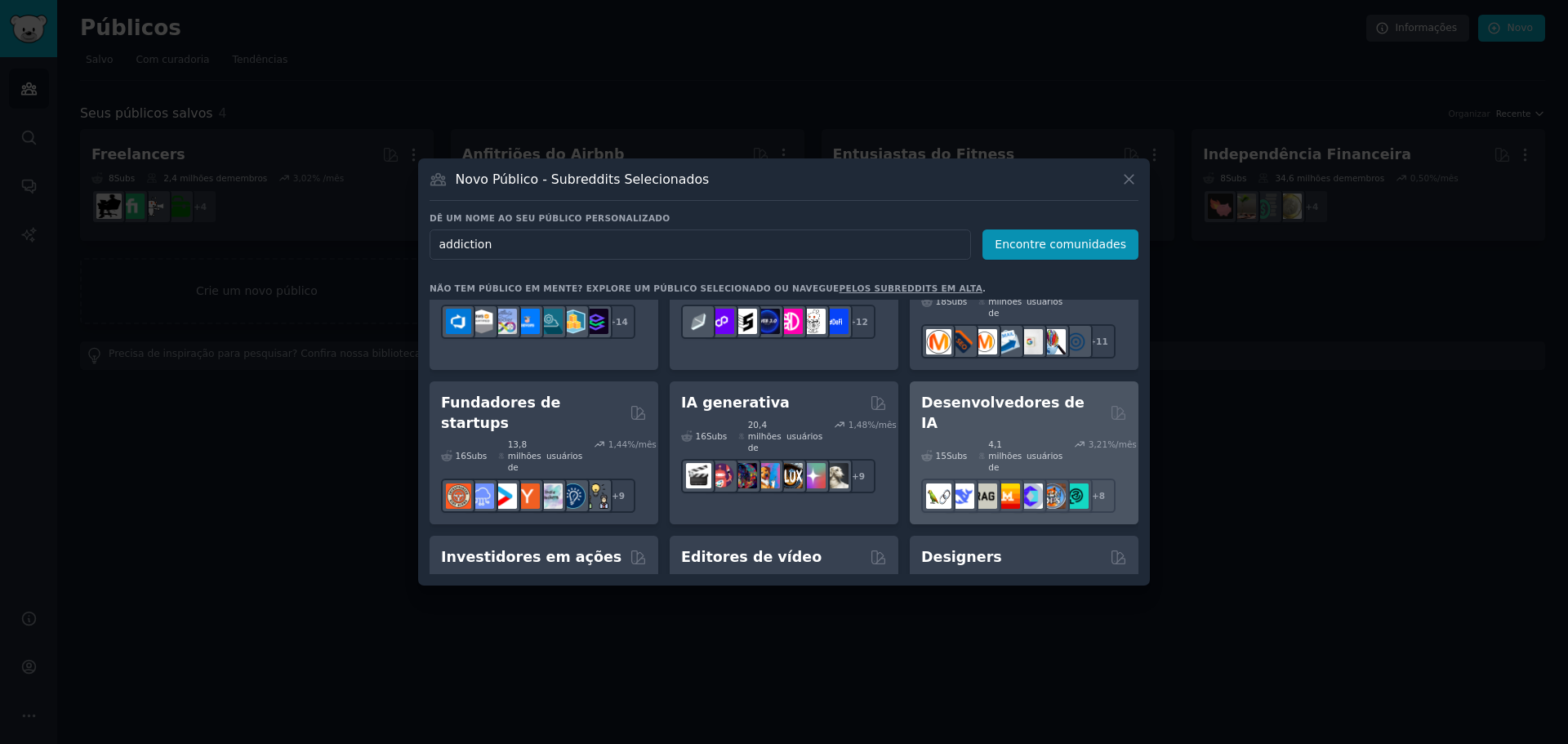
scroll to position [245, 0]
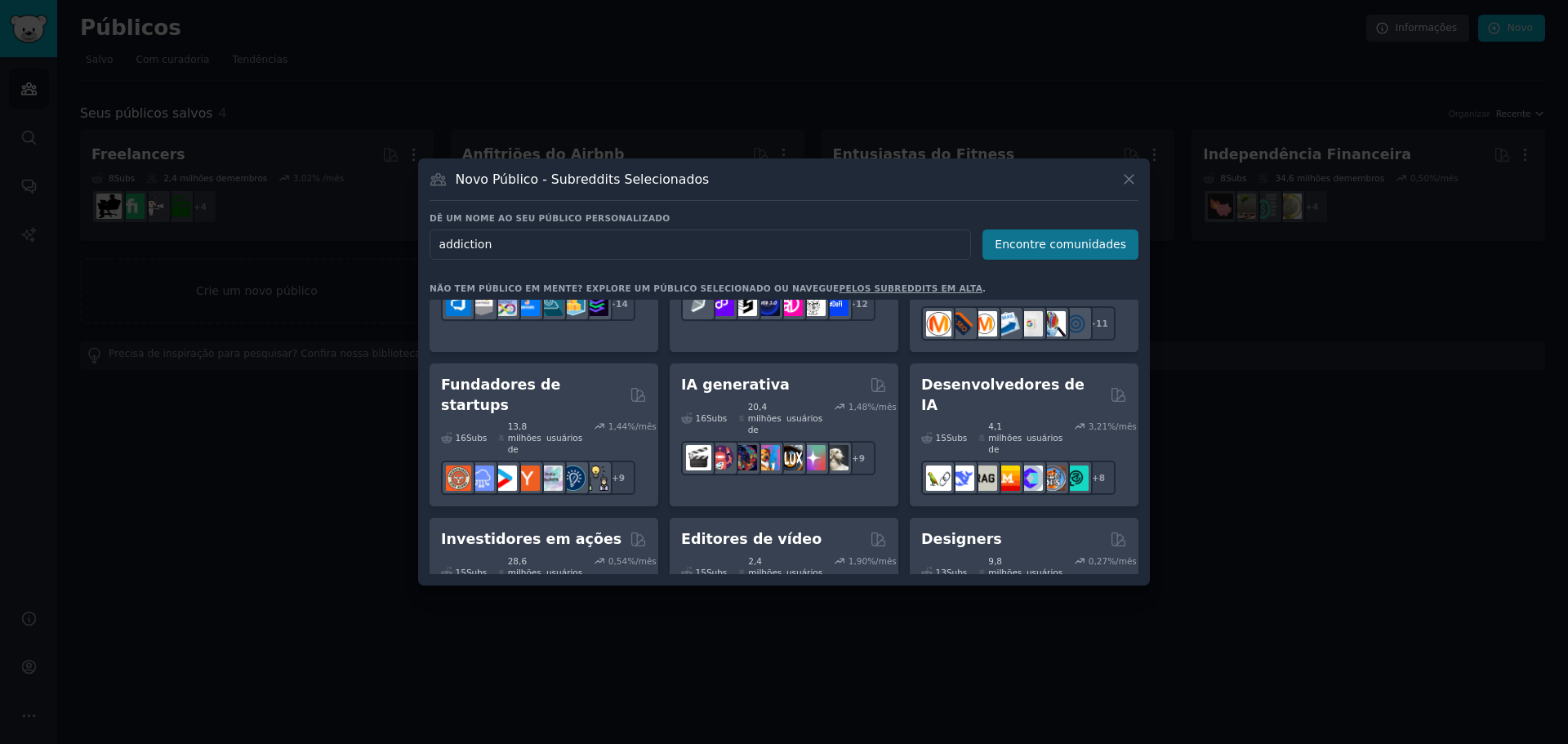
type input "addiction"
click at [1085, 245] on font "Encontre comunidades" at bounding box center [1060, 244] width 131 height 13
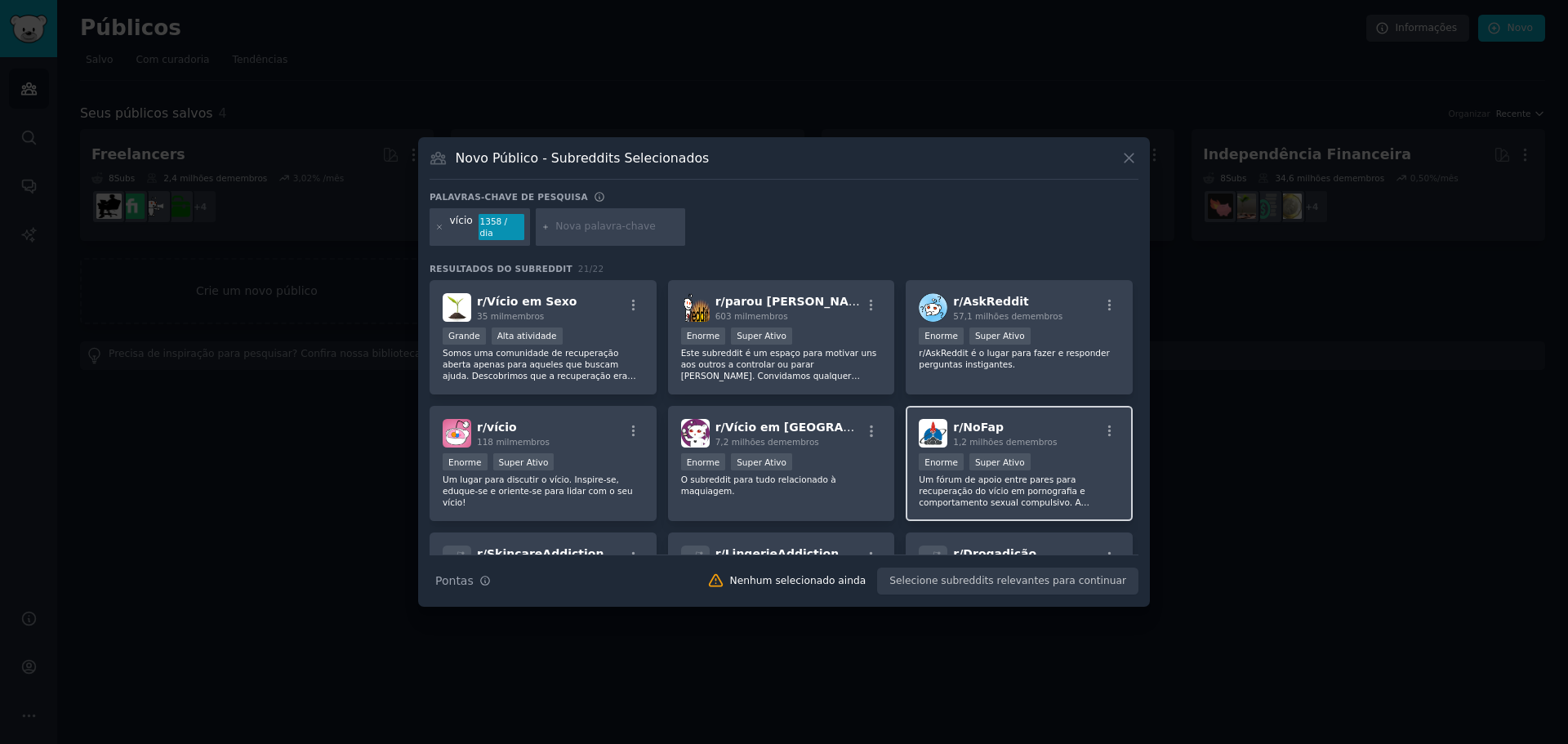
scroll to position [164, 0]
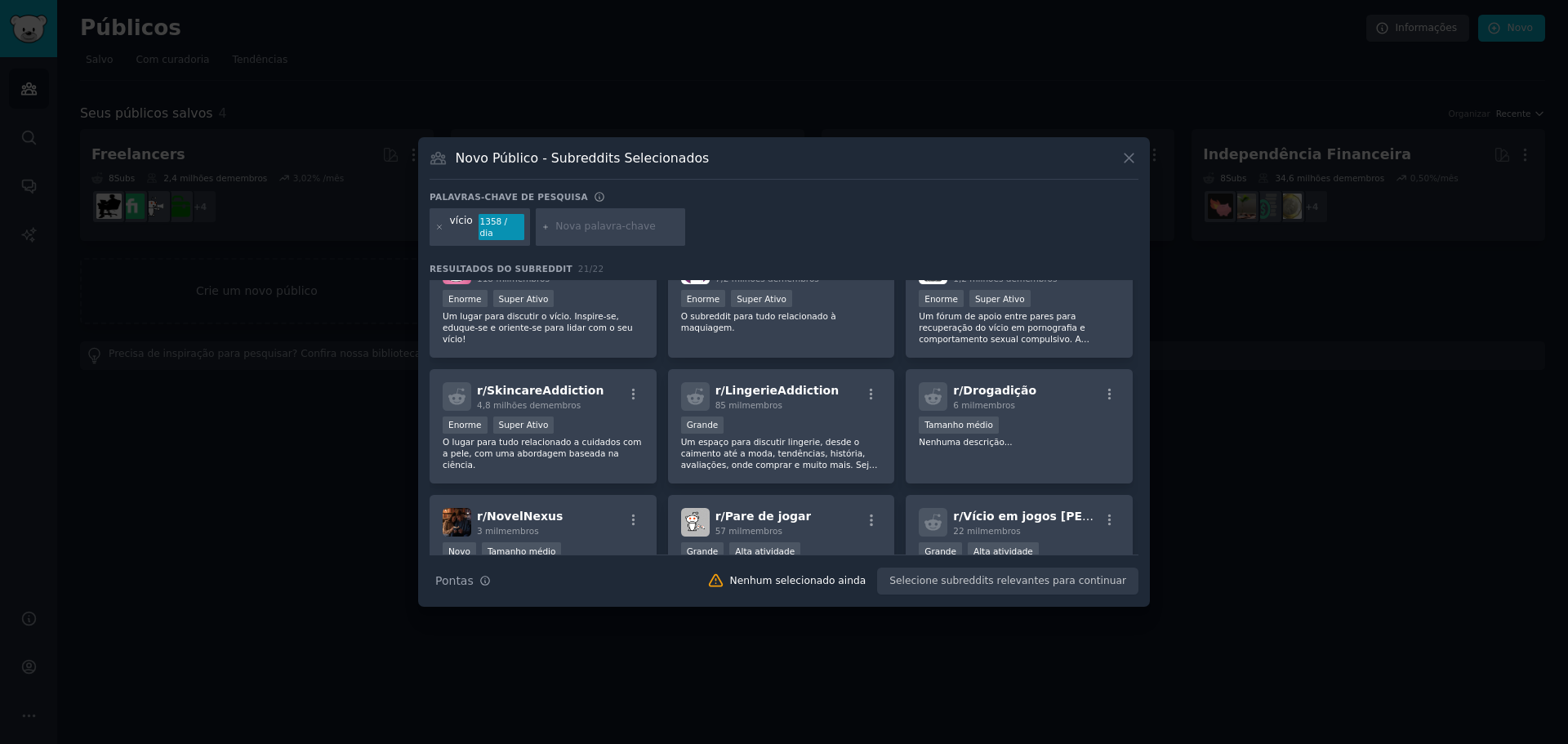
drag, startPoint x: 1044, startPoint y: 326, endPoint x: 968, endPoint y: 485, distance: 176.2
click at [968, 485] on div "r/ Vício em Sexo 35 mil membros Grande Alta atividade Somos uma comunidade de r…" at bounding box center [784, 499] width 709 height 765
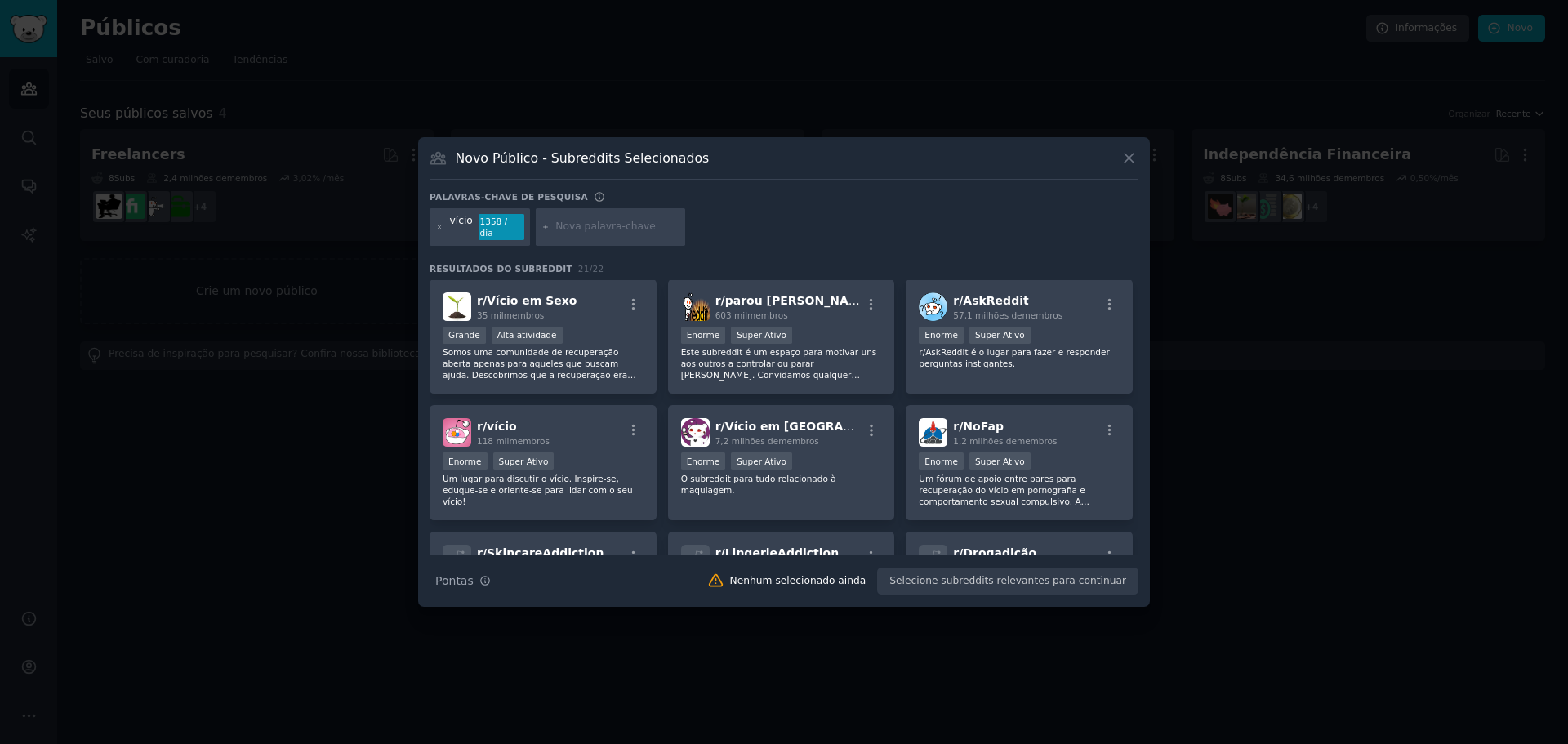
scroll to position [0, 0]
click at [991, 437] on font "1,2 milhões de" at bounding box center [985, 442] width 63 height 10
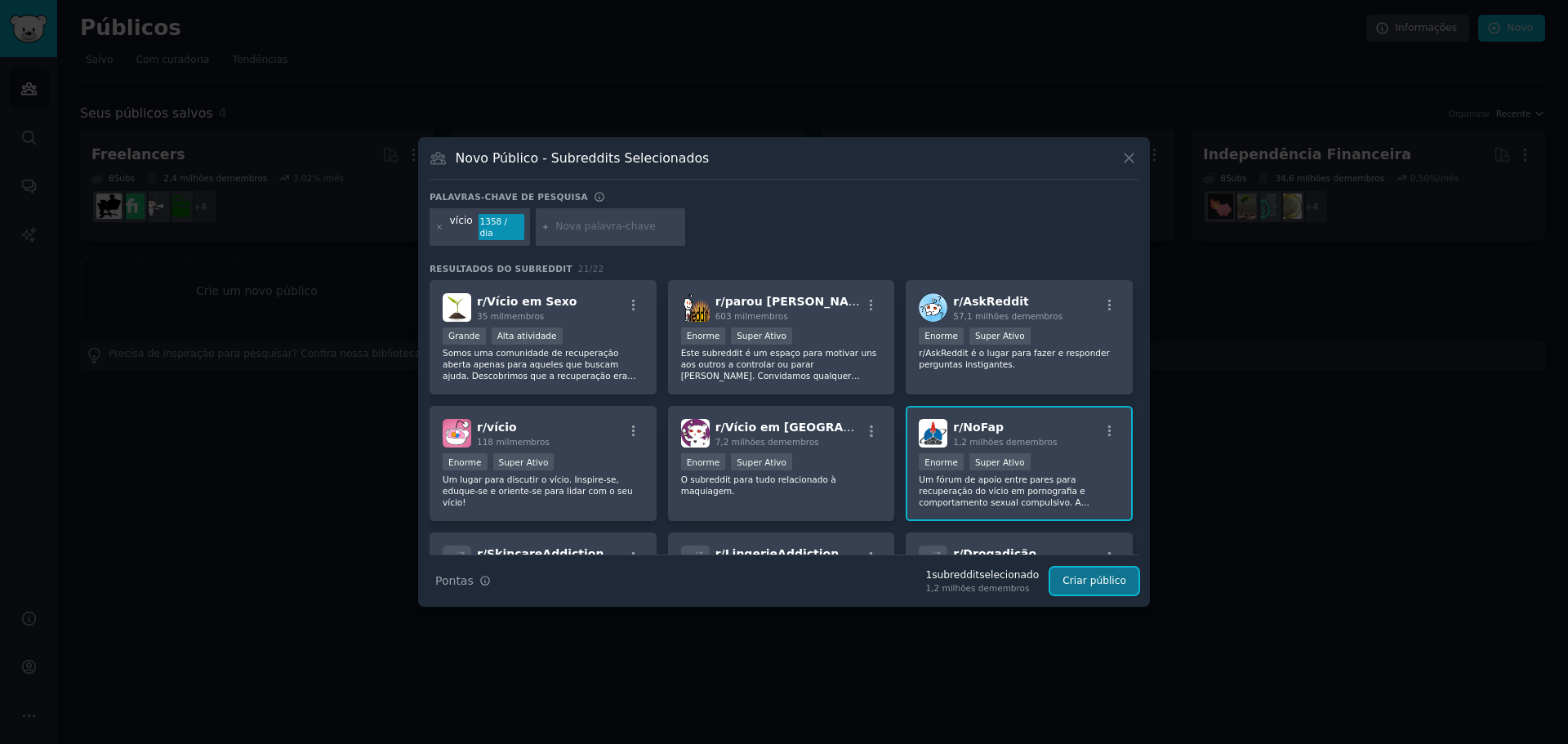
click at [1078, 575] on font "Criar público" at bounding box center [1094, 580] width 63 height 11
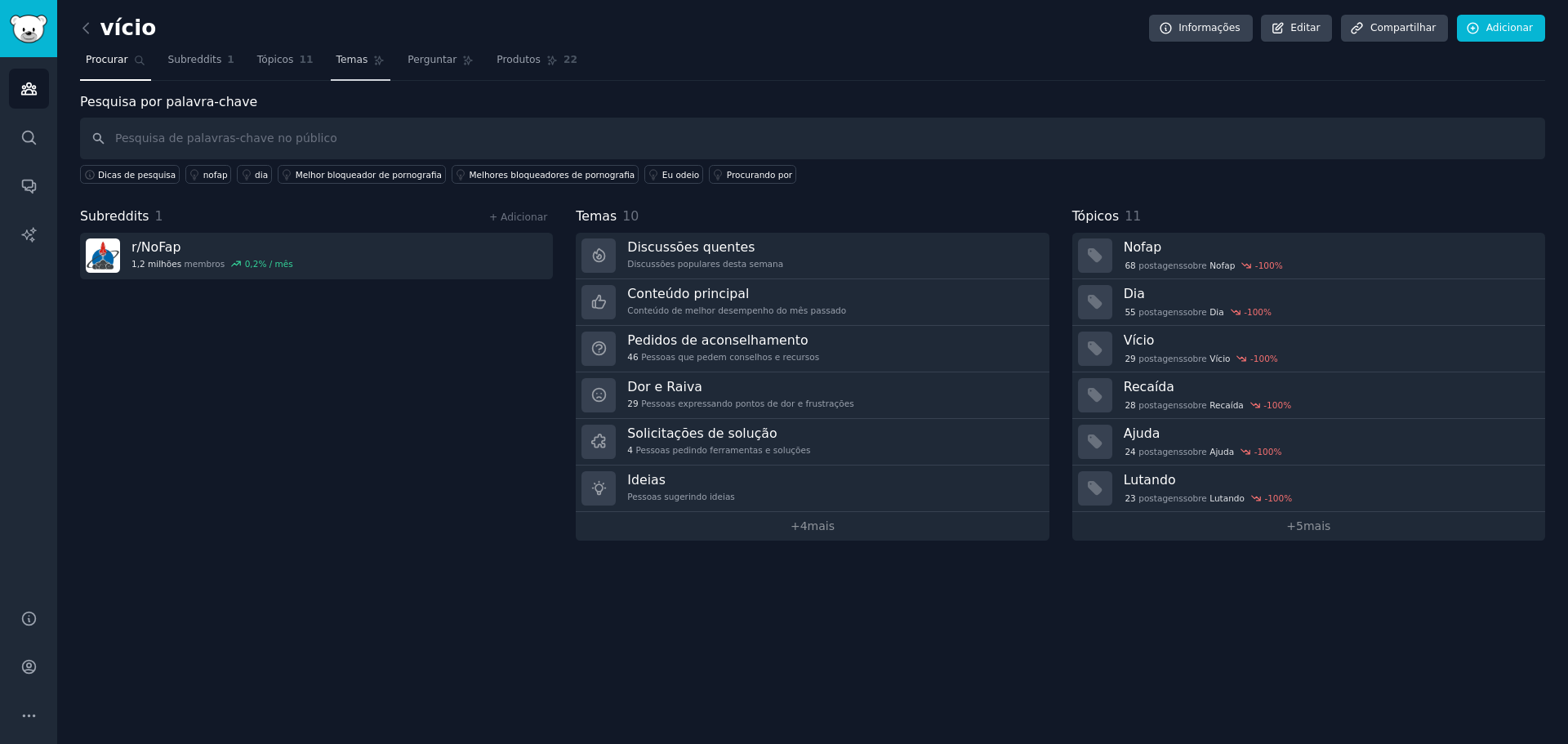
click at [342, 61] on font "Temas" at bounding box center [353, 60] width 32 height 11
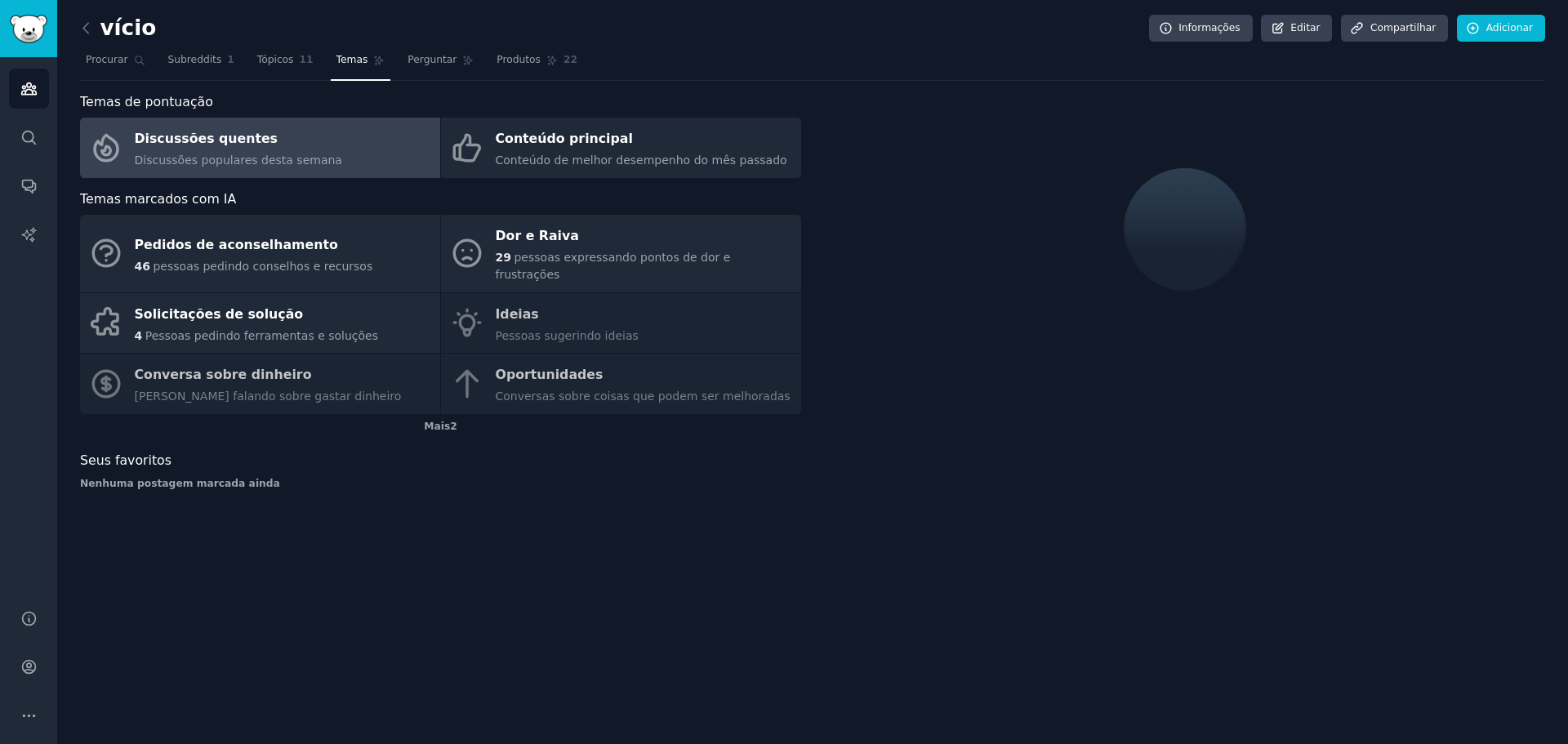
click at [574, 303] on div "Pedidos de aconselhamento 46 pessoas pedindo conselhos e recursos Dor e Raiva 2…" at bounding box center [440, 314] width 721 height 199
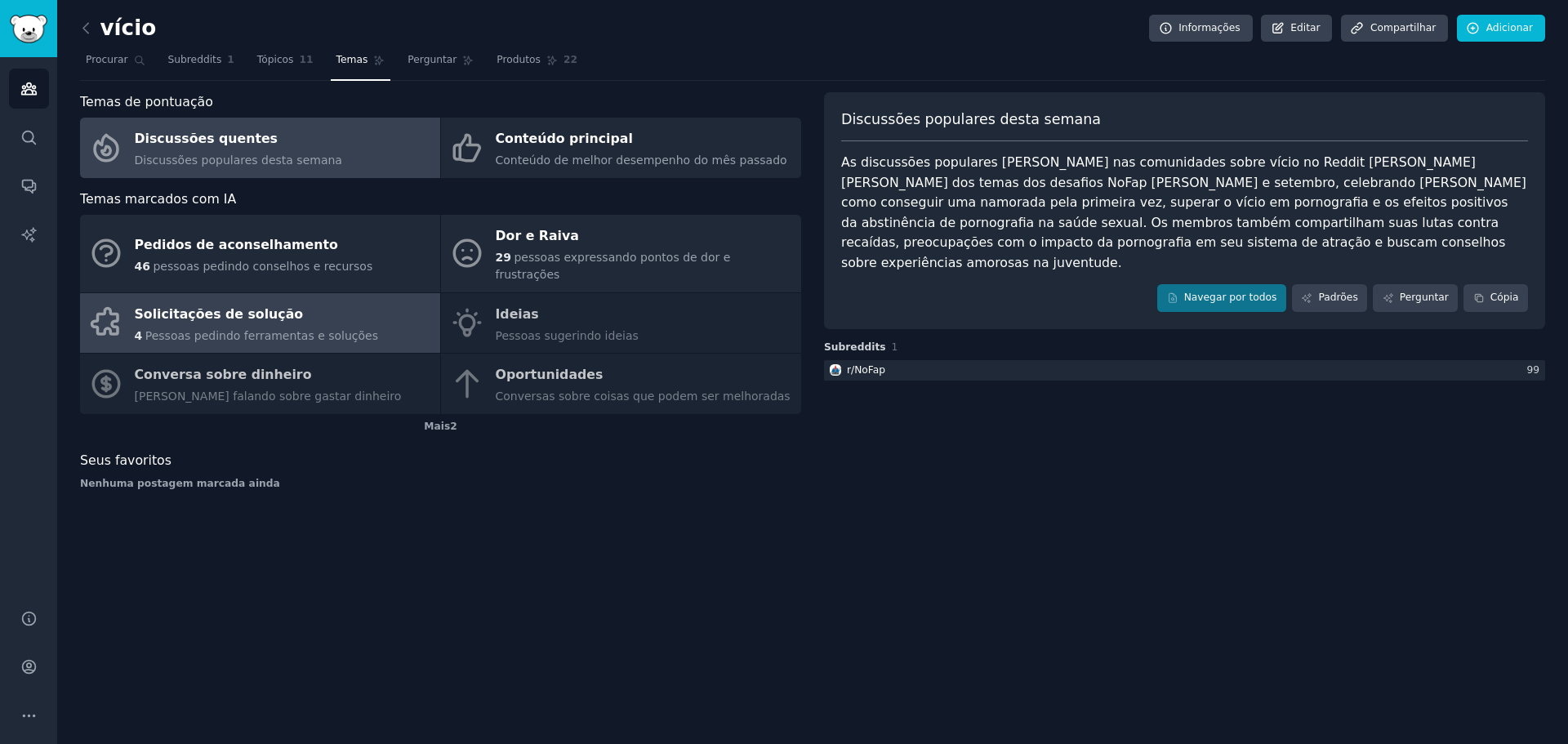
click at [174, 306] on font "Solicitações de solução" at bounding box center [220, 313] width 169 height 16
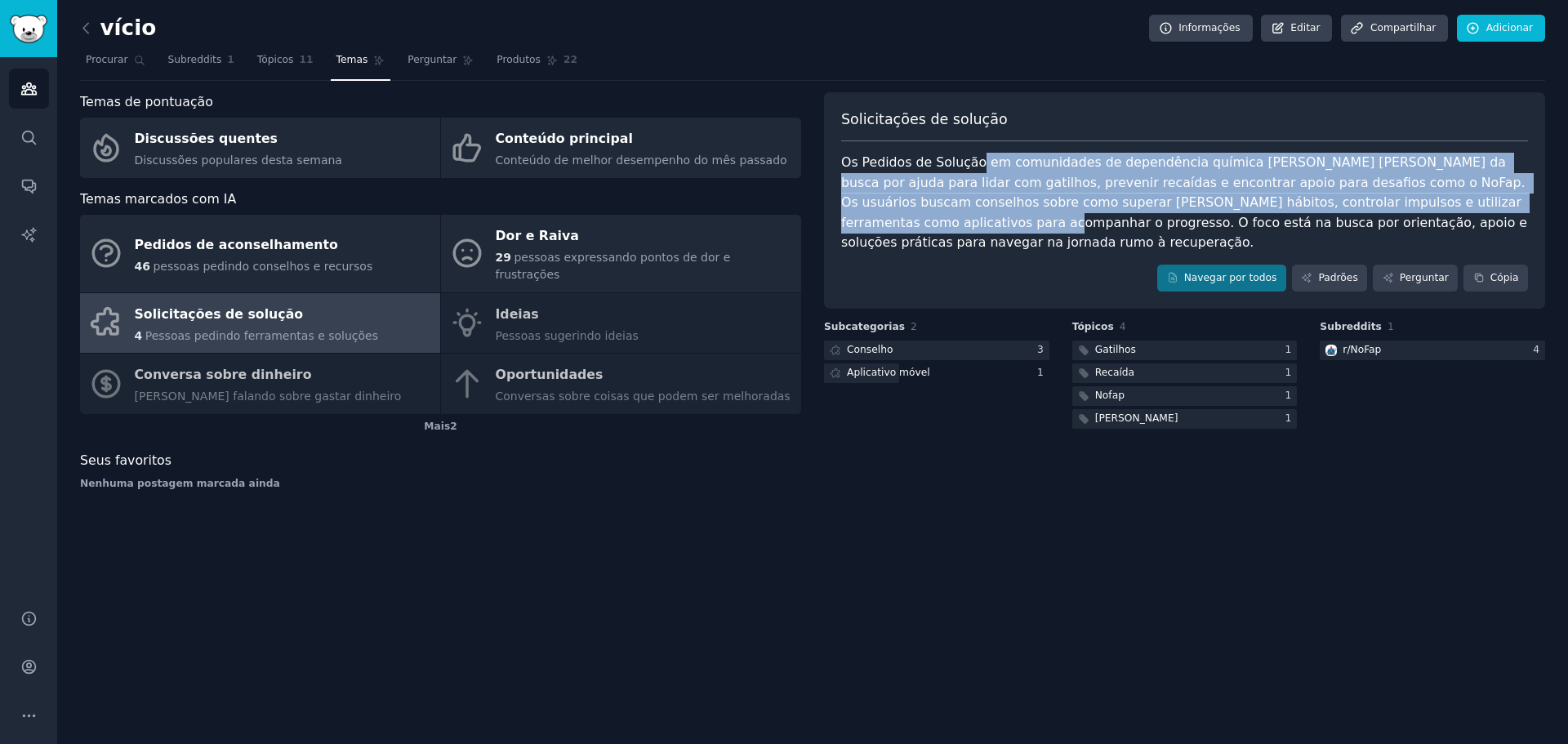
drag, startPoint x: 972, startPoint y: 160, endPoint x: 1486, endPoint y: 201, distance: 515.6
click at [1483, 202] on font "Os Pedidos de Solução em comunidades de dependência química giram em torno da b…" at bounding box center [1186, 202] width 690 height 96
click at [86, 23] on icon at bounding box center [86, 28] width 17 height 17
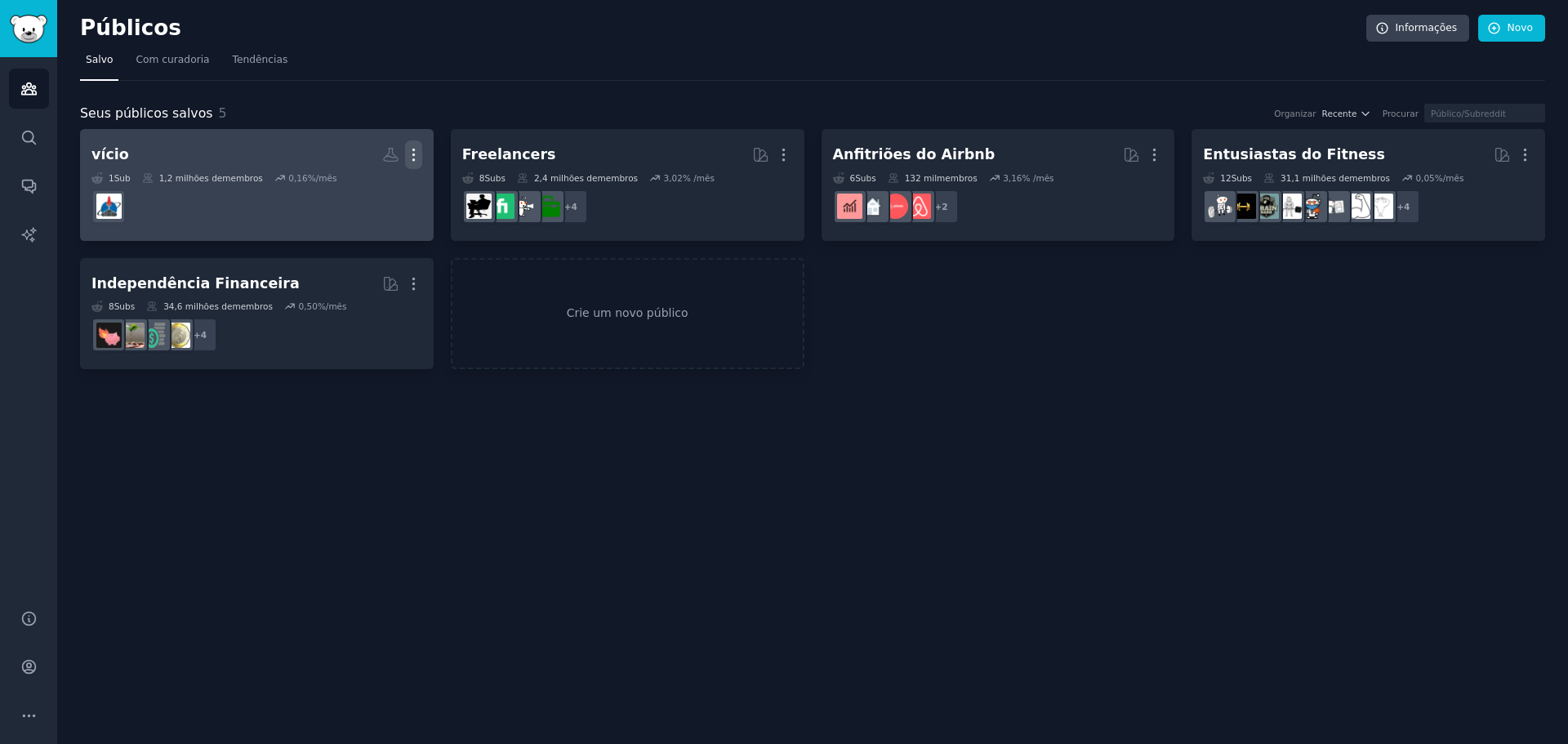
click at [420, 157] on icon "button" at bounding box center [413, 154] width 17 height 17
click at [355, 187] on p "Delete" at bounding box center [369, 189] width 37 height 17
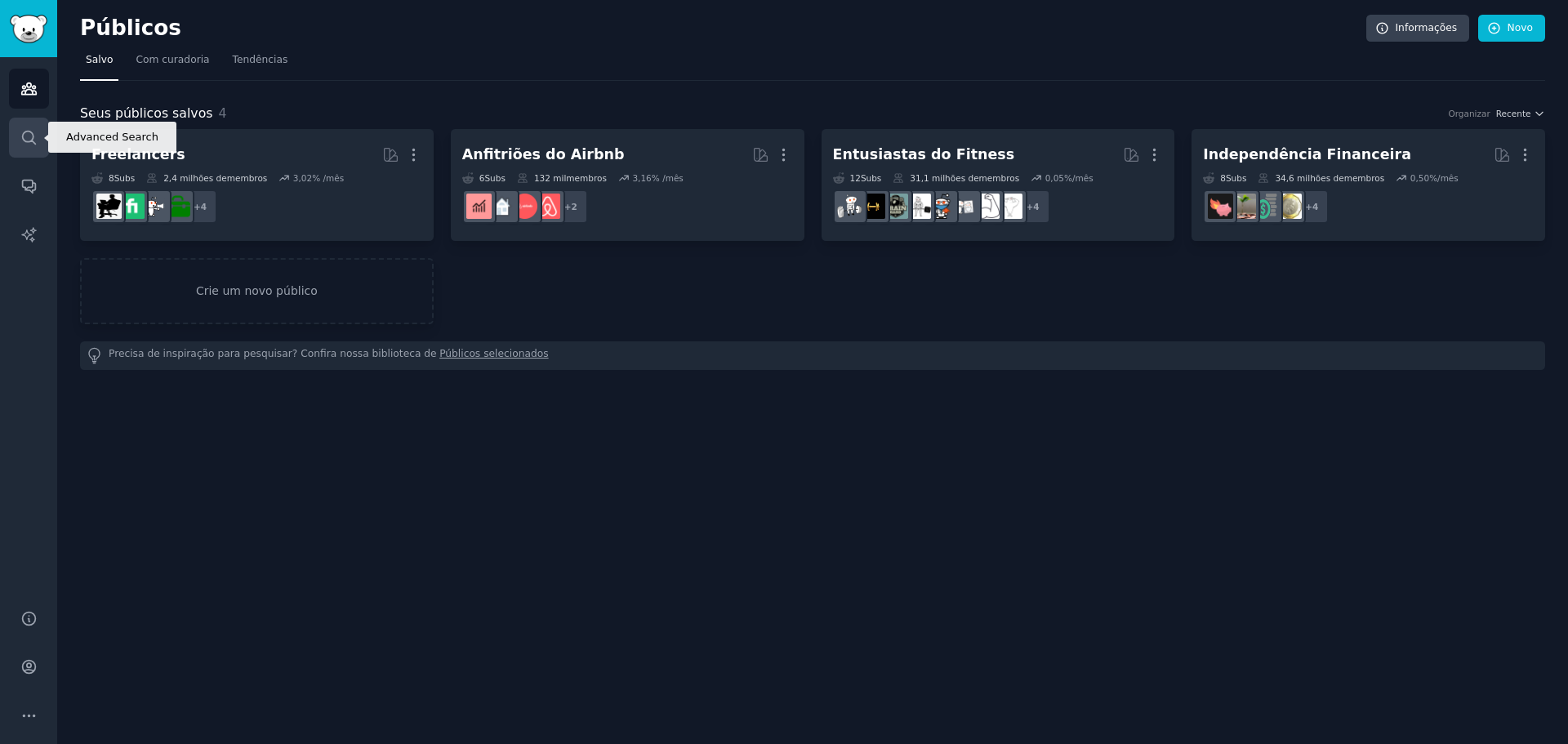
click at [34, 146] on link "Procurar" at bounding box center [29, 137] width 40 height 40
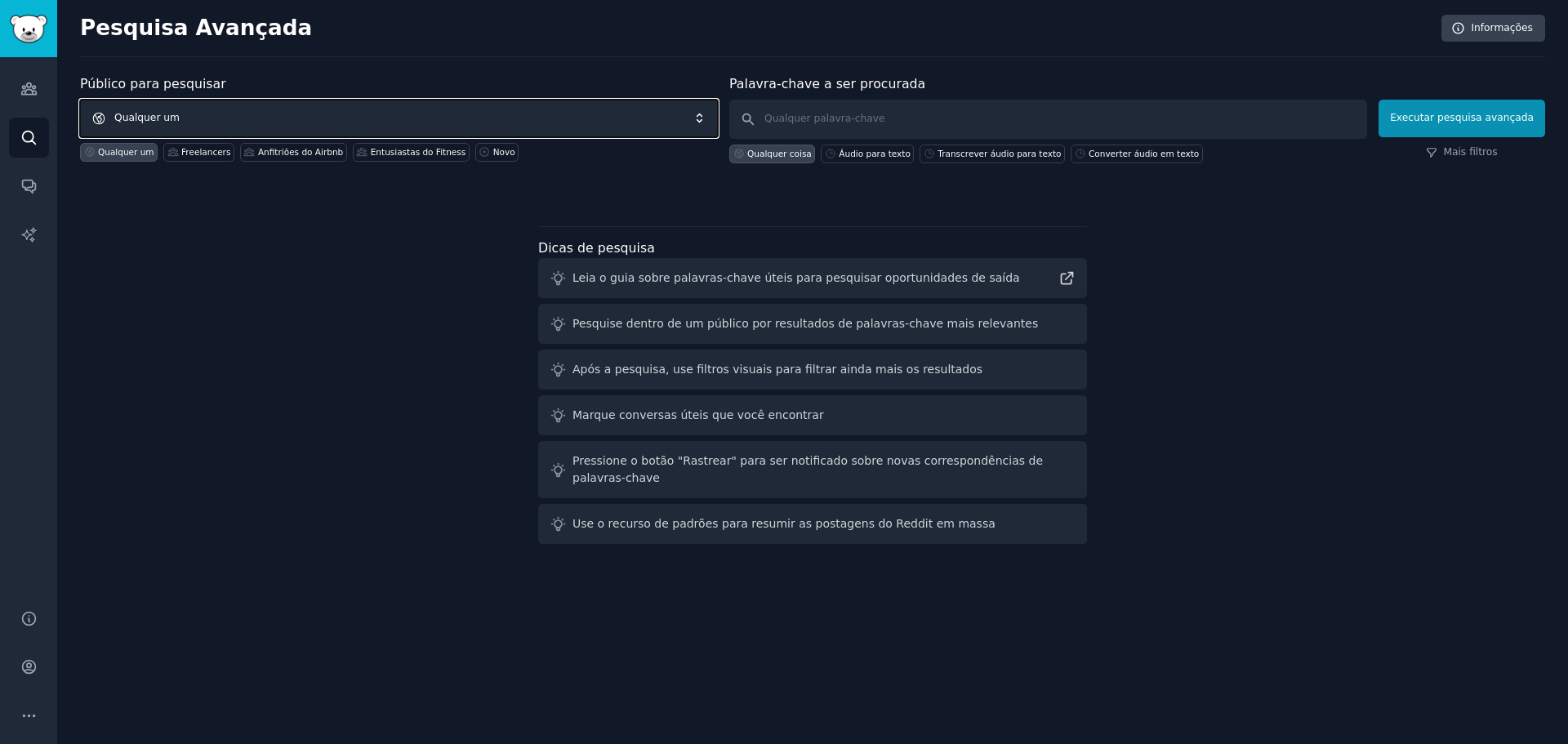
click at [338, 122] on span "Qualquer um" at bounding box center [398, 118] width 637 height 37
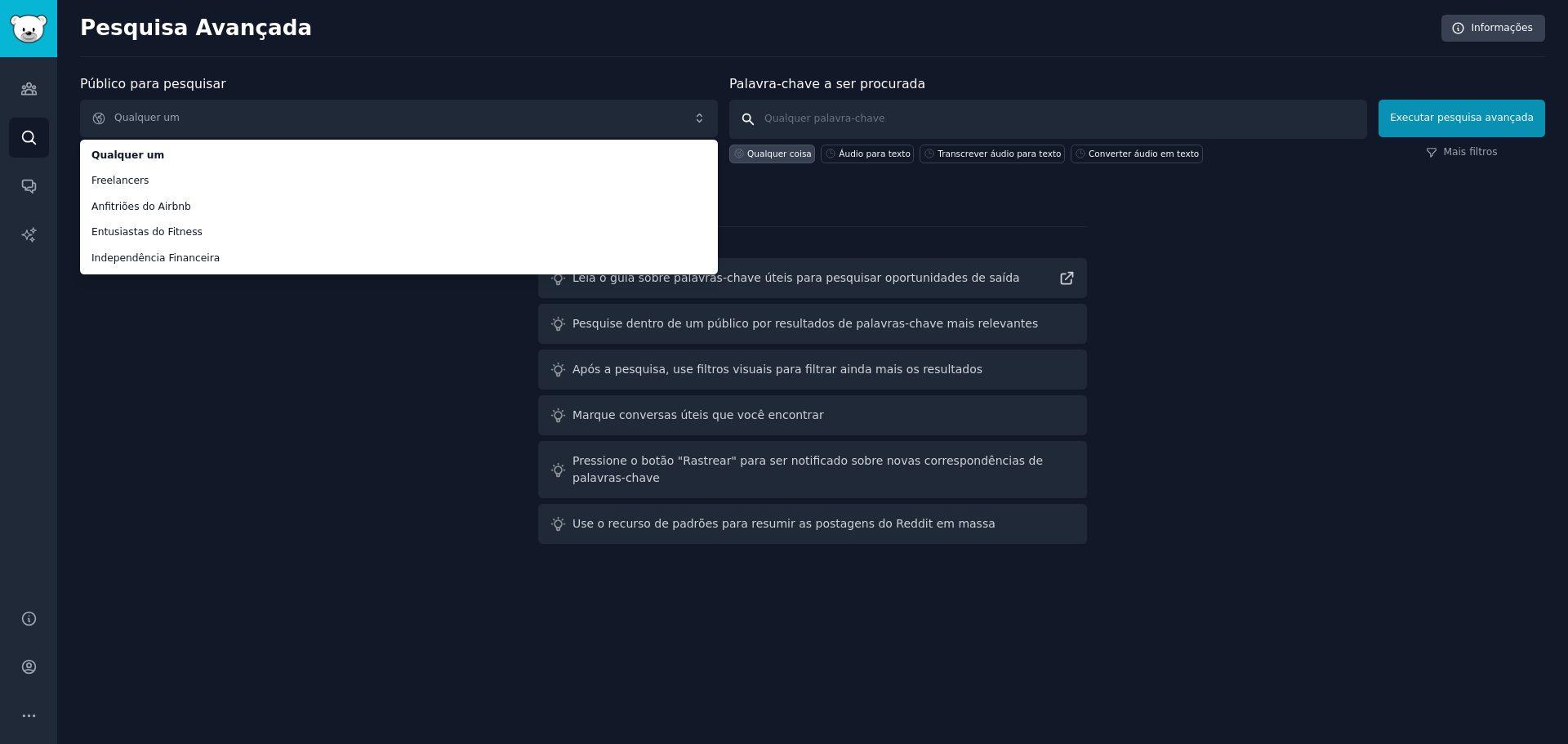
click at [833, 117] on input "text" at bounding box center [1048, 119] width 637 height 39
